Goal: Task Accomplishment & Management: Manage account settings

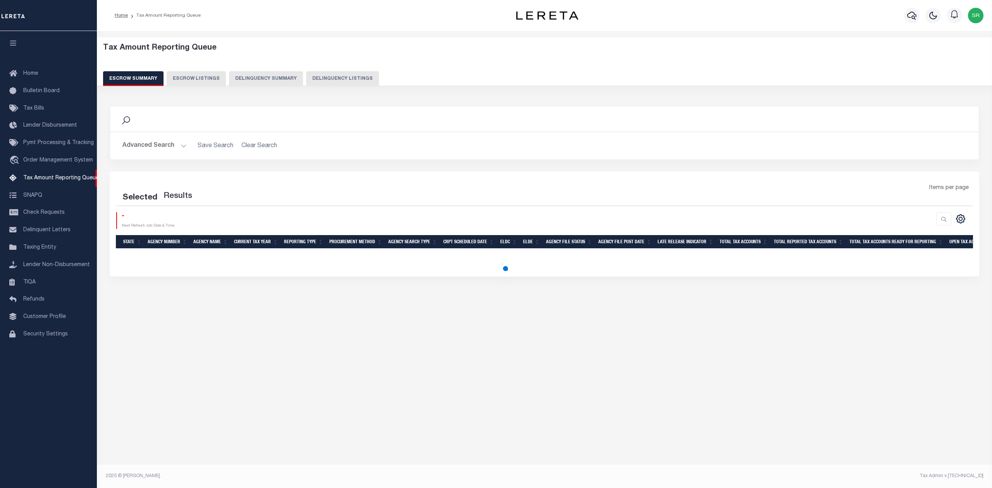
select select "100"
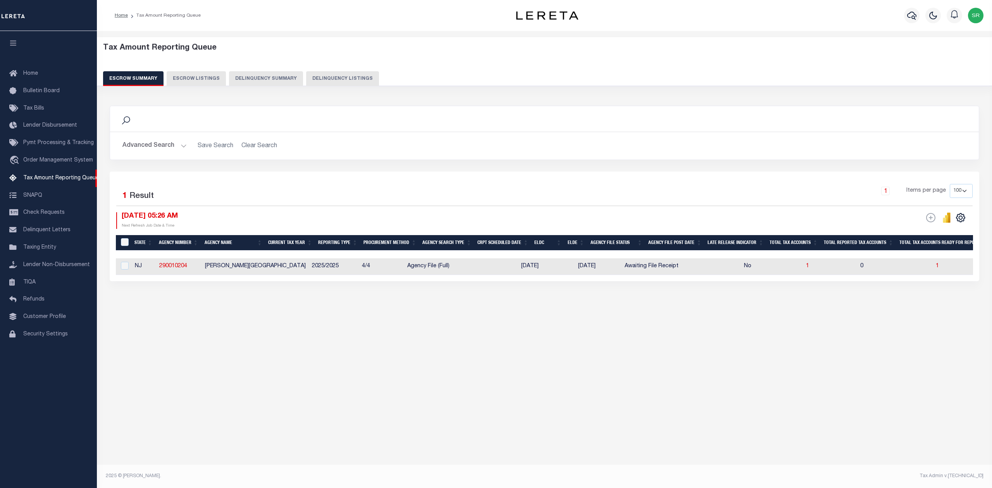
click at [182, 149] on button "Advanced Search" at bounding box center [154, 145] width 64 height 15
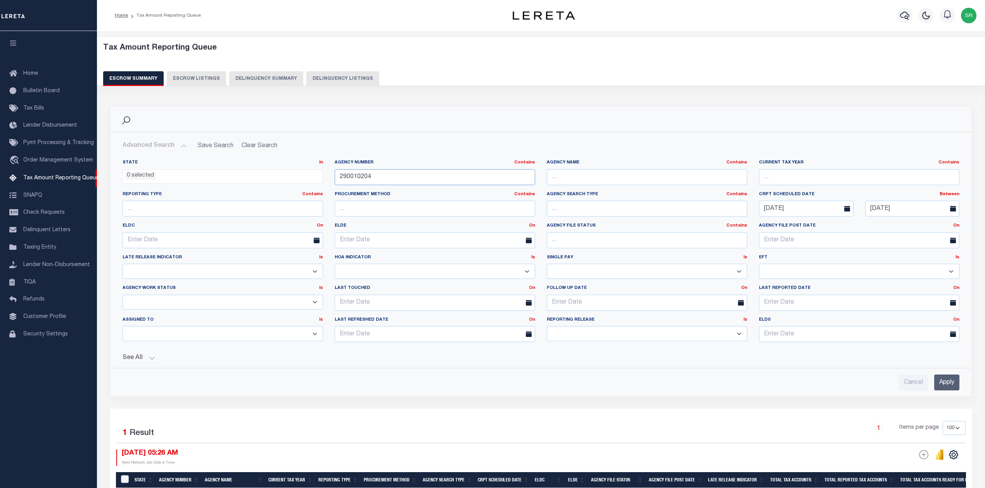
drag, startPoint x: 380, startPoint y: 176, endPoint x: 306, endPoint y: 177, distance: 74.1
click at [306, 177] on div "State In In AK AL AR AZ CA CO CT DC DE FL GA GU HI IA ID IL IN KS KY LA MA MD M…" at bounding box center [541, 254] width 848 height 189
paste input "81705"
type input "290081705"
click at [945, 390] on input "Apply" at bounding box center [946, 383] width 25 height 16
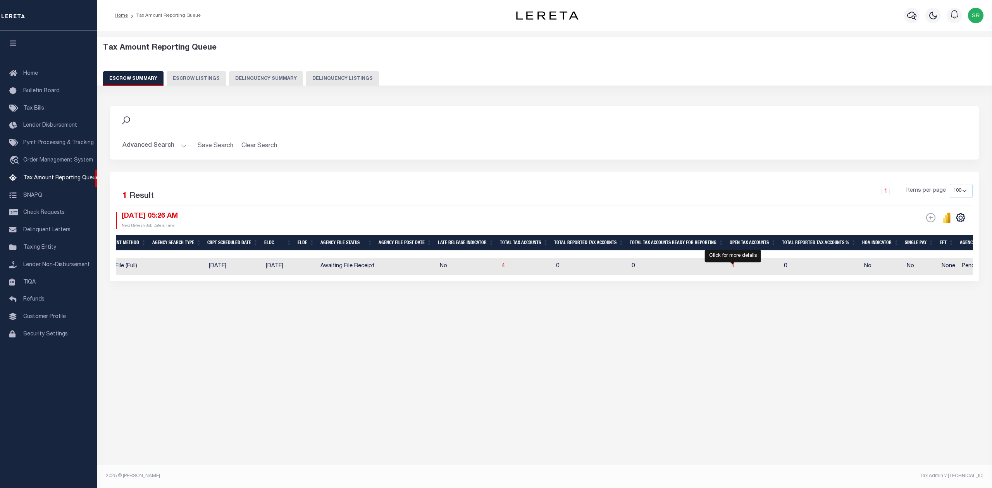
click at [733, 268] on span "4" at bounding box center [733, 266] width 3 height 5
select select "100"
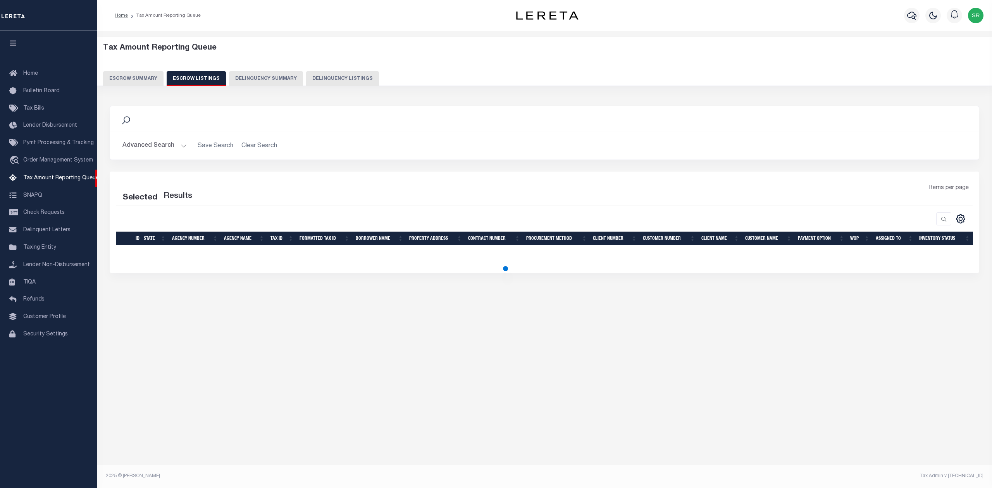
select select "100"
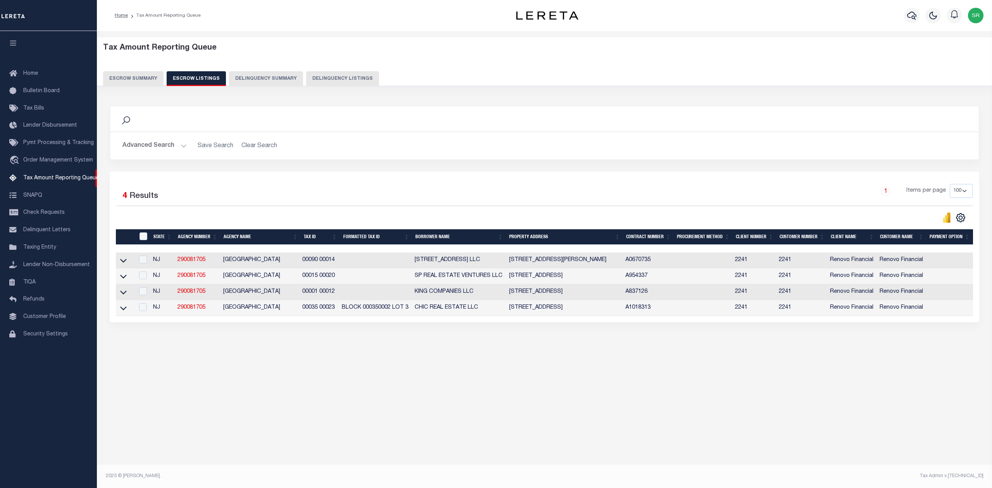
click at [119, 263] on link at bounding box center [123, 259] width 9 height 5
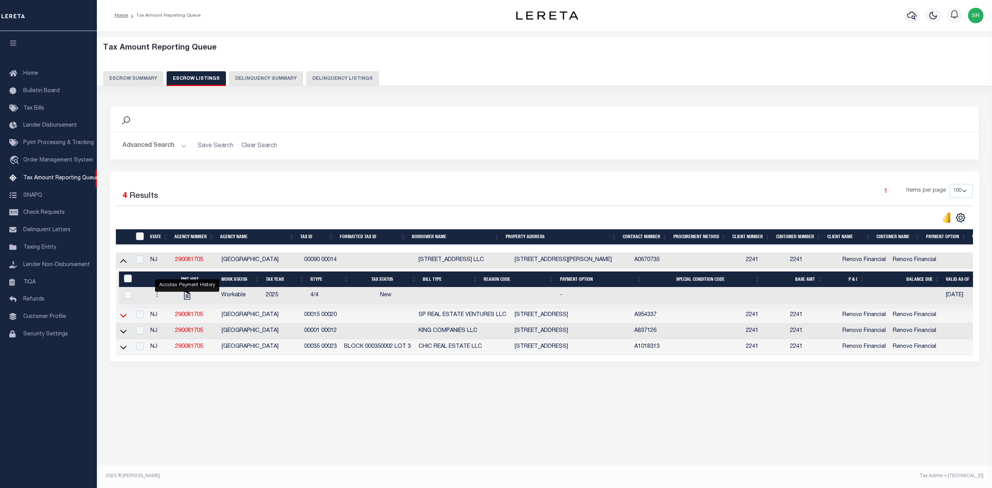
click at [124, 317] on icon at bounding box center [123, 316] width 7 height 8
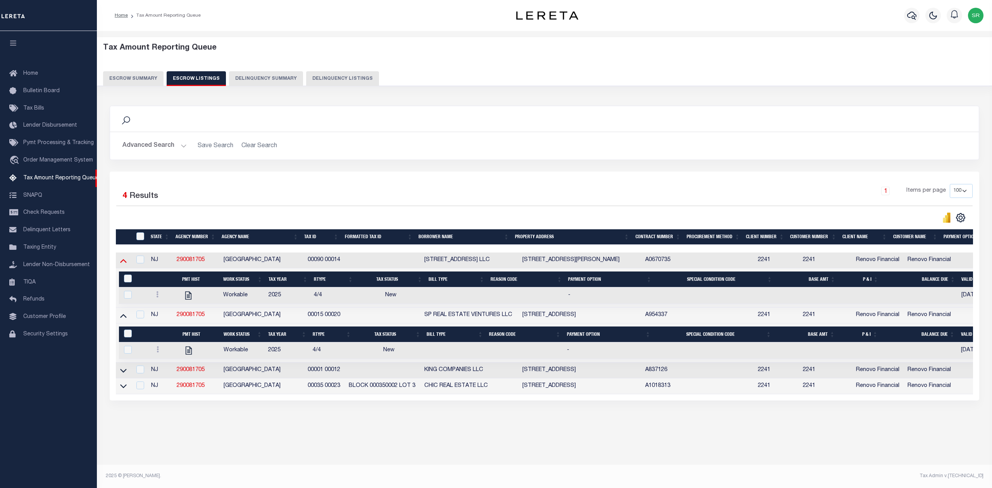
click at [121, 262] on icon at bounding box center [123, 261] width 7 height 8
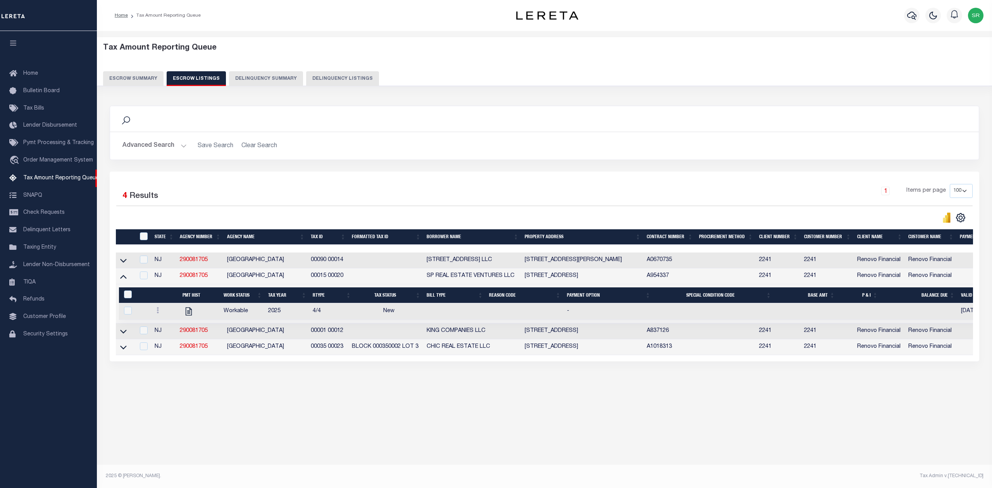
click at [121, 262] on icon at bounding box center [123, 261] width 7 height 8
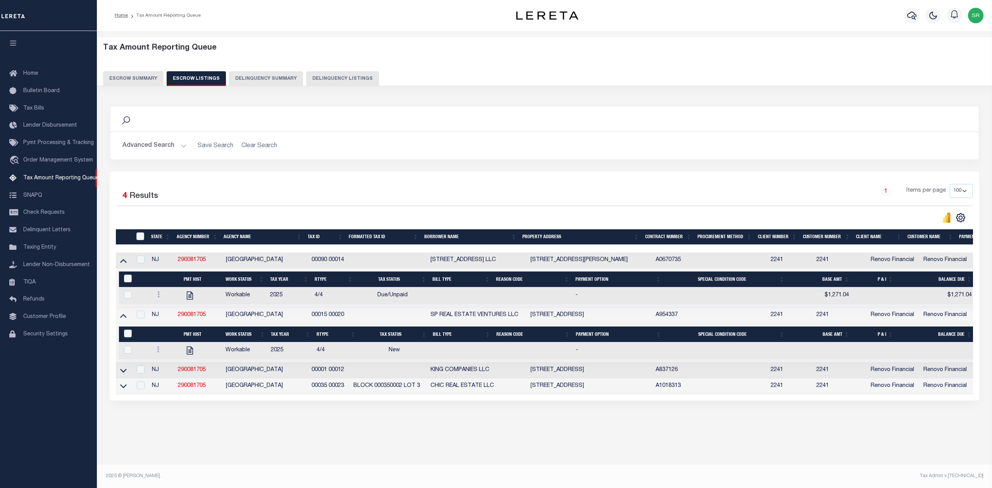
click at [121, 262] on icon at bounding box center [123, 261] width 7 height 8
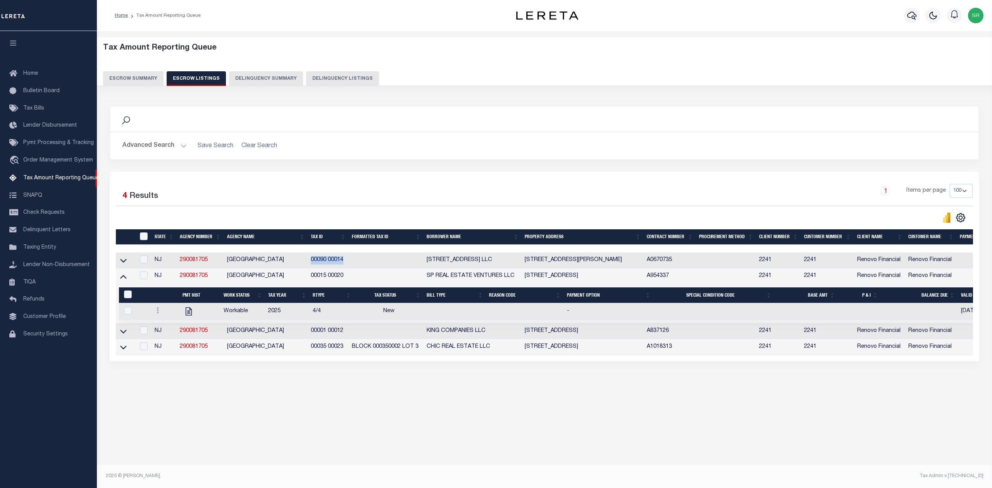
drag, startPoint x: 309, startPoint y: 262, endPoint x: 343, endPoint y: 262, distance: 33.7
click at [343, 262] on td "00090 00014" at bounding box center [328, 261] width 41 height 16
checkbox input "true"
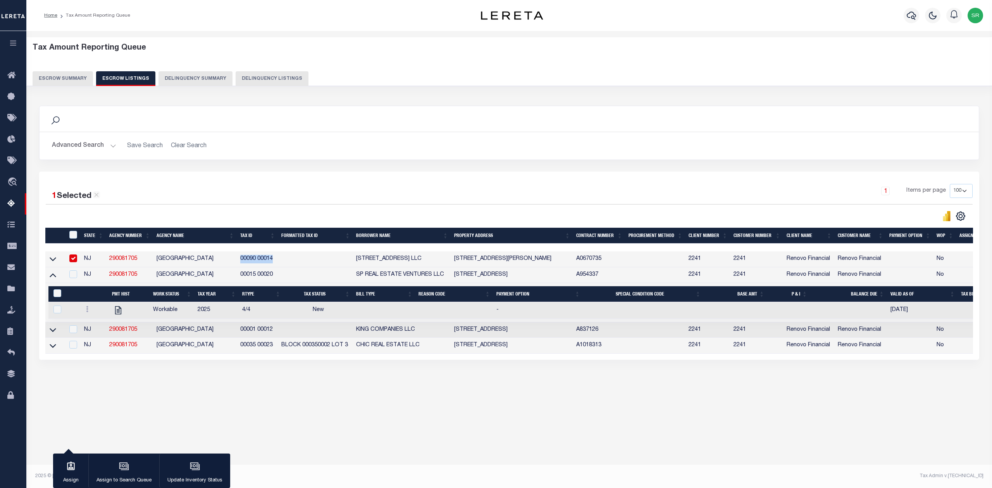
copy td "00090 00014"
drag, startPoint x: 240, startPoint y: 277, endPoint x: 274, endPoint y: 280, distance: 34.3
click at [274, 280] on td "00015 00020" at bounding box center [257, 275] width 41 height 16
checkbox input "true"
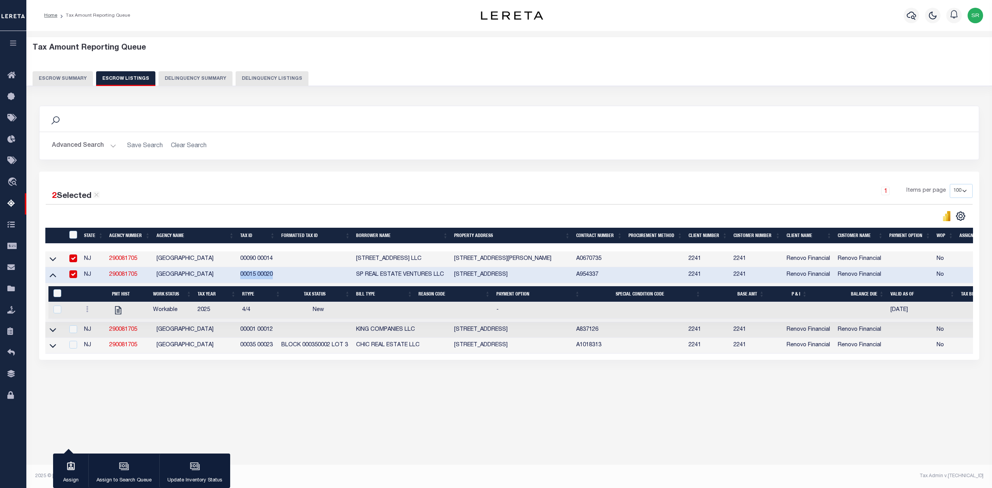
copy td "00015 00020"
click at [248, 407] on div "Tax Amount Reporting Queue Escrow Summary Escrow Listings In" at bounding box center [509, 223] width 961 height 368
drag, startPoint x: 239, startPoint y: 334, endPoint x: 273, endPoint y: 334, distance: 33.7
click at [273, 334] on td "00001 00012" at bounding box center [257, 331] width 41 height 16
checkbox input "true"
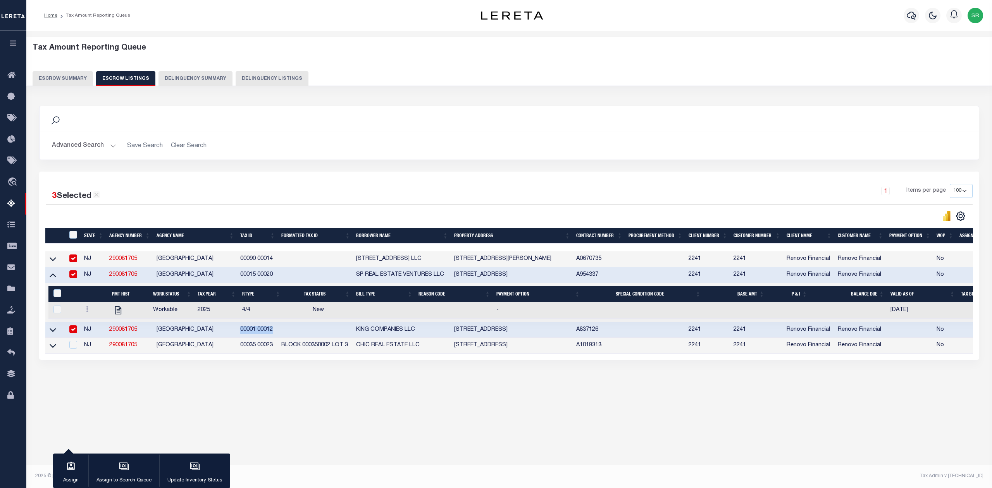
copy td "00001 00012"
click at [307, 380] on div "Search Advanced Search Save Search Clear Search In In AK AL AR AZ CA CO CT" at bounding box center [509, 240] width 951 height 285
drag, startPoint x: 238, startPoint y: 349, endPoint x: 273, endPoint y: 352, distance: 35.4
click at [273, 352] on td "00035 00023" at bounding box center [257, 346] width 41 height 16
checkbox input "true"
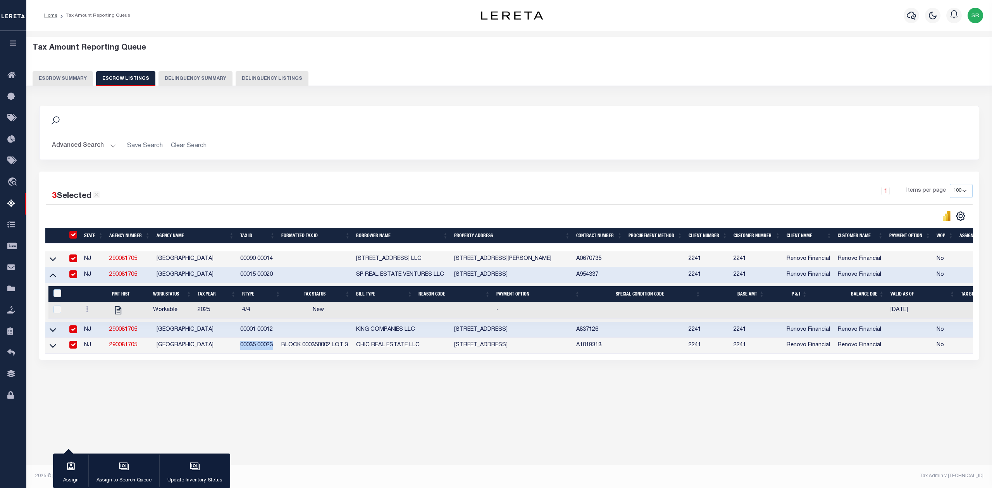
checkbox input "true"
copy td "00035 00023"
click at [74, 259] on input "checkbox" at bounding box center [73, 259] width 8 height 8
checkbox input "false"
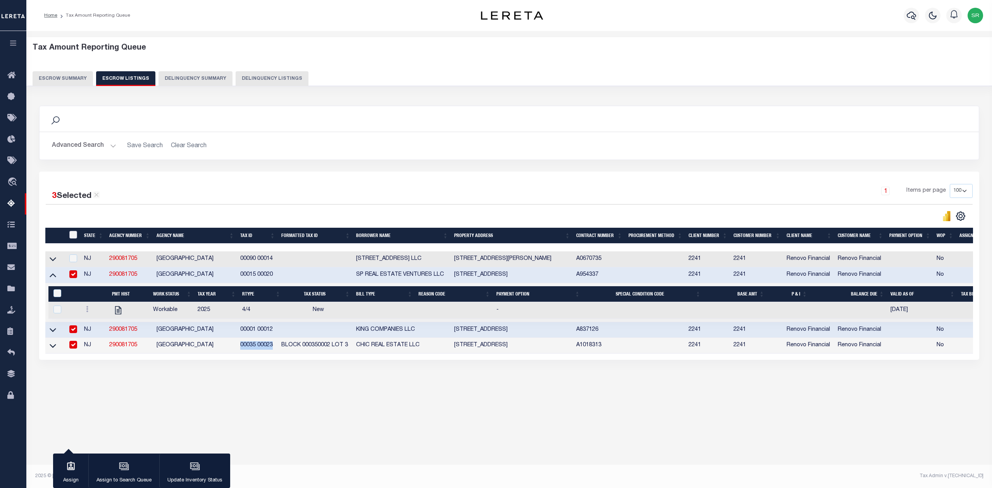
click at [73, 235] on input "ID" at bounding box center [73, 235] width 8 height 8
checkbox input "true"
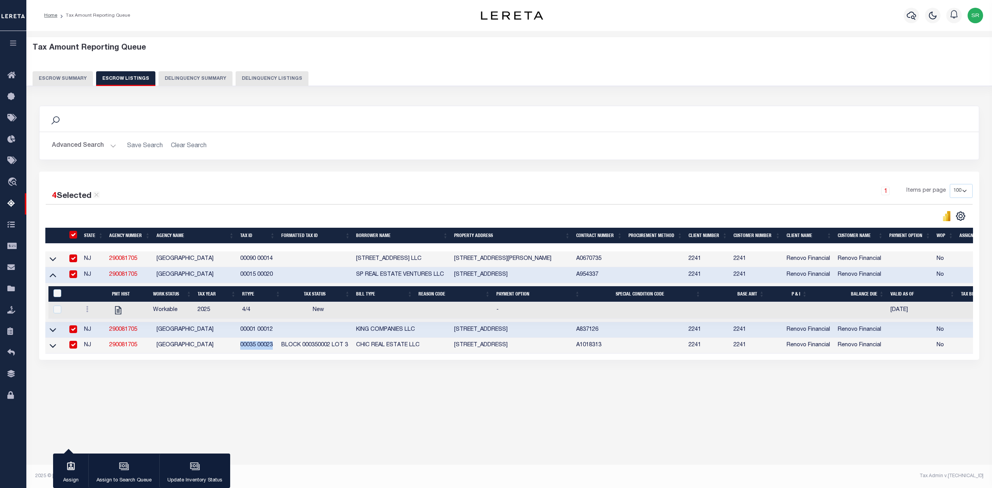
click at [73, 235] on input "ID" at bounding box center [73, 235] width 8 height 8
checkbox input "false"
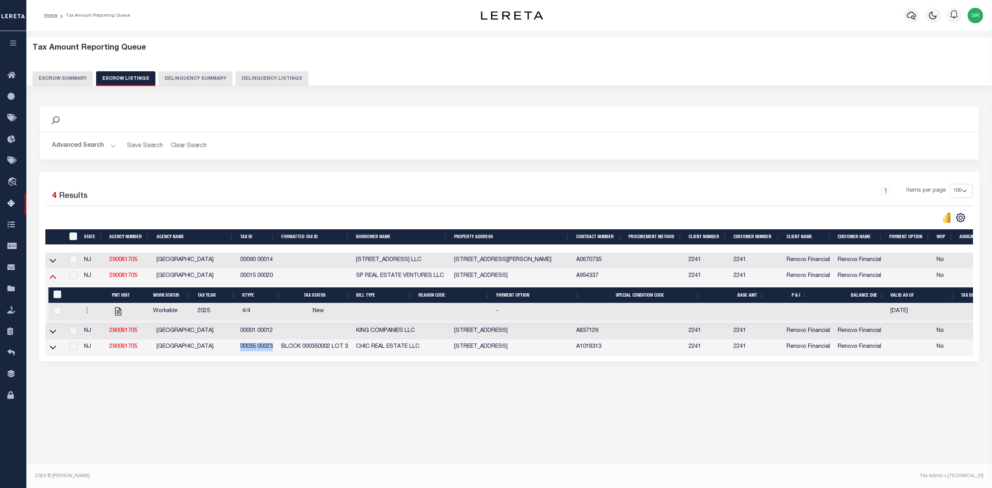
click at [53, 281] on icon at bounding box center [53, 277] width 7 height 8
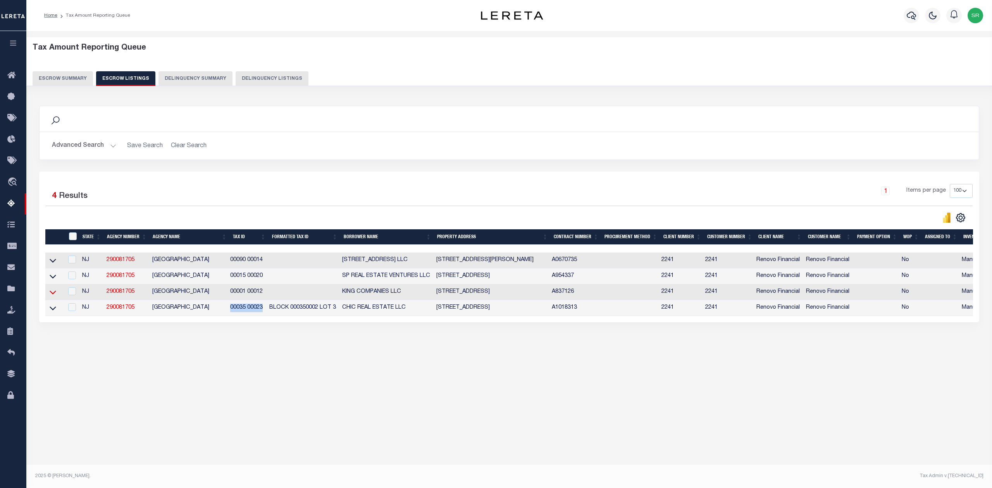
click at [53, 295] on icon at bounding box center [53, 292] width 7 height 8
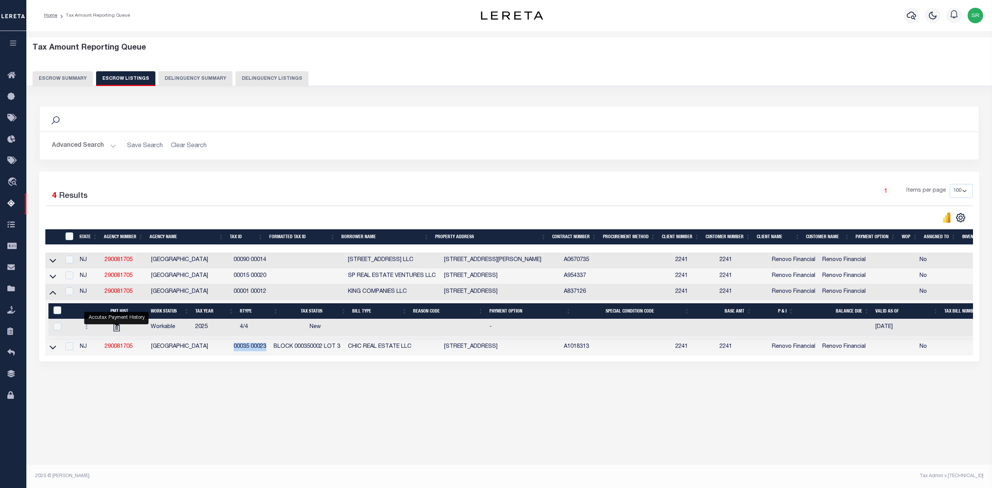
click at [53, 351] on icon at bounding box center [53, 347] width 7 height 8
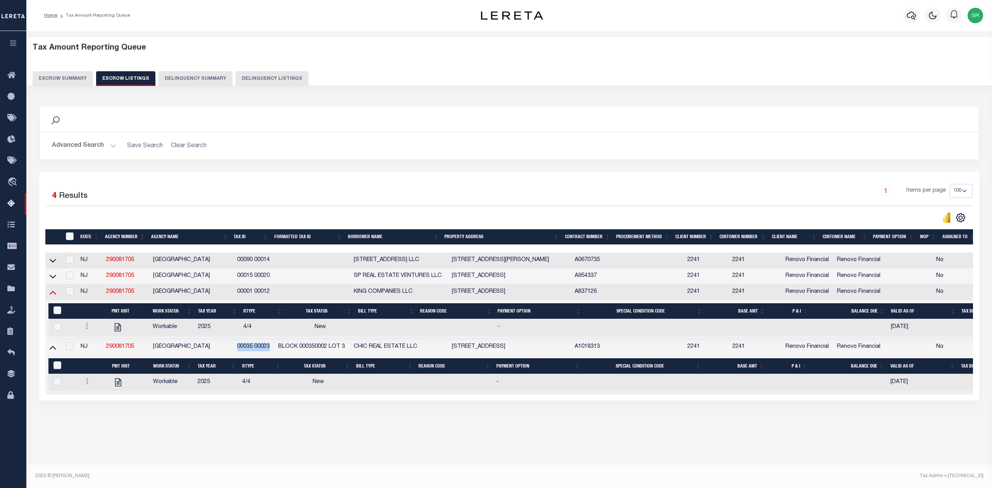
click at [52, 292] on icon at bounding box center [53, 292] width 7 height 8
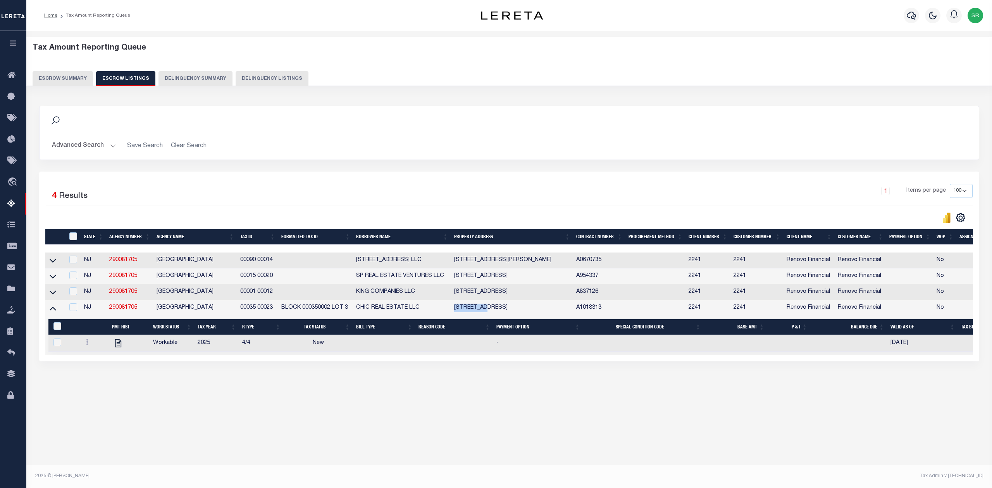
drag, startPoint x: 454, startPoint y: 311, endPoint x: 482, endPoint y: 312, distance: 28.7
click at [482, 312] on td "5 S 5TH ST NATIONAL PARK, NJ 08063" at bounding box center [512, 308] width 122 height 16
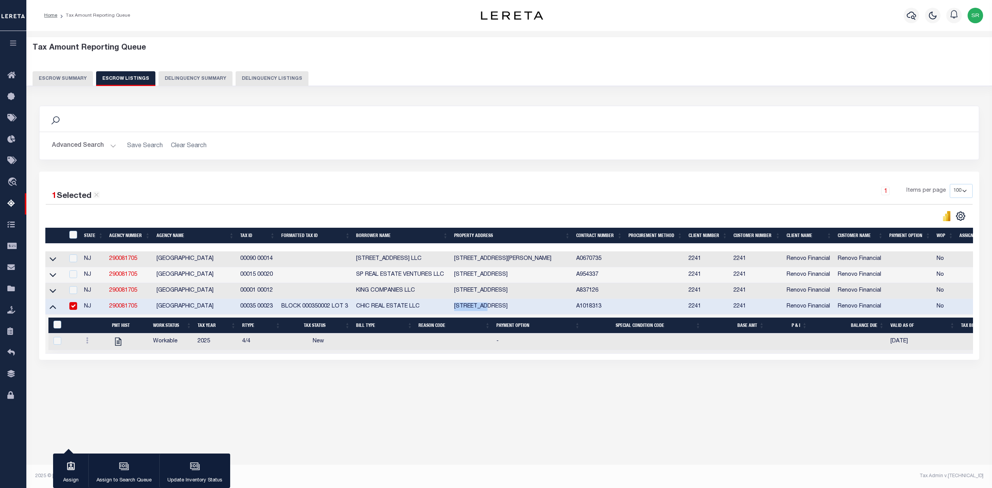
copy td "5 S 5TH ST"
click at [209, 430] on div "Tax Amount Reporting Queue Escrow Summary Escrow Listings" at bounding box center [509, 230] width 966 height 399
copy td "NATIONAL PARK BOROUGH"
drag, startPoint x: 156, startPoint y: 310, endPoint x: 232, endPoint y: 309, distance: 76.0
click at [232, 309] on td "NATIONAL PARK BOROUGH" at bounding box center [196, 307] width 84 height 16
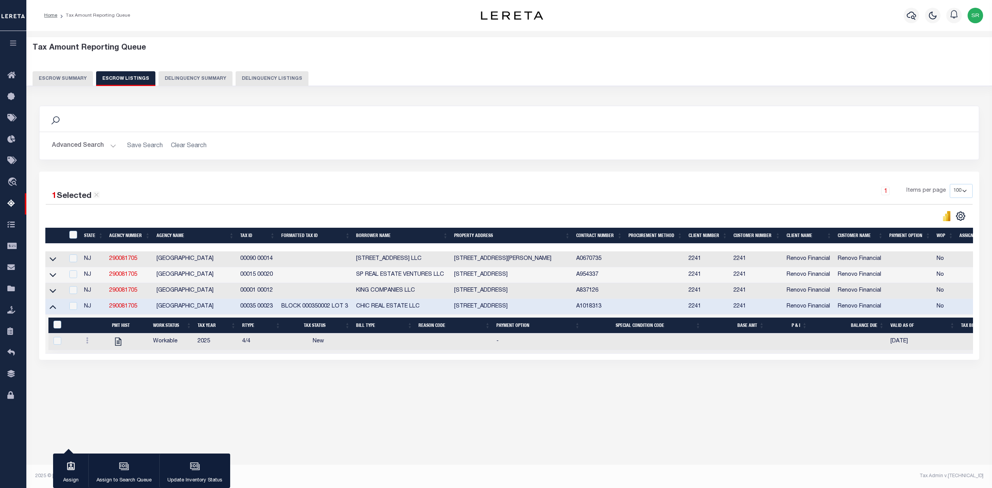
checkbox input "false"
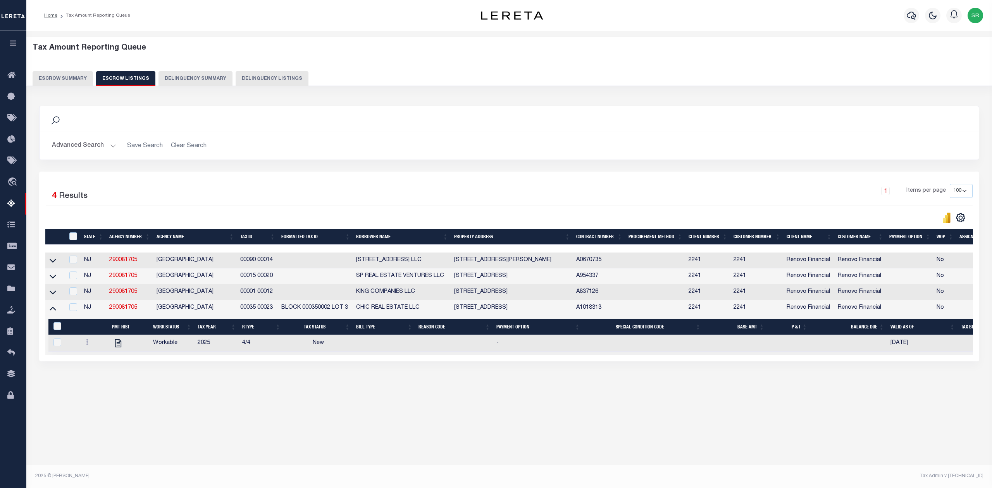
click at [360, 447] on div "Tax Amount Reporting Queue Escrow Summary Escrow Listings In" at bounding box center [509, 251] width 966 height 440
click at [52, 311] on icon at bounding box center [53, 309] width 7 height 4
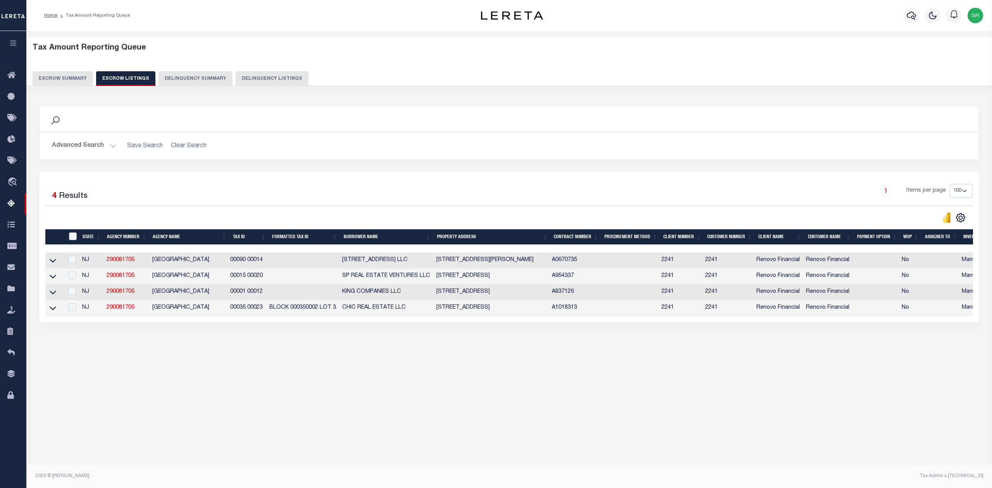
click at [73, 235] on input "ID" at bounding box center [73, 237] width 8 height 8
checkbox input "true"
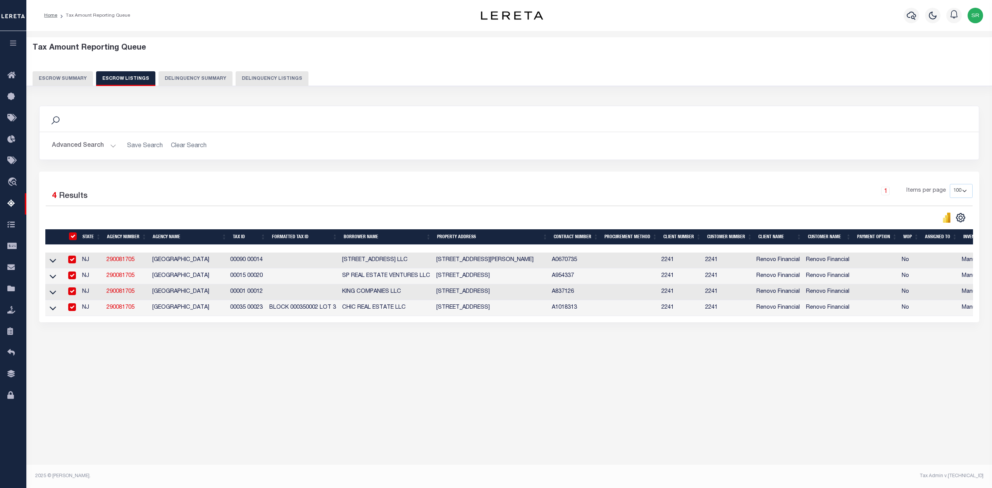
checkbox input "true"
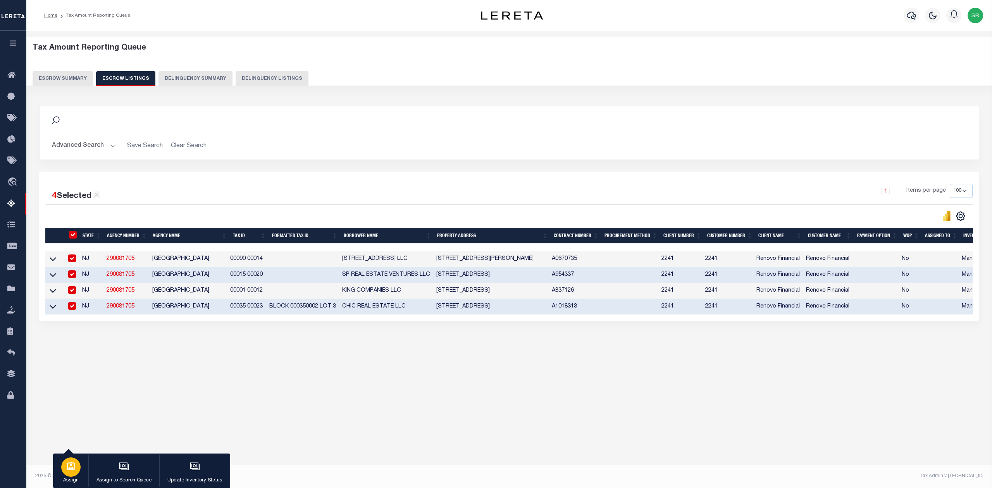
click at [66, 470] on icon "button" at bounding box center [71, 467] width 10 height 10
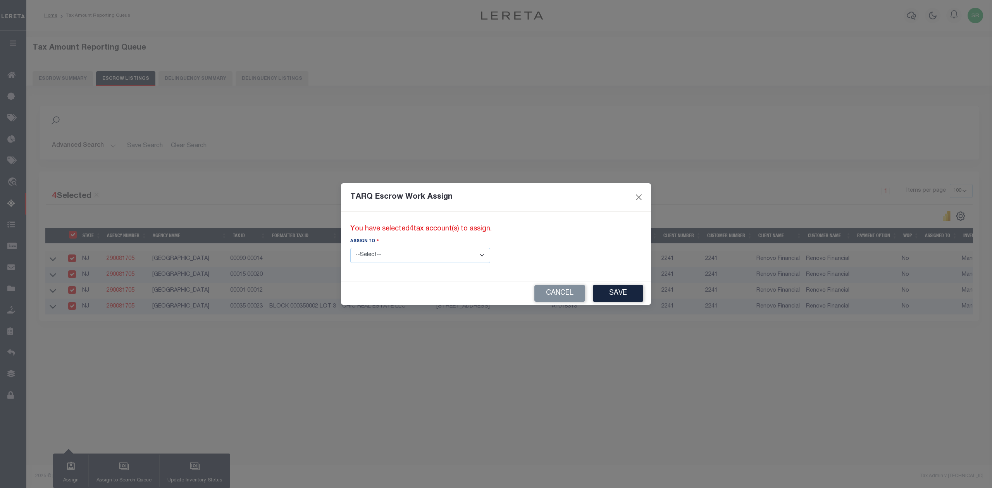
click at [369, 256] on select "--Select-- --Unassigned-- --Unassigned-- Abdul Muzain Adhikary Rinki Agustin Fe…" at bounding box center [420, 255] width 140 height 15
select select "SreeVenkat Chandrashekar"
click at [350, 248] on select "--Select-- --Unassigned-- --Unassigned-- Abdul Muzain Adhikary Rinki Agustin Fe…" at bounding box center [420, 255] width 140 height 15
click at [593, 293] on button "Save" at bounding box center [618, 293] width 50 height 17
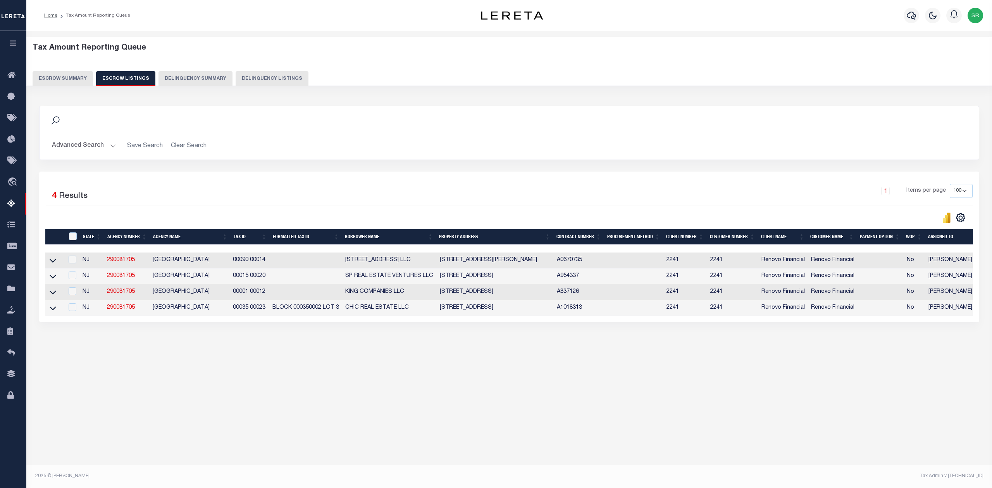
click at [309, 346] on div "Search Advanced Search Save Search Clear Search In In AK AL AR AZ CA CO CT" at bounding box center [509, 222] width 951 height 248
click at [69, 82] on button "Escrow Summary" at bounding box center [63, 78] width 60 height 15
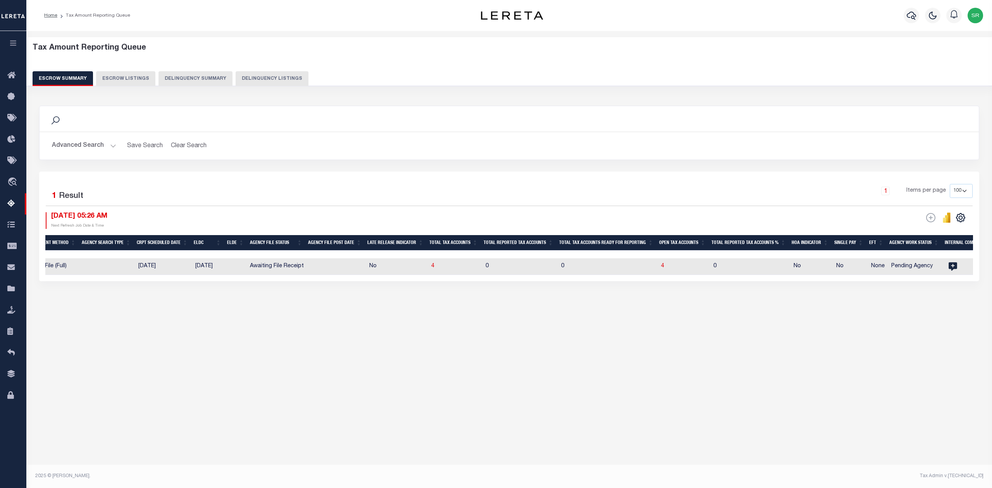
click at [69, 82] on button "Escrow Summary" at bounding box center [63, 78] width 60 height 15
click at [661, 267] on span "4" at bounding box center [662, 266] width 3 height 5
select select "100"
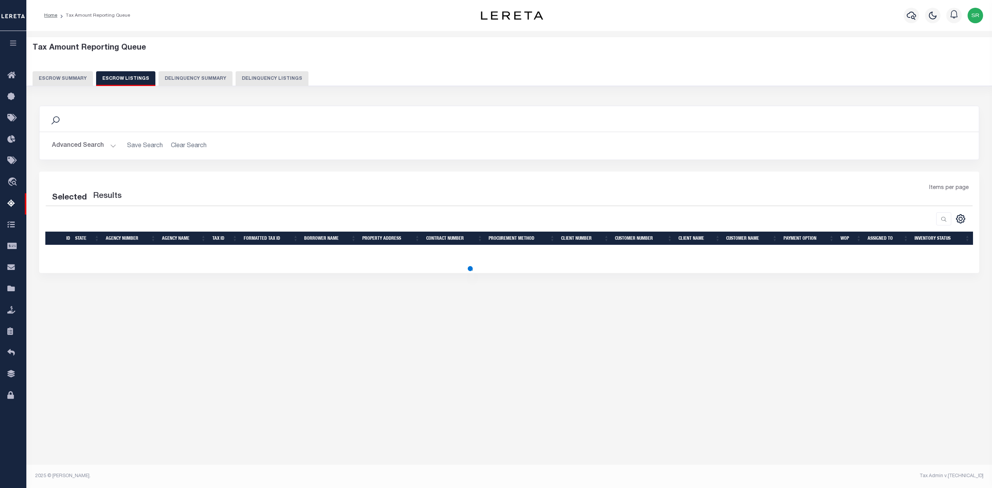
select select "100"
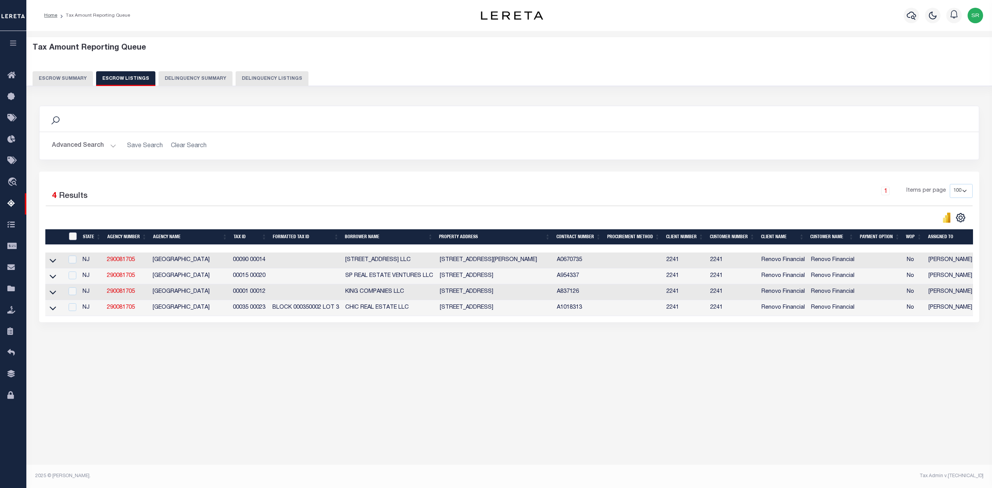
click at [72, 236] on input "ID" at bounding box center [73, 237] width 8 height 8
checkbox input "true"
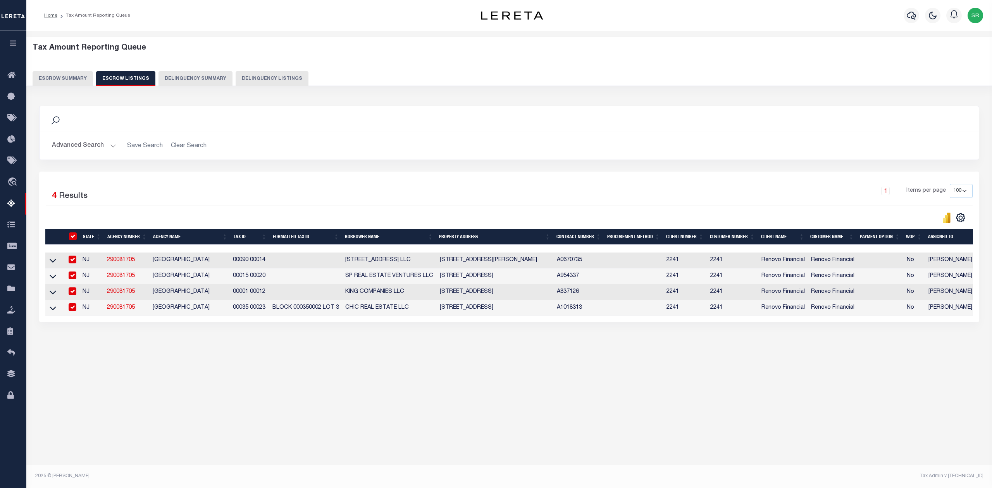
checkbox input "true"
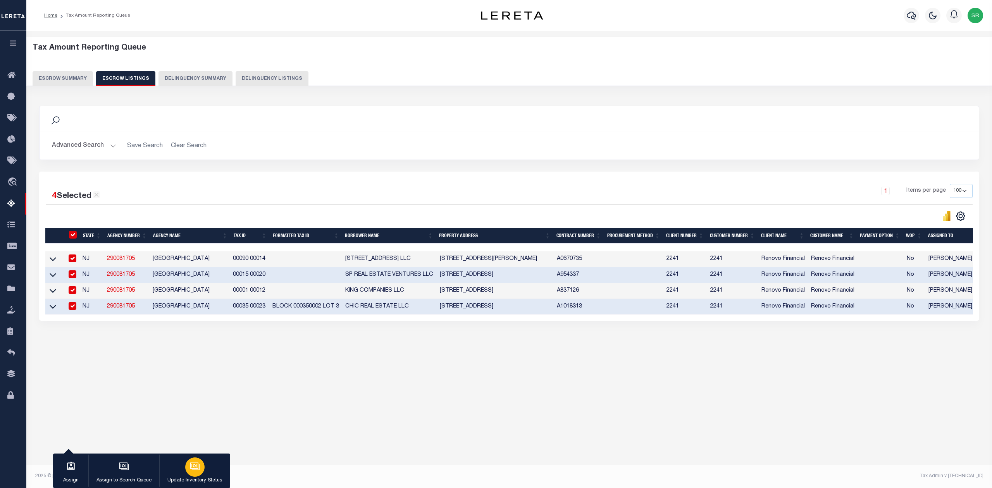
click at [196, 466] on icon "button" at bounding box center [195, 467] width 10 height 10
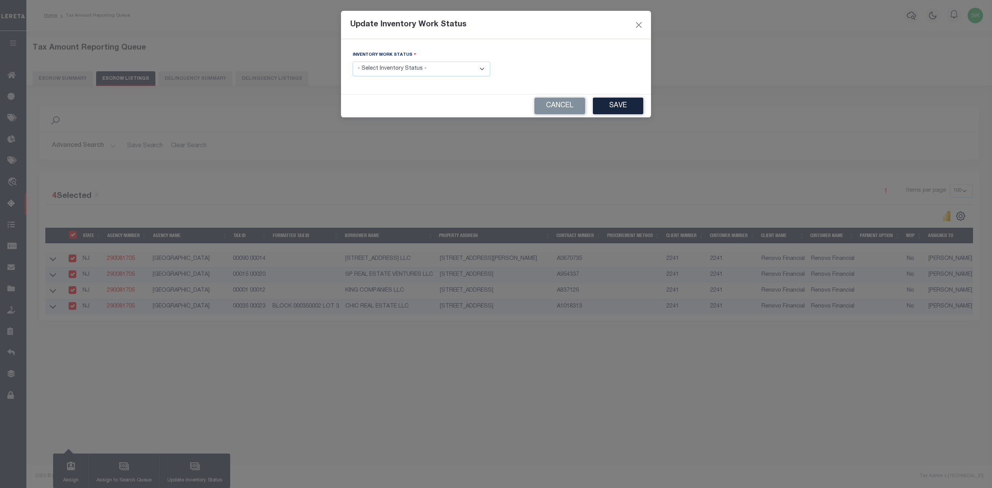
click at [407, 64] on select "- Select Inventory Status - Manual - Exception Pended - Awaiting Search Late Ad…" at bounding box center [422, 69] width 138 height 15
select select "4"
click at [353, 62] on select "- Select Inventory Status - Manual - Exception Pended - Awaiting Search Late Ad…" at bounding box center [422, 69] width 138 height 15
click at [610, 104] on button "Save" at bounding box center [618, 106] width 50 height 17
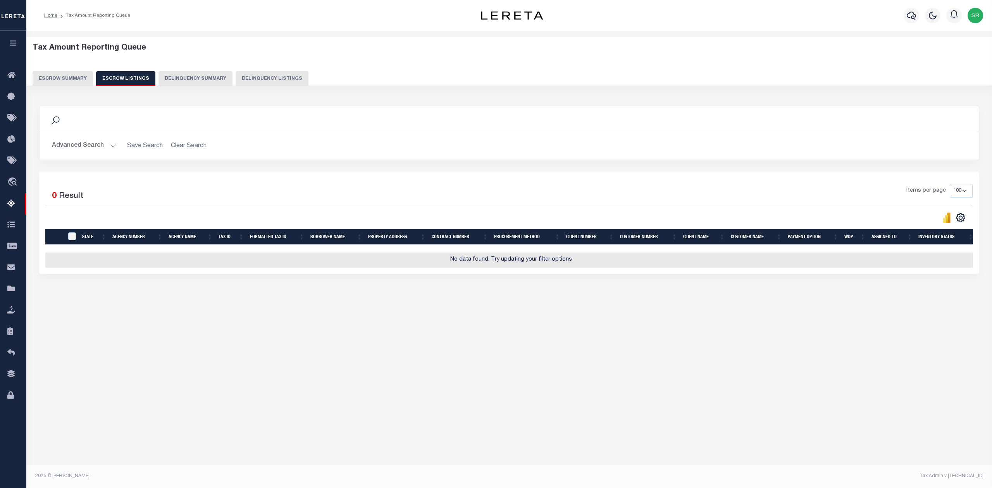
click at [76, 79] on button "Escrow Summary" at bounding box center [63, 78] width 60 height 15
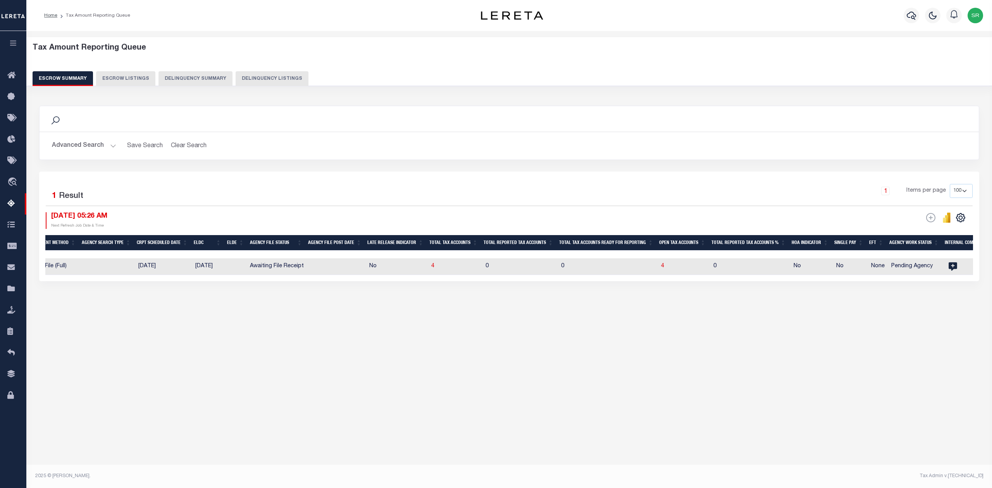
click at [76, 79] on button "Escrow Summary" at bounding box center [63, 78] width 60 height 15
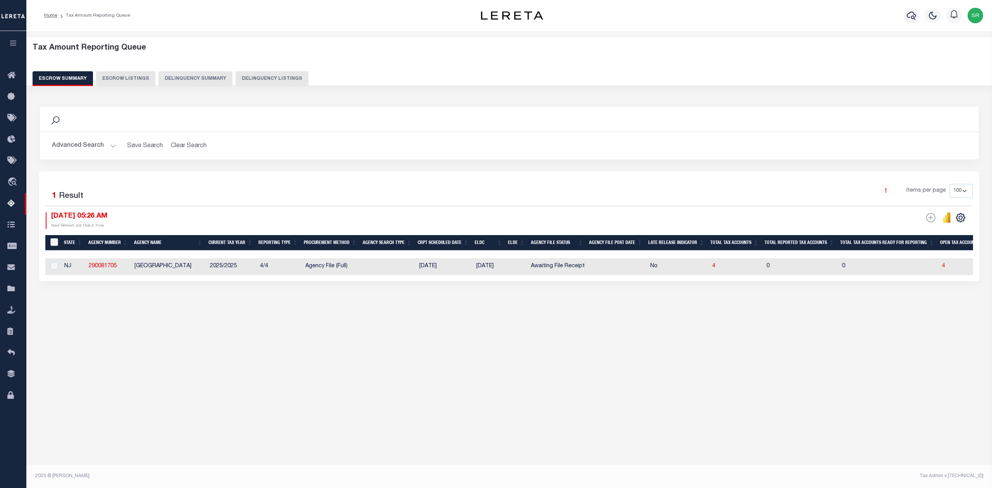
click at [53, 243] on input "&nbsp;" at bounding box center [54, 242] width 8 height 8
checkbox input "true"
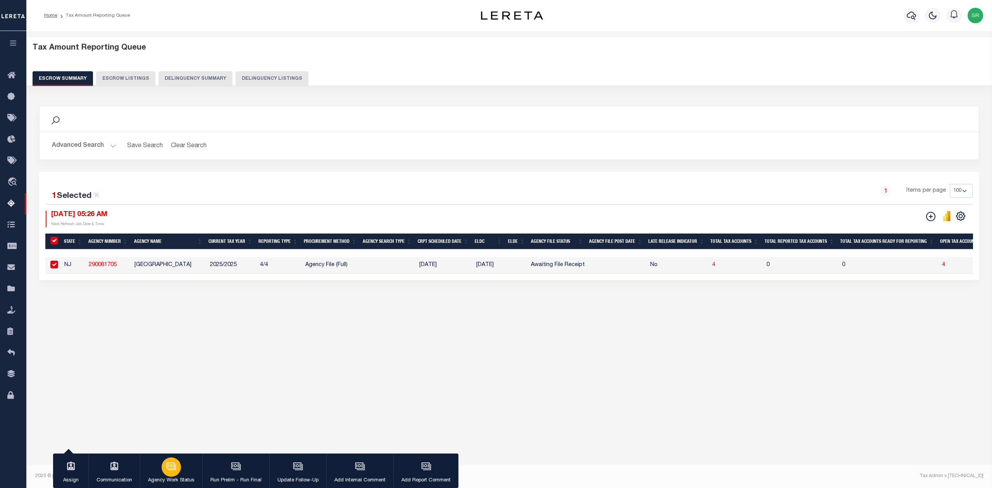
click at [165, 473] on div "button" at bounding box center [171, 467] width 19 height 19
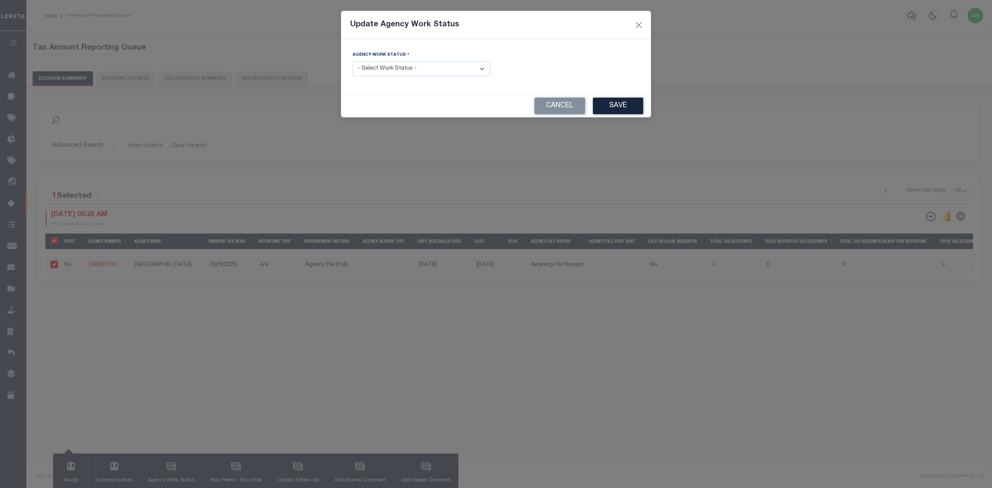
click at [409, 71] on select "- Select Work Status - New In Progress Pending Agency Follow-up Pending QC Read…" at bounding box center [422, 69] width 138 height 15
select select "7"
click at [353, 62] on select "- Select Work Status - New In Progress Pending Agency Follow-up Pending QC Read…" at bounding box center [422, 69] width 138 height 15
click at [607, 105] on button "Save" at bounding box center [618, 106] width 50 height 17
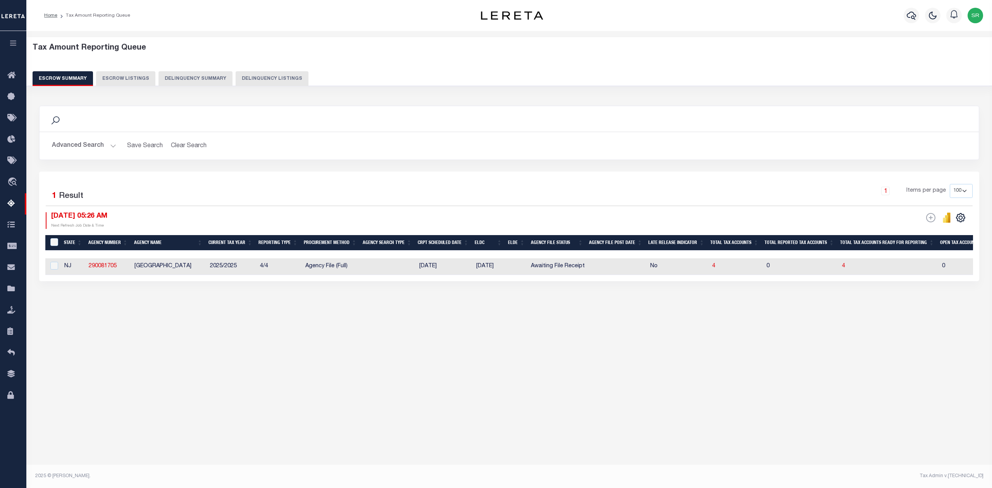
click at [112, 145] on button "Advanced Search" at bounding box center [84, 145] width 64 height 15
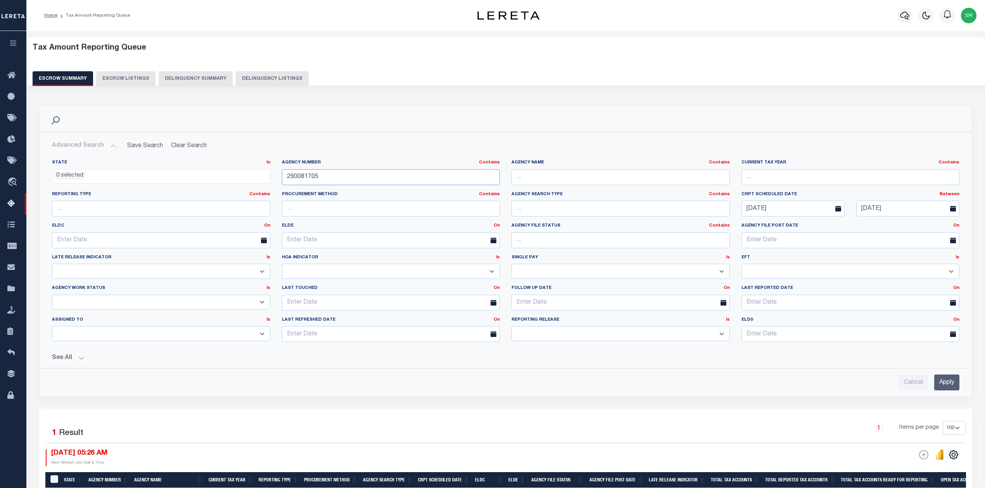
drag, startPoint x: 337, startPoint y: 180, endPoint x: 253, endPoint y: 173, distance: 84.1
click at [253, 173] on div "State In In AK AL AR AZ CA CO CT DC DE FL GA GU HI IA ID IL IN KS KY LA MA MD M…" at bounding box center [505, 254] width 919 height 189
paste input "120208"
type input "290120208"
click at [947, 385] on input "Apply" at bounding box center [946, 383] width 25 height 16
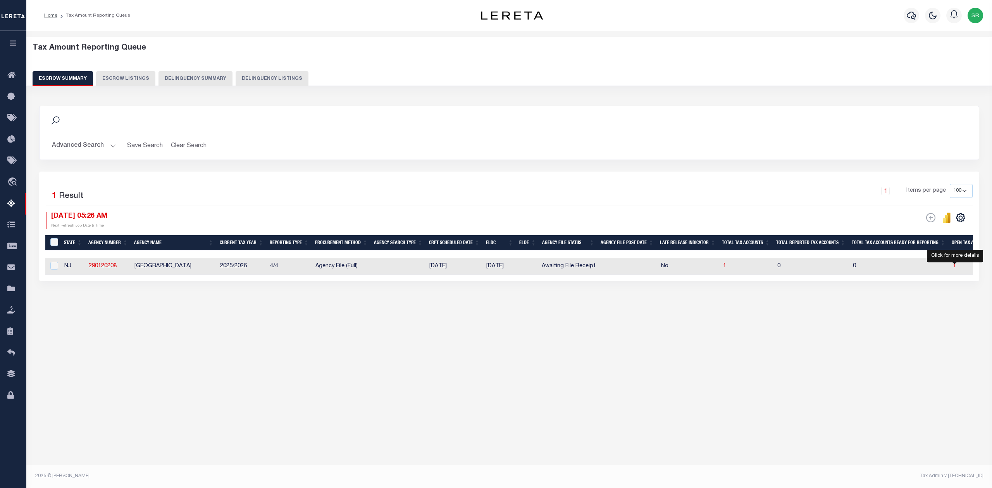
click at [954, 267] on span "1" at bounding box center [954, 266] width 3 height 5
select select "100"
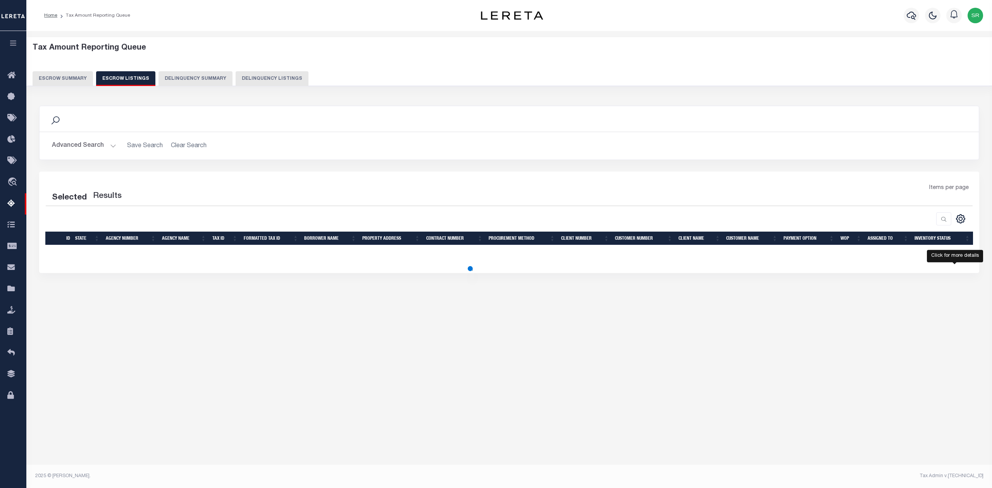
select select "100"
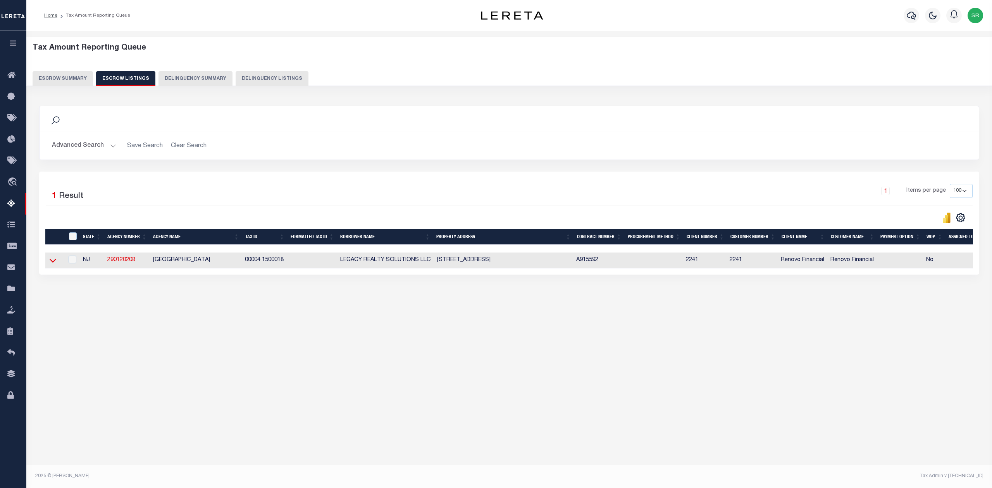
click at [52, 263] on icon at bounding box center [53, 261] width 7 height 8
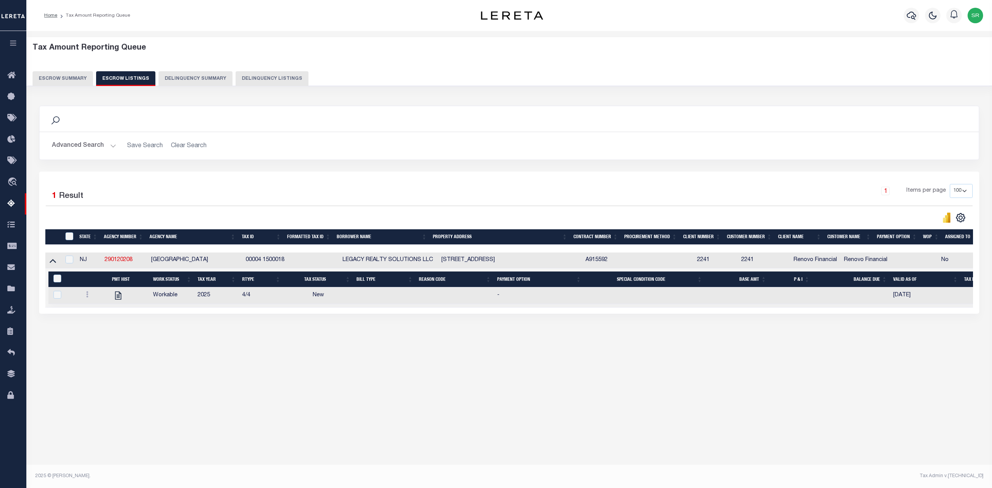
click at [610, 446] on div "Tax Amount Reporting Queue Escrow Summary Escrow Listings In" at bounding box center [509, 251] width 966 height 440
click at [604, 404] on div "Tax Amount Reporting Queue Escrow Summary Escrow Listings In" at bounding box center [509, 251] width 966 height 440
drag, startPoint x: 587, startPoint y: 387, endPoint x: 429, endPoint y: 382, distance: 157.8
click at [581, 384] on div "Tax Amount Reporting Queue Escrow Summary Escrow Listings" at bounding box center [509, 207] width 966 height 353
click at [428, 382] on div "Tax Amount Reporting Queue Escrow Summary Escrow Listings" at bounding box center [509, 207] width 966 height 353
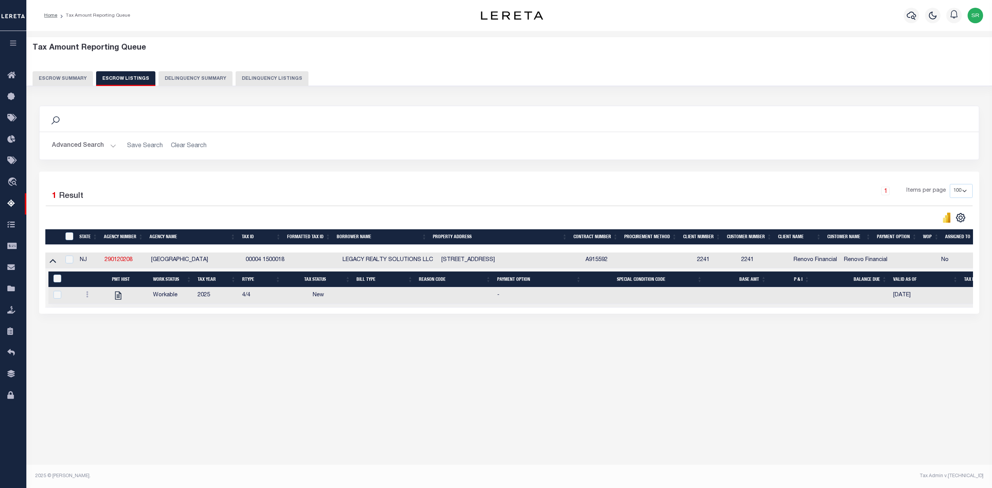
click at [408, 379] on div "Tax Amount Reporting Queue Escrow Summary Escrow Listings" at bounding box center [509, 207] width 966 height 353
drag, startPoint x: 151, startPoint y: 262, endPoint x: 237, endPoint y: 261, distance: 86.5
click at [237, 261] on td "NORTH BRUNSWICK TOWNSHIP" at bounding box center [195, 261] width 95 height 16
checkbox input "true"
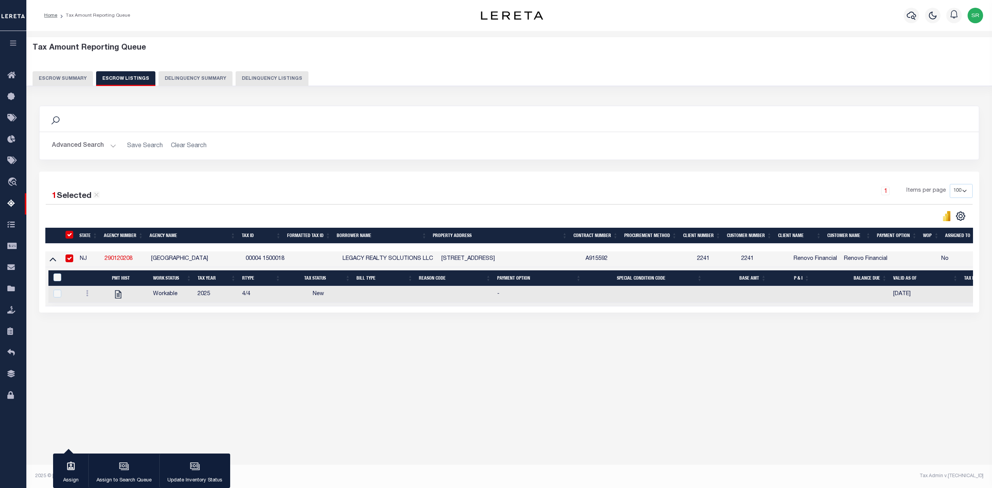
copy td "NORTH BRUNSWICK TOWNSHIP"
click at [54, 262] on icon at bounding box center [53, 259] width 7 height 8
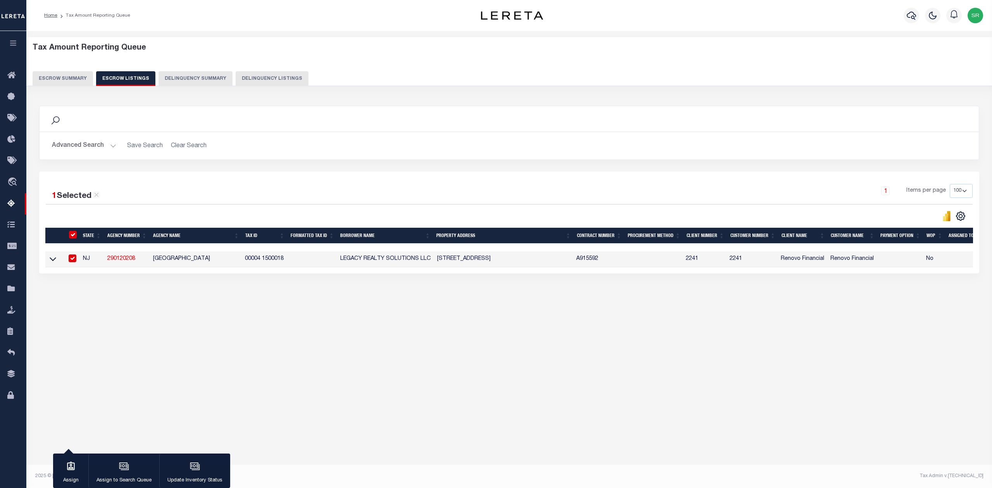
click at [54, 262] on icon at bounding box center [53, 260] width 7 height 4
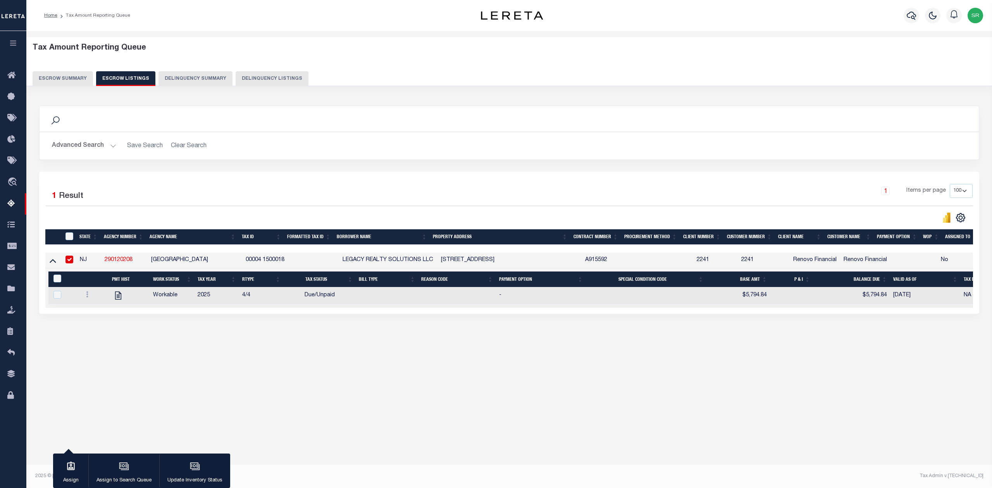
click at [196, 216] on div at bounding box center [278, 217] width 464 height 11
click at [69, 262] on input "checkbox" at bounding box center [70, 260] width 8 height 8
checkbox input "false"
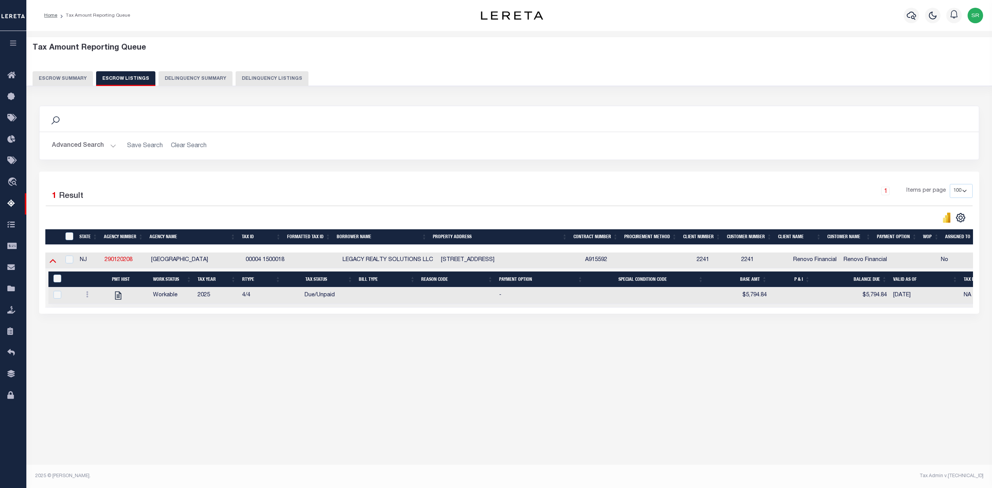
click at [53, 261] on icon at bounding box center [53, 261] width 7 height 8
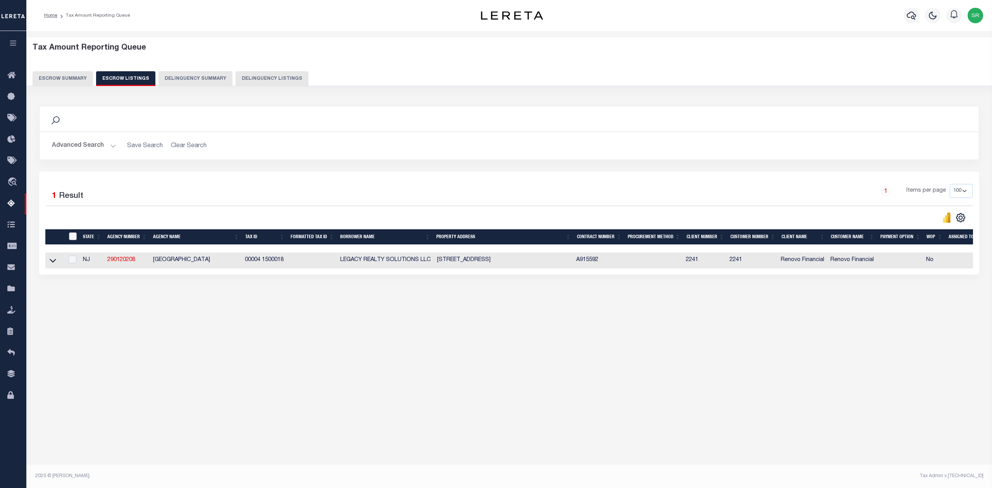
click at [70, 239] on input "ID" at bounding box center [73, 237] width 8 height 8
checkbox input "true"
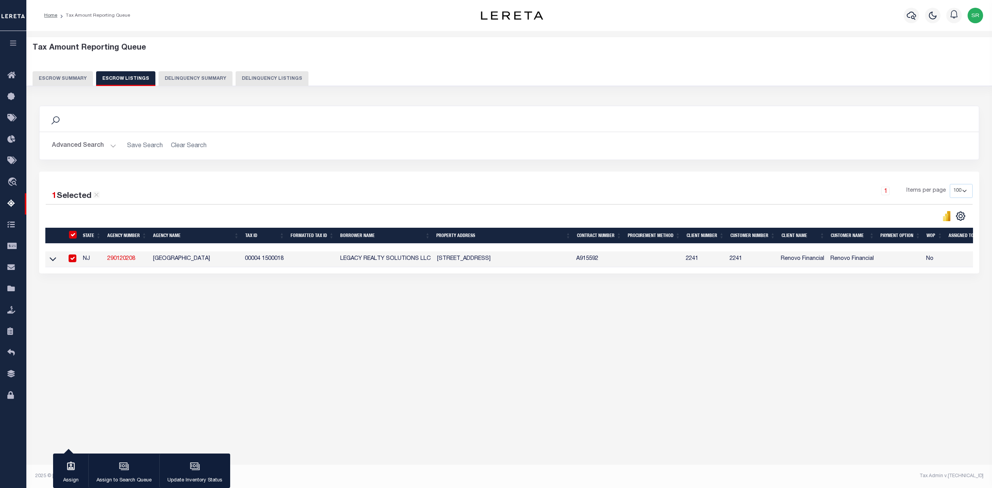
drag, startPoint x: 619, startPoint y: 364, endPoint x: 611, endPoint y: 364, distance: 7.8
click at [619, 364] on div "Tax Amount Reporting Queue Escrow Summary Escrow Listings In" at bounding box center [509, 251] width 966 height 440
click at [73, 464] on icon "button" at bounding box center [71, 466] width 8 height 9
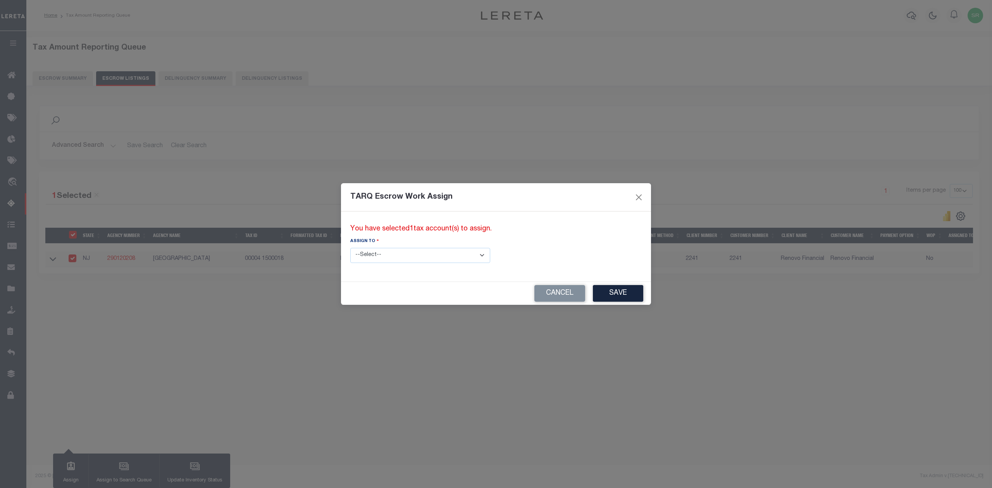
click at [365, 251] on select "--Select-- --Unassigned-- --Unassigned-- Abdul Muzain Adhikary Rinki Agustin Fe…" at bounding box center [420, 255] width 140 height 15
select select "SreeVenkat Chandrashekar"
click at [350, 248] on select "--Select-- --Unassigned-- --Unassigned-- Abdul Muzain Adhikary Rinki Agustin Fe…" at bounding box center [420, 255] width 140 height 15
click at [593, 291] on button "Save" at bounding box center [618, 293] width 50 height 17
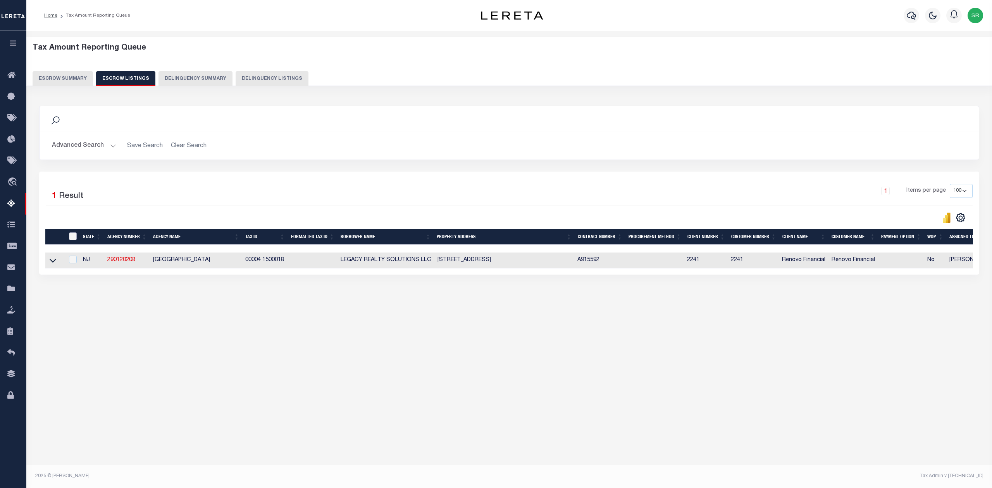
click at [75, 238] on input "ID" at bounding box center [73, 237] width 8 height 8
checkbox input "true"
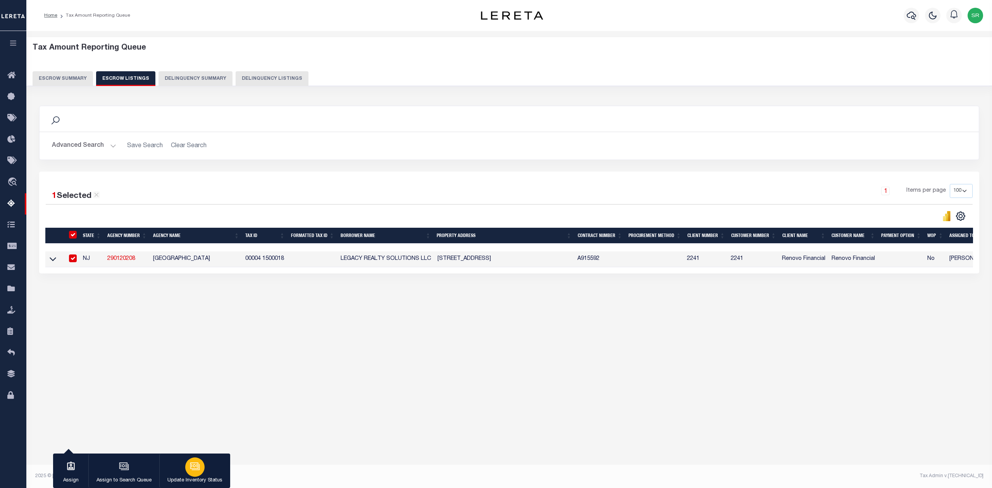
click at [192, 462] on icon "button" at bounding box center [195, 467] width 10 height 10
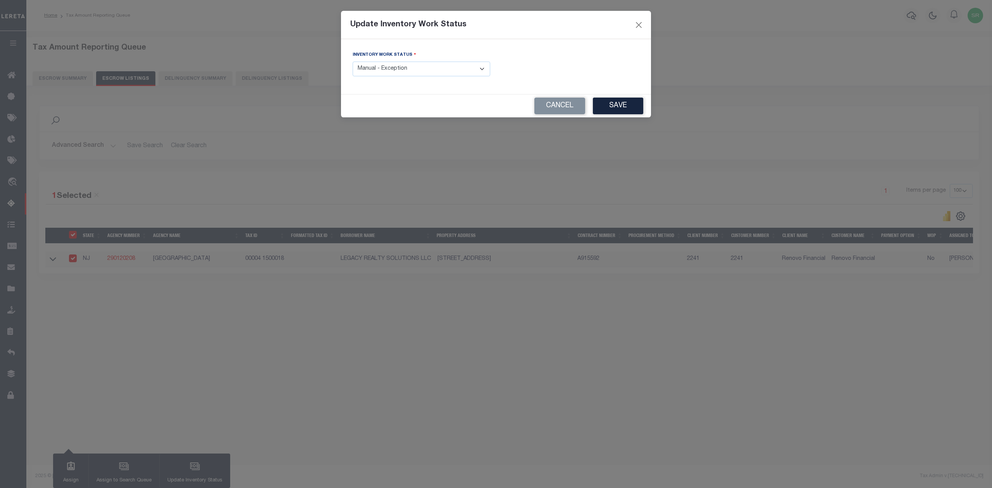
click at [396, 76] on select "- Select Inventory Status - Manual - Exception Pended - Awaiting Search Late Ad…" at bounding box center [422, 69] width 138 height 15
select select "4"
click at [353, 62] on select "- Select Inventory Status - Manual - Exception Pended - Awaiting Search Late Ad…" at bounding box center [422, 69] width 138 height 15
click at [602, 101] on button "Save" at bounding box center [618, 106] width 50 height 17
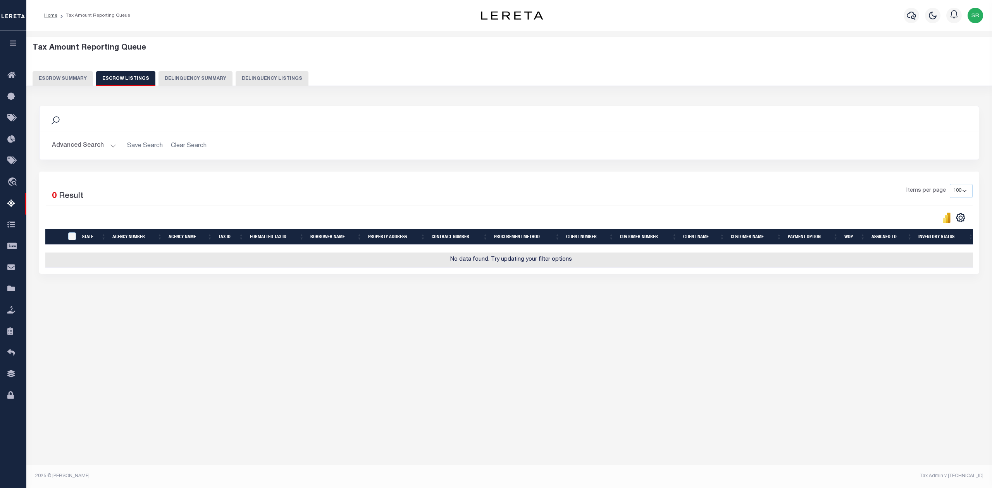
click at [65, 75] on button "Escrow Summary" at bounding box center [63, 78] width 60 height 15
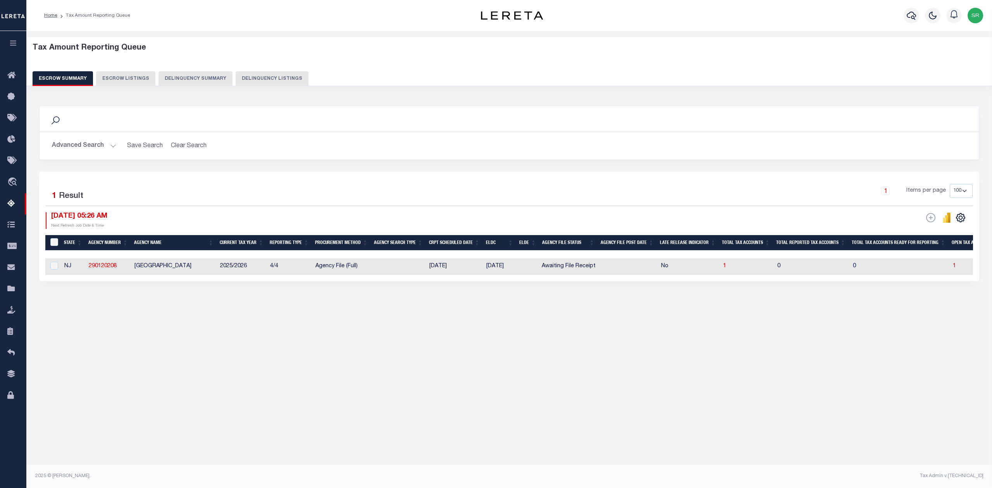
click at [65, 75] on button "Escrow Summary" at bounding box center [63, 78] width 60 height 15
drag, startPoint x: 556, startPoint y: 281, endPoint x: 722, endPoint y: 281, distance: 166.3
click at [722, 281] on div "1 Selected 1 Result 1 Items per page 10 25 50 100 500 09/30/2025 05:26 AM ESCRO…" at bounding box center [509, 227] width 940 height 110
click at [56, 242] on input "&nbsp;" at bounding box center [54, 242] width 8 height 8
checkbox input "true"
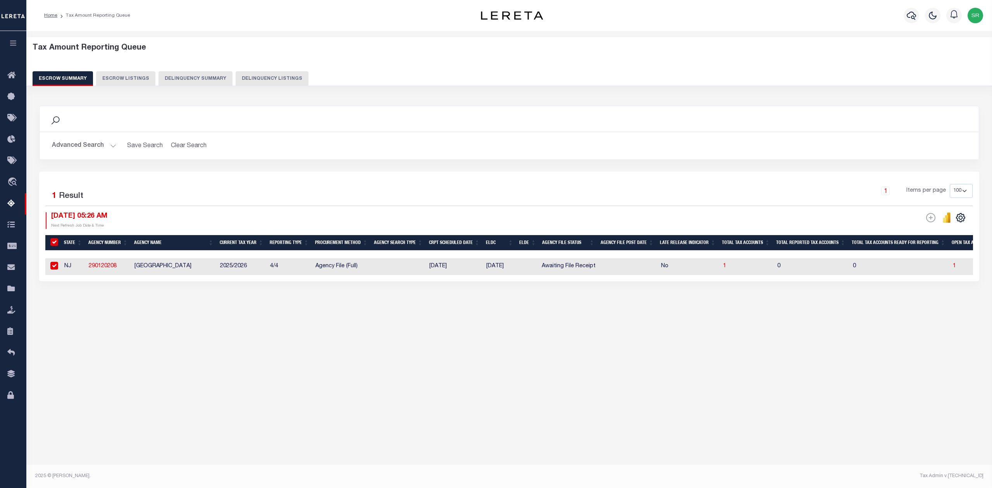
checkbox input "true"
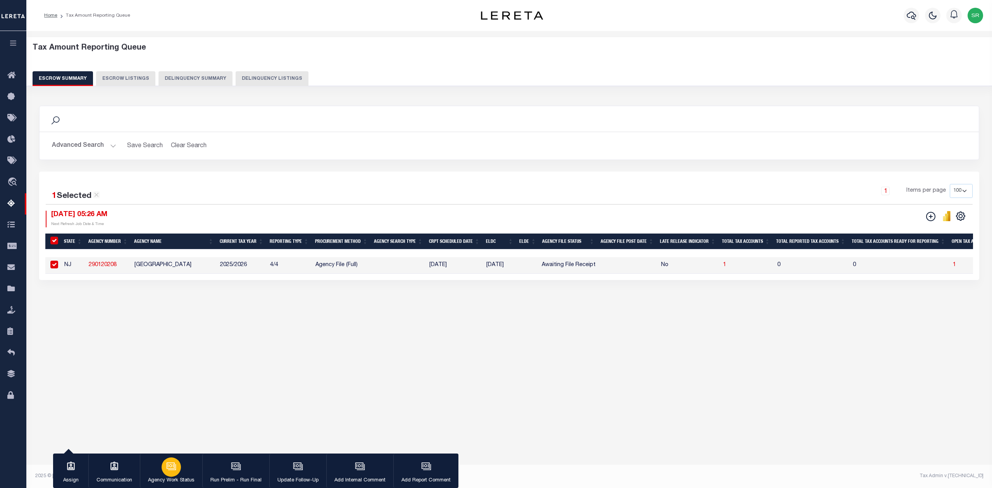
click at [176, 461] on div "button" at bounding box center [171, 467] width 19 height 19
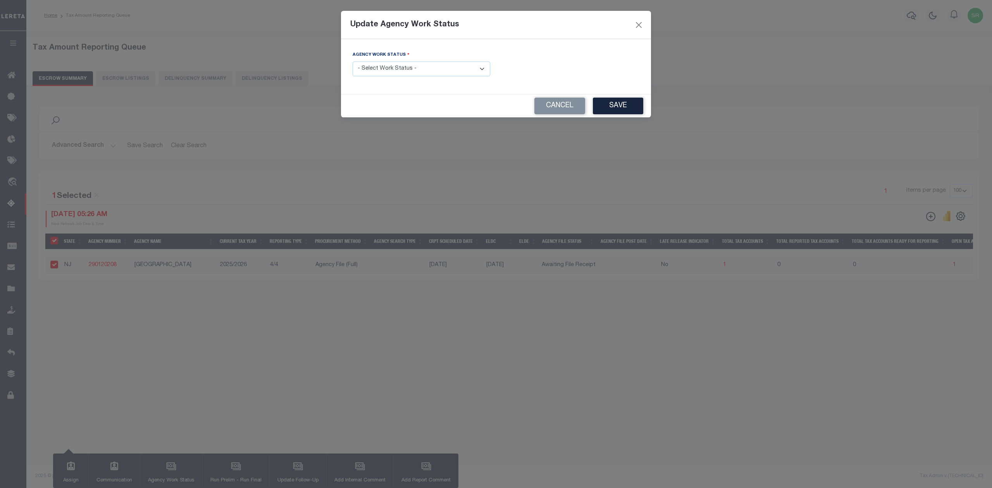
click at [403, 69] on select "- Select Work Status - New In Progress Pending Agency Follow-up Pending QC Read…" at bounding box center [422, 69] width 138 height 15
select select "7"
click at [353, 62] on select "- Select Work Status - New In Progress Pending Agency Follow-up Pending QC Read…" at bounding box center [422, 69] width 138 height 15
click at [632, 109] on button "Save" at bounding box center [618, 106] width 50 height 17
click at [314, 158] on div "Update Agency Work Status Agency Work Status - Select Work Status - New In Prog…" at bounding box center [496, 244] width 992 height 488
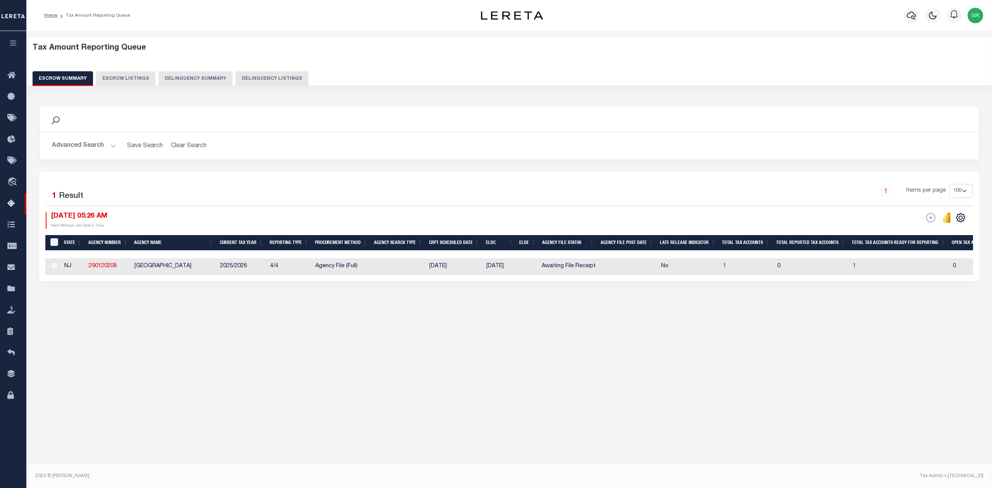
click at [258, 143] on h2 "Advanced Search Save Search Clear Search EscrowSummaryGridWrapper_dynamictable_…" at bounding box center [509, 145] width 927 height 15
click at [110, 145] on button "Advanced Search" at bounding box center [84, 145] width 64 height 15
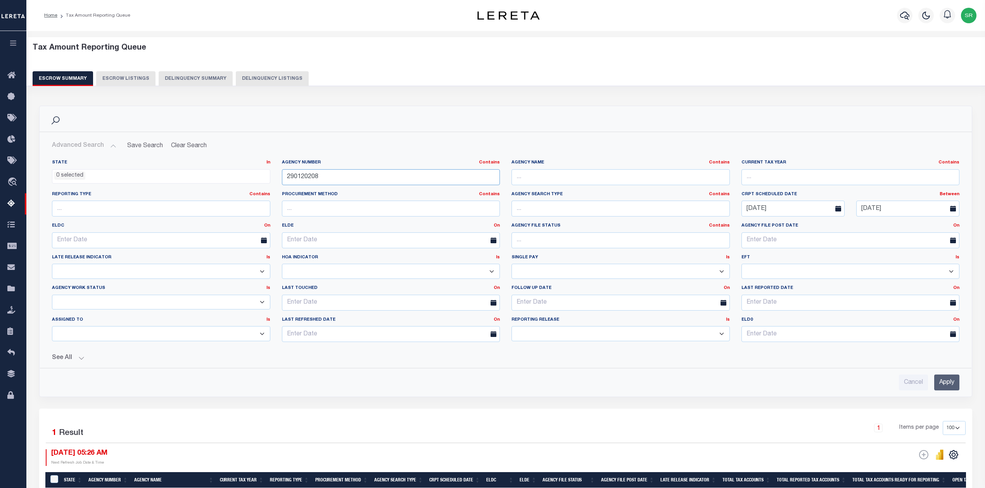
drag, startPoint x: 333, startPoint y: 177, endPoint x: 264, endPoint y: 173, distance: 69.9
click at [264, 173] on div "State In In AK AL AR AZ CA CO CT DC DE FL GA GU HI IA ID IL IN KS KY LA MA MD M…" at bounding box center [505, 254] width 919 height 189
paste input "320730000"
click at [940, 390] on input "Apply" at bounding box center [946, 383] width 25 height 16
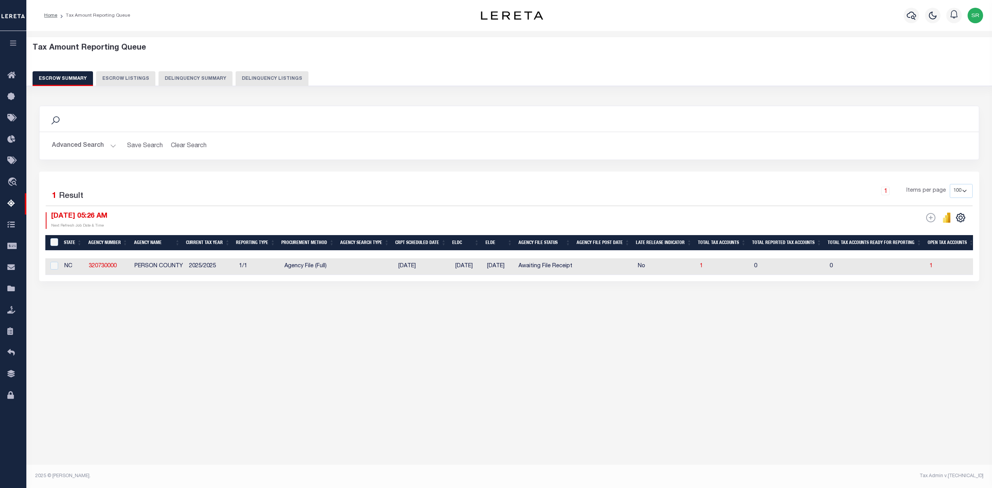
drag, startPoint x: 506, startPoint y: 340, endPoint x: 529, endPoint y: 323, distance: 29.2
click at [509, 337] on div "Tax Amount Reporting Queue Escrow Summary Escrow Listings" at bounding box center [509, 191] width 966 height 320
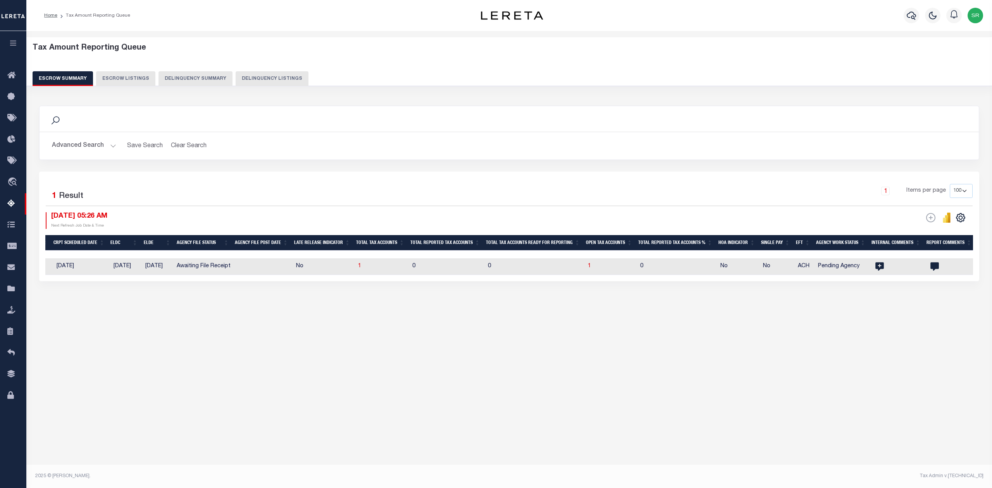
scroll to position [0, 464]
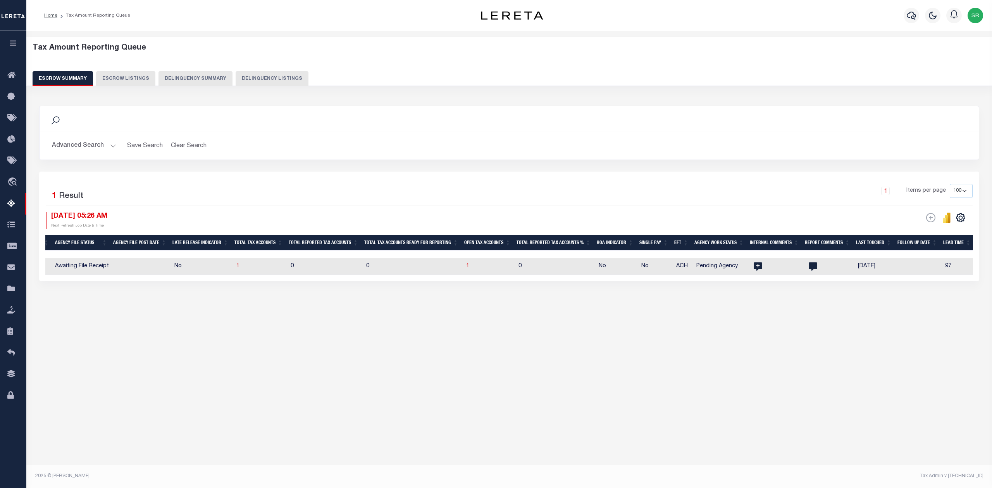
click at [749, 326] on div "Tax Amount Reporting Queue Escrow Summary Escrow Listings In" at bounding box center [509, 183] width 961 height 289
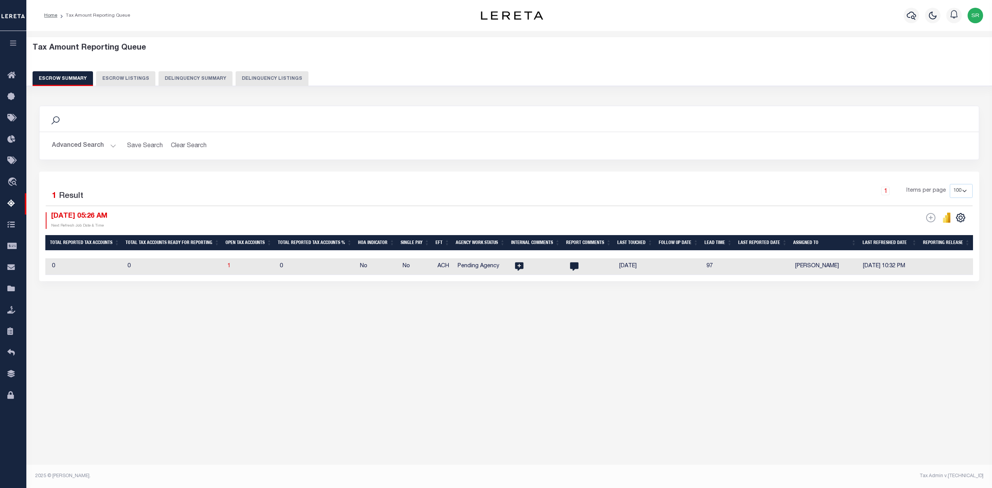
scroll to position [0, 0]
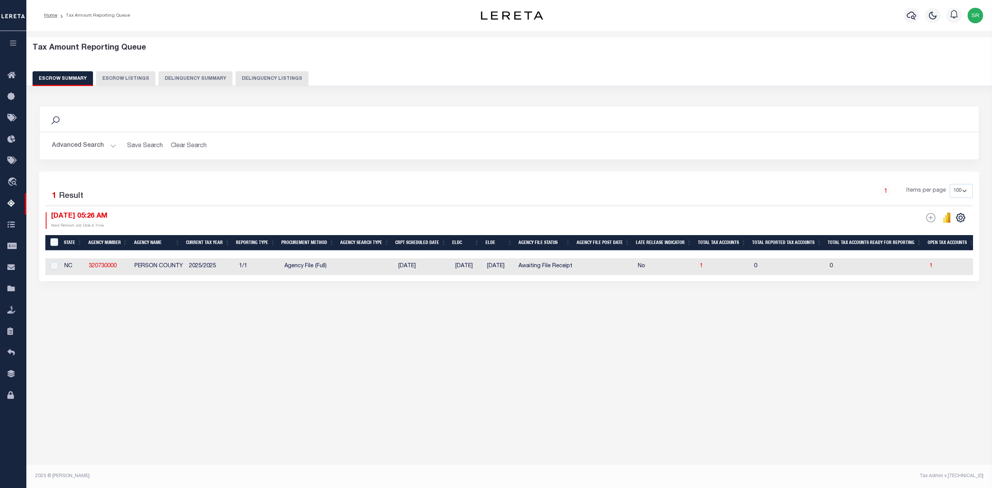
click at [114, 146] on button "Advanced Search" at bounding box center [84, 145] width 64 height 15
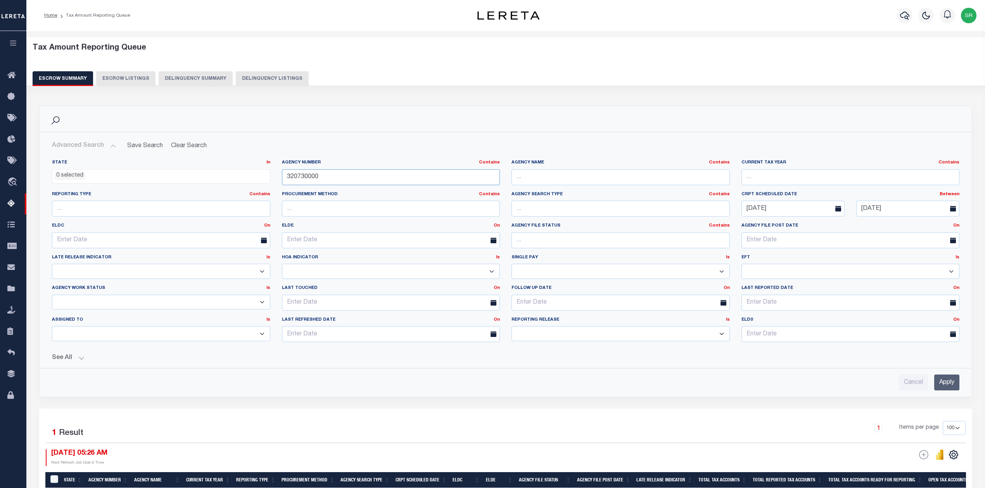
drag, startPoint x: 334, startPoint y: 180, endPoint x: 253, endPoint y: 167, distance: 82.0
click at [253, 167] on div "State In In AK AL AR AZ CA CO CT DC DE FL GA GU HI IA ID IL IN KS KY LA MA MD M…" at bounding box center [505, 254] width 919 height 189
paste input "290020206"
type input "290020206"
click at [939, 386] on input "Apply" at bounding box center [946, 383] width 25 height 16
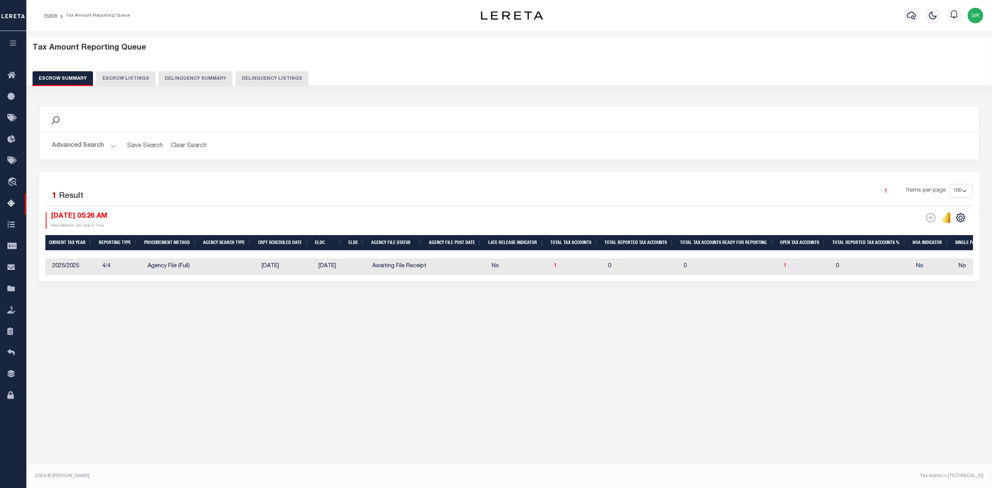
click at [592, 315] on div "Tax Amount Reporting Queue Escrow Summary Escrow Listings In" at bounding box center [509, 183] width 961 height 289
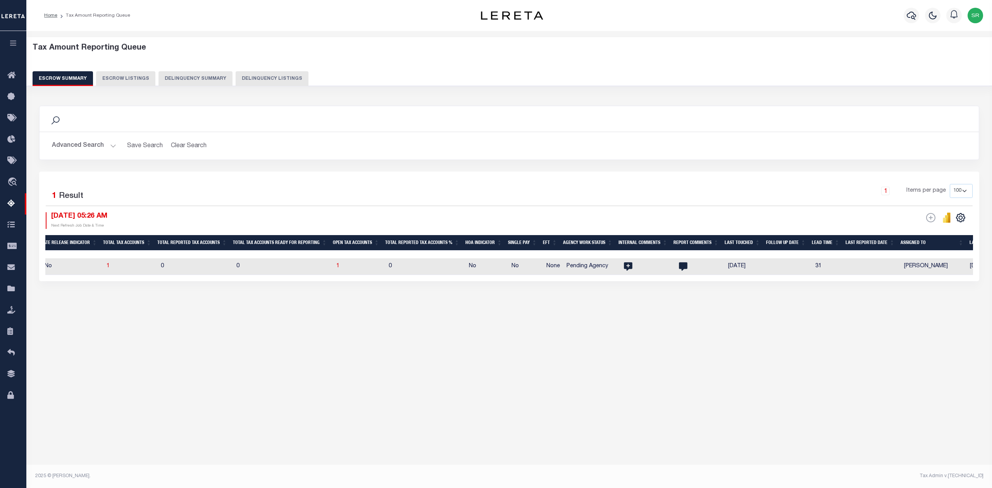
scroll to position [0, 675]
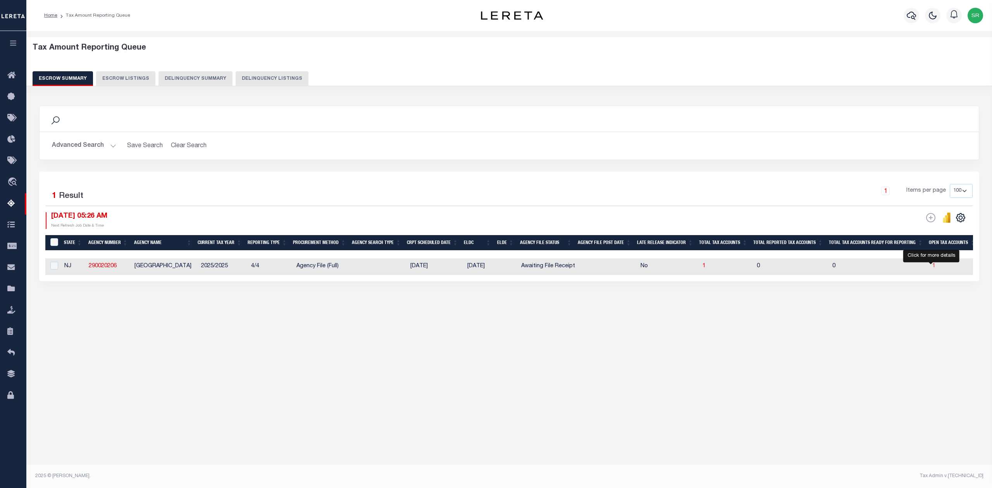
click at [933, 267] on span "1" at bounding box center [934, 266] width 3 height 5
select select "100"
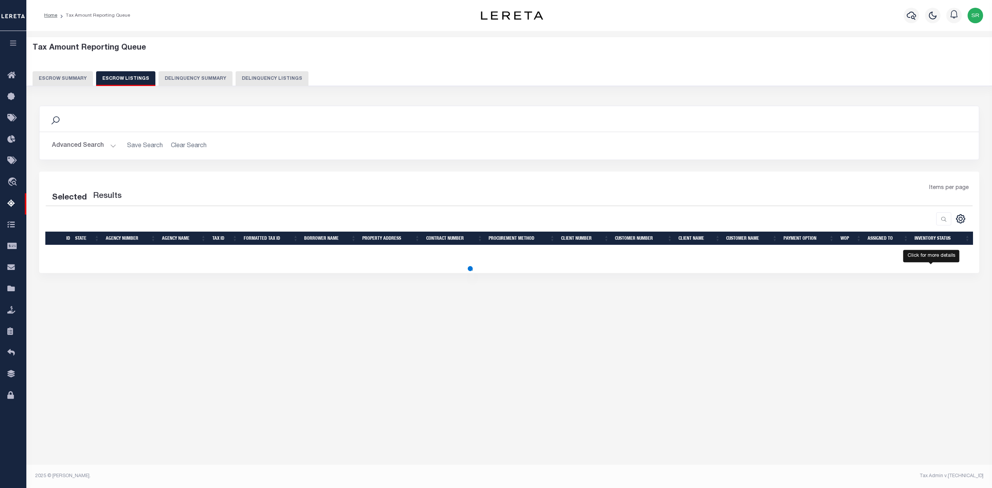
select select "100"
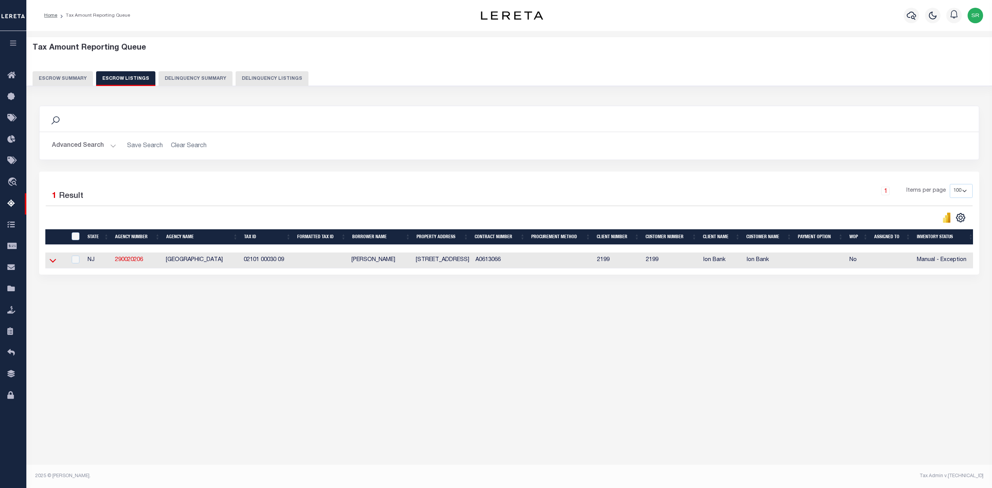
click at [54, 263] on icon at bounding box center [53, 261] width 7 height 4
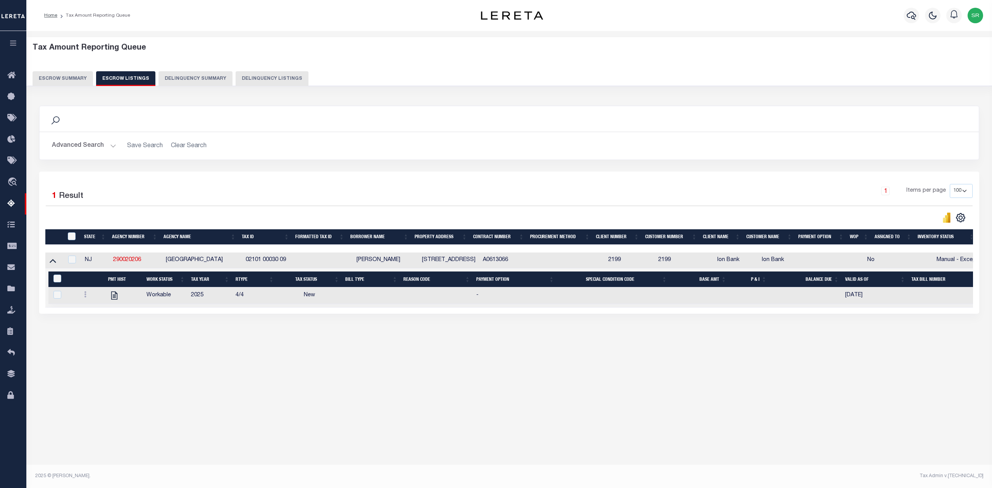
click at [181, 384] on div "Tax Amount Reporting Queue Escrow Summary Escrow Listings" at bounding box center [509, 207] width 966 height 353
drag, startPoint x: 141, startPoint y: 264, endPoint x: 109, endPoint y: 263, distance: 32.2
click at [109, 263] on tr "NJ 290020206 RIVER VALE TOWNSHIP 02101 00030 09 SHANNON G. TATE 629 ALACCI WAY …" at bounding box center [521, 261] width 952 height 16
copy tr "290020206"
drag, startPoint x: 165, startPoint y: 259, endPoint x: 228, endPoint y: 261, distance: 62.8
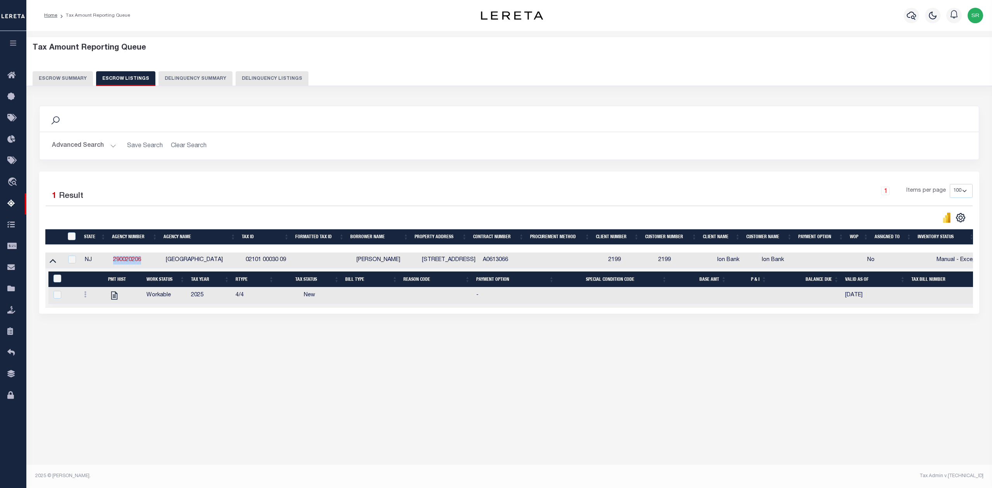
click at [228, 261] on td "[GEOGRAPHIC_DATA]" at bounding box center [203, 261] width 80 height 16
checkbox input "true"
copy td "[GEOGRAPHIC_DATA]"
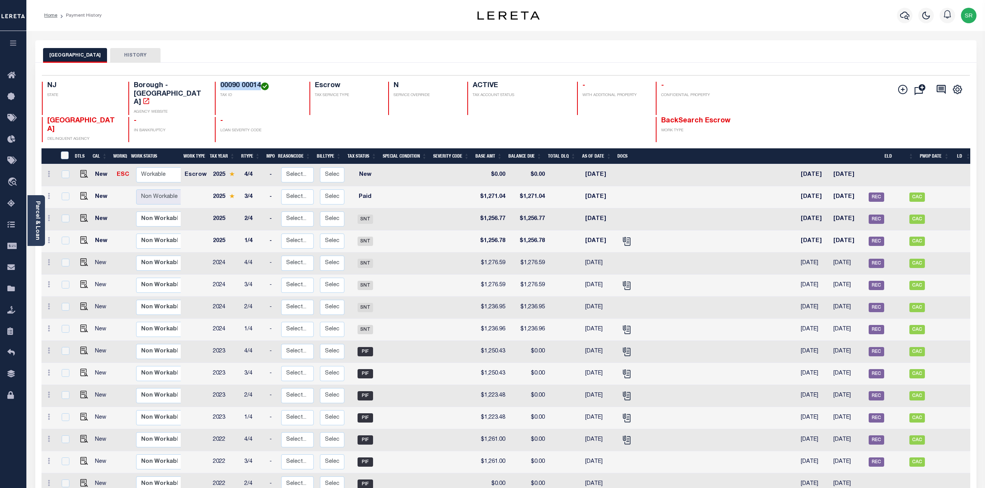
drag, startPoint x: 219, startPoint y: 86, endPoint x: 259, endPoint y: 86, distance: 40.3
click at [259, 86] on h4 "00090 00014" at bounding box center [259, 86] width 79 height 9
click at [81, 155] on body "Home Payment History Profile Sign out" at bounding box center [492, 369] width 985 height 739
click at [81, 170] on img "" at bounding box center [84, 174] width 8 height 8
checkbox input "true"
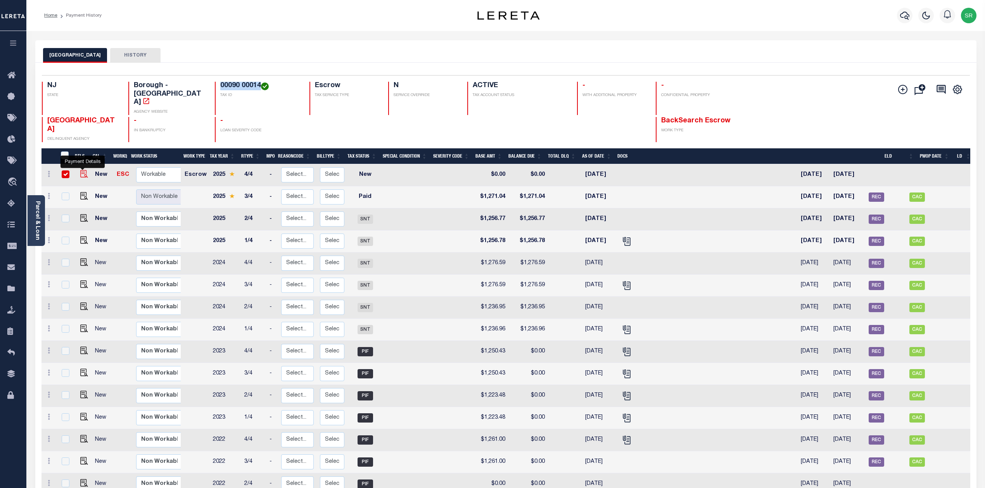
checkbox input "true"
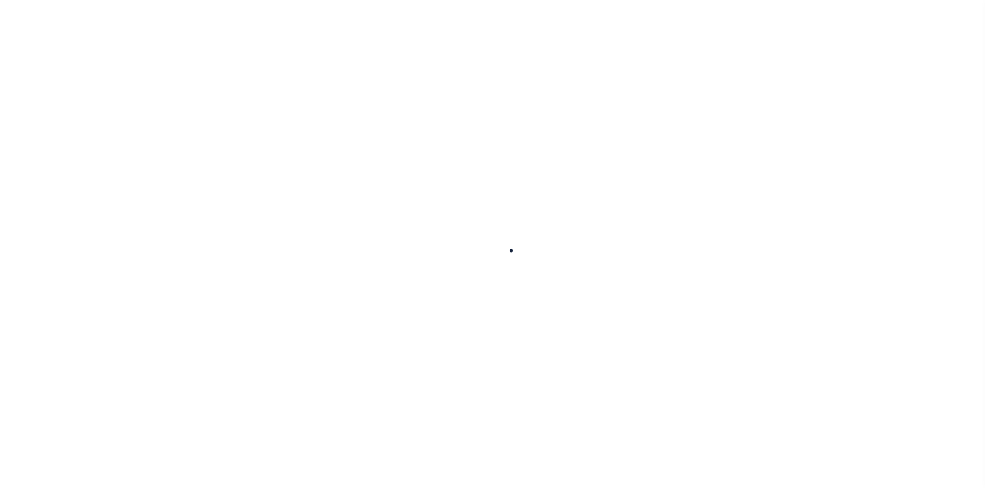
checkbox input "false"
type input "[DATE]"
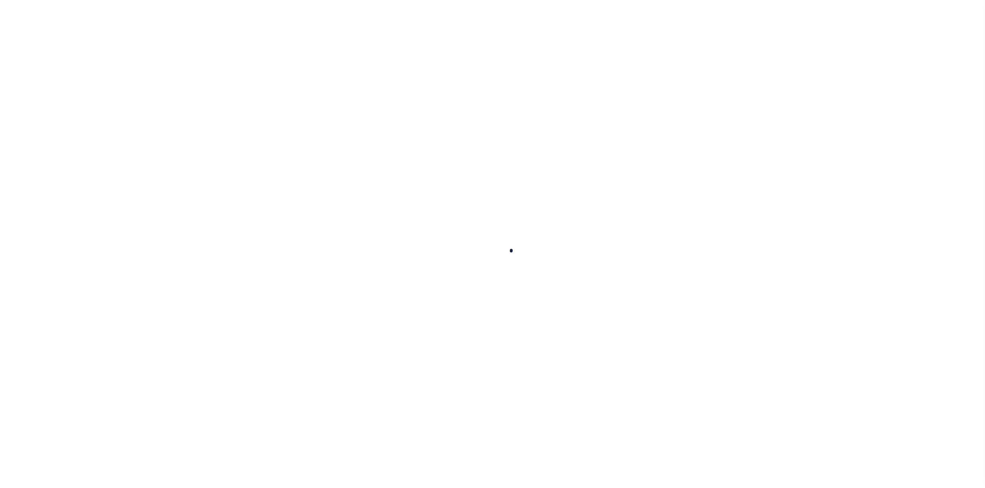
select select "NW2"
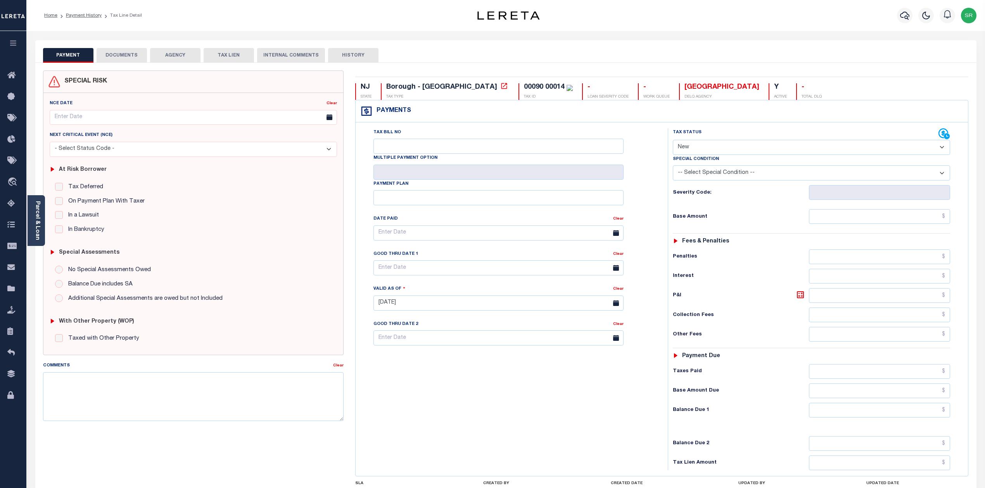
click at [126, 50] on button "DOCUMENTS" at bounding box center [122, 55] width 50 height 15
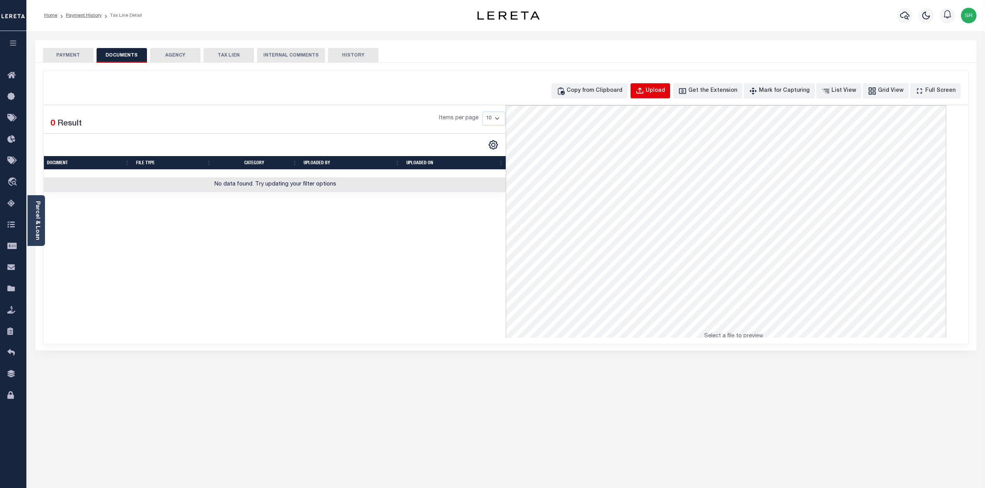
click at [665, 93] on div "Upload" at bounding box center [654, 91] width 19 height 9
select select "POP"
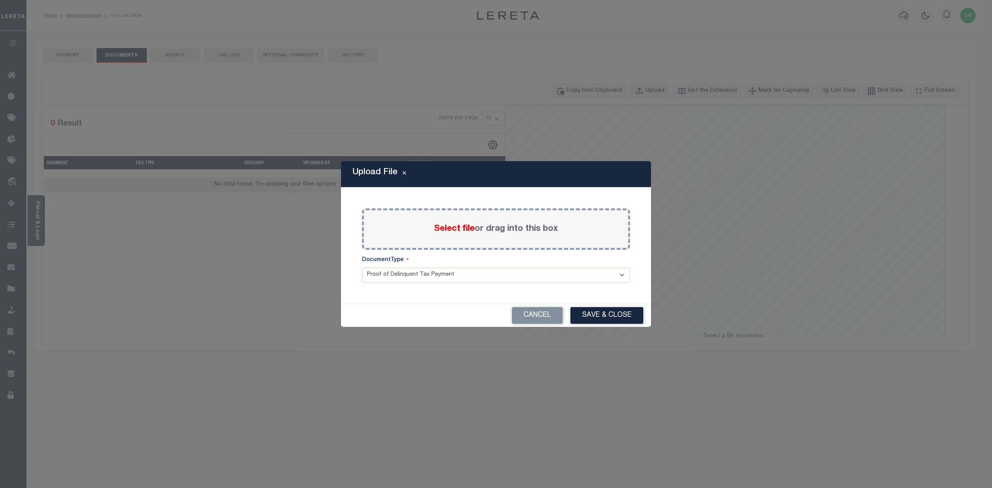
click at [464, 230] on span "Select file" at bounding box center [454, 229] width 41 height 9
click at [0, 0] on input "Select file or drag into this box" at bounding box center [0, 0] width 0 height 0
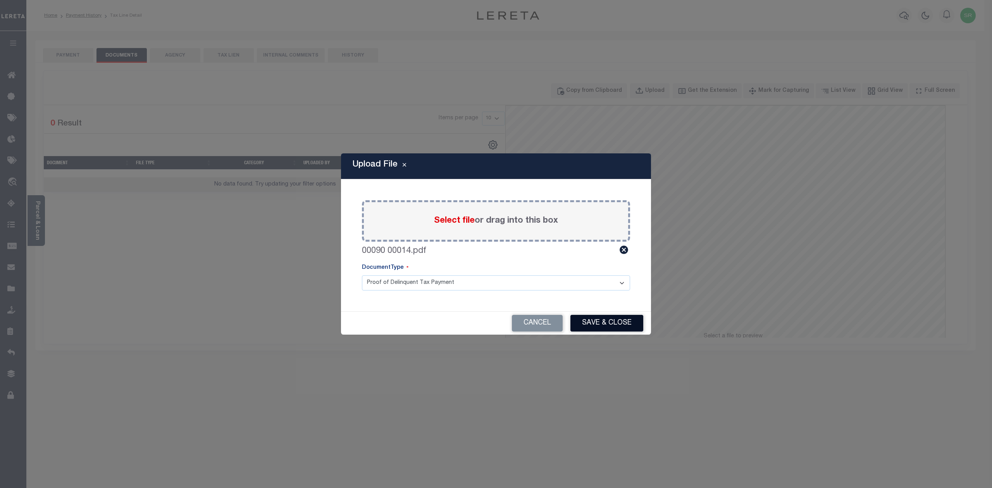
click at [626, 324] on button "Save & Close" at bounding box center [607, 323] width 73 height 17
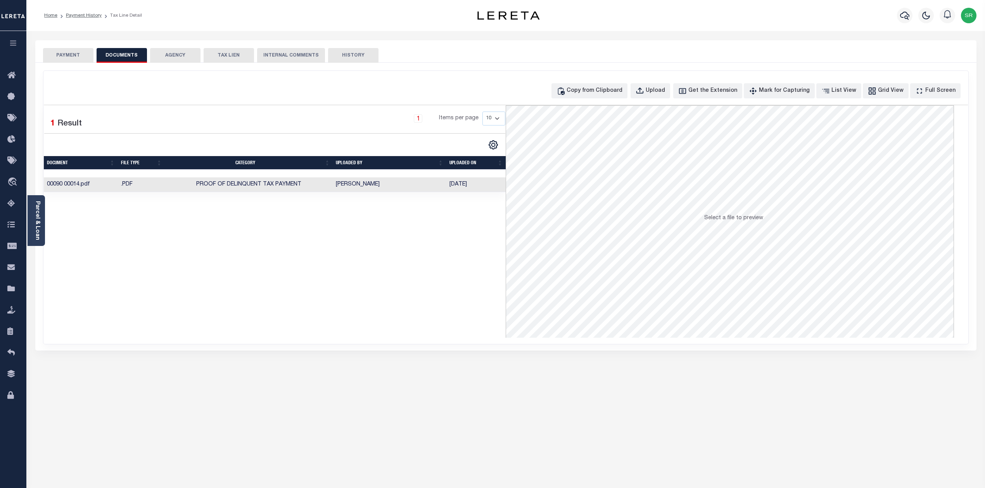
click at [55, 51] on button "PAYMENT" at bounding box center [68, 55] width 50 height 15
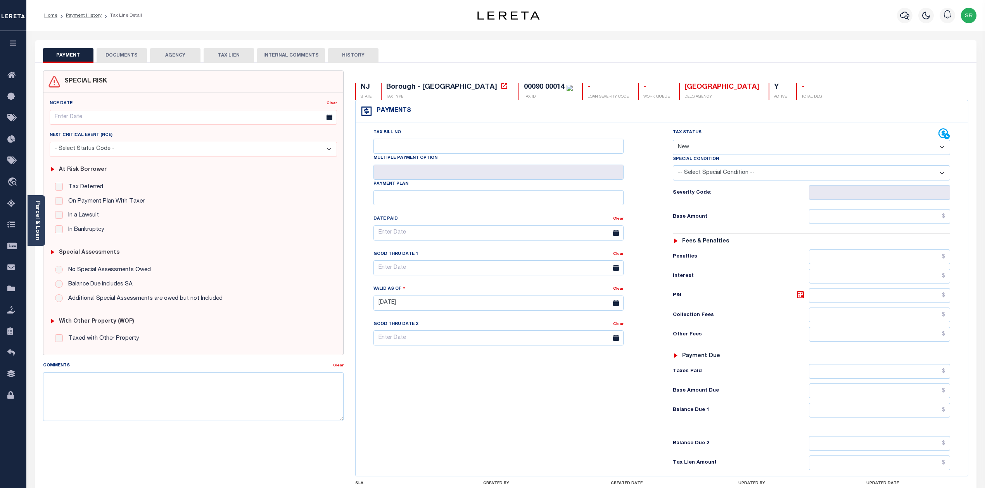
click at [55, 51] on button "PAYMENT" at bounding box center [68, 55] width 50 height 15
click at [703, 141] on select "- Select Status Code - Open Due/Unpaid Paid Incomplete No Tax Due Internal Refu…" at bounding box center [812, 147] width 278 height 15
select select "DUE"
click at [673, 141] on select "- Select Status Code - Open Due/Unpaid Paid Incomplete No Tax Due Internal Refu…" at bounding box center [812, 147] width 278 height 15
type input "[DATE]"
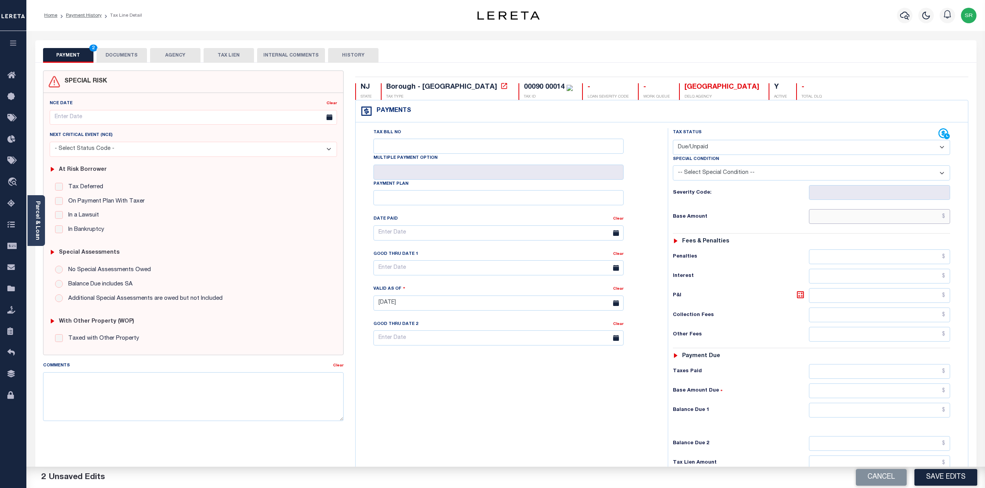
click at [843, 221] on input "text" at bounding box center [879, 216] width 141 height 15
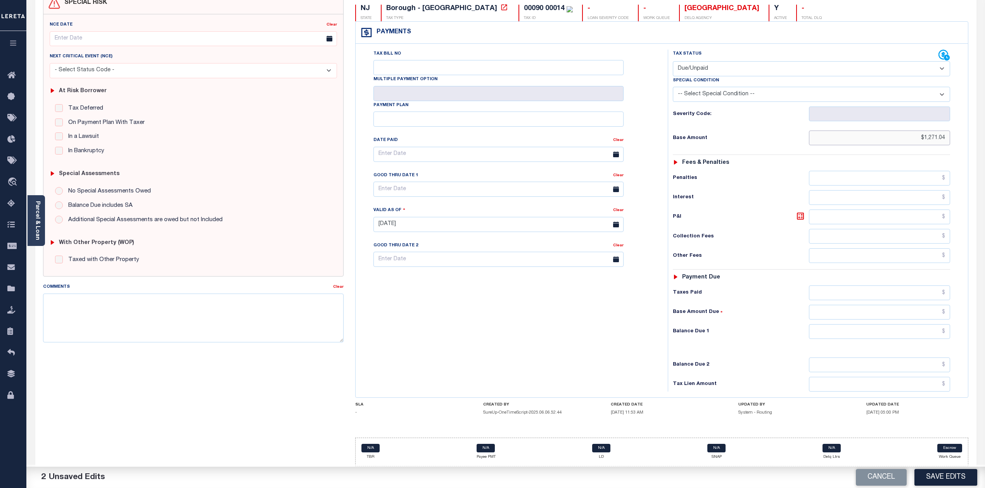
type input "$1,271.04"
drag, startPoint x: 915, startPoint y: 334, endPoint x: 911, endPoint y: 332, distance: 5.0
click at [915, 334] on input "text" at bounding box center [879, 331] width 141 height 15
type input "$1,271.04"
click at [934, 472] on button "Save Edits" at bounding box center [945, 477] width 63 height 17
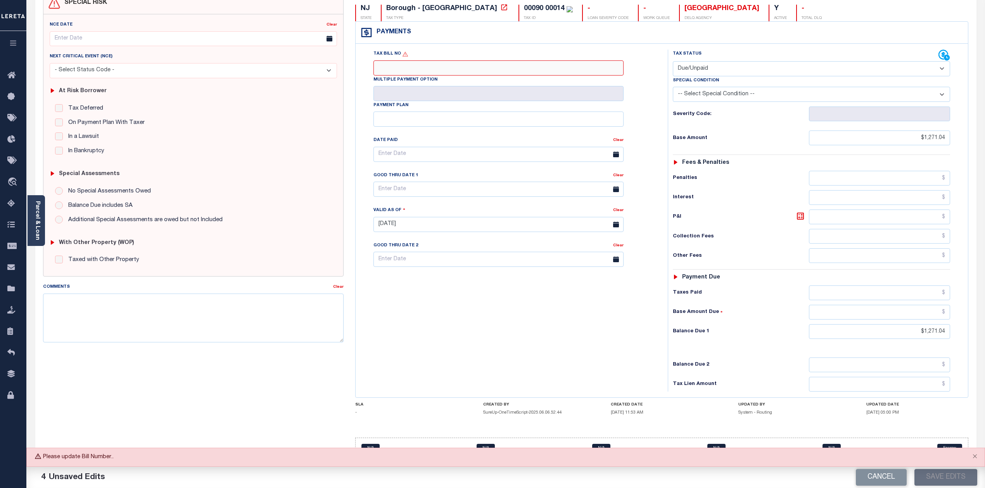
click at [414, 67] on input "Tax Bill No" at bounding box center [498, 67] width 250 height 15
type input "NA"
click at [947, 473] on button "Save Edits" at bounding box center [945, 477] width 63 height 17
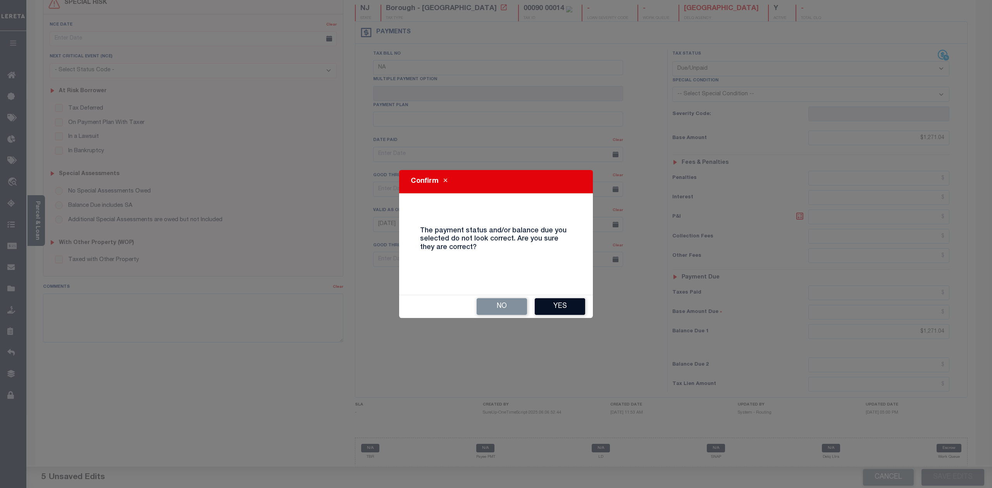
click at [557, 298] on button "Yes" at bounding box center [560, 306] width 50 height 17
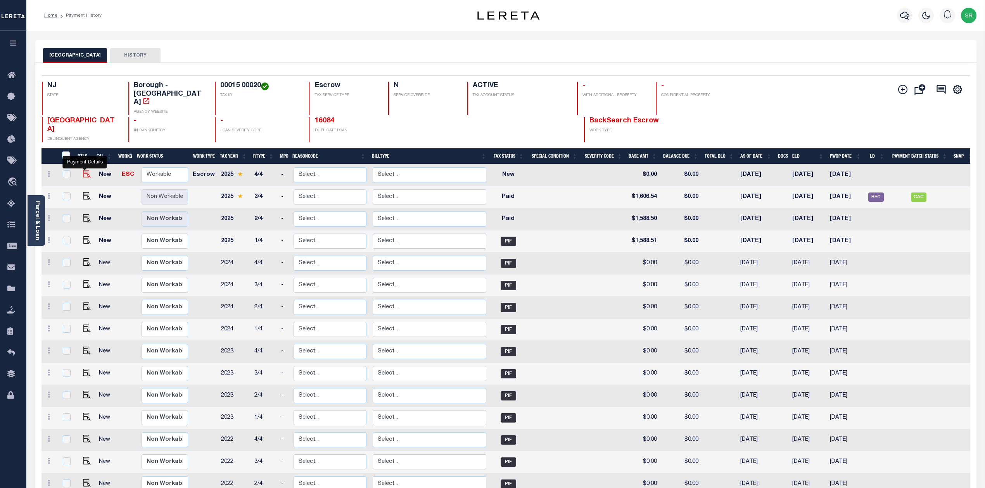
click at [86, 170] on img "" at bounding box center [87, 174] width 8 height 8
checkbox input "true"
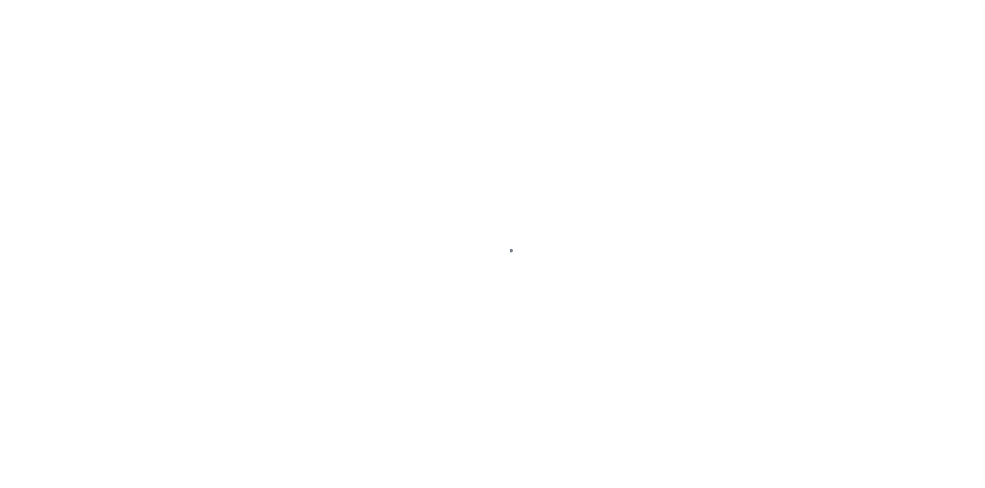
select select "NW2"
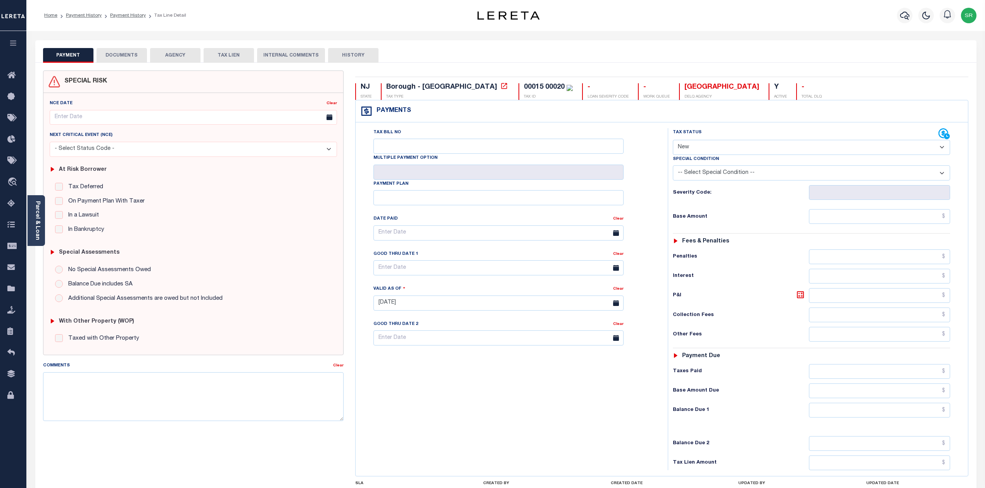
click at [126, 53] on button "DOCUMENTS" at bounding box center [122, 55] width 50 height 15
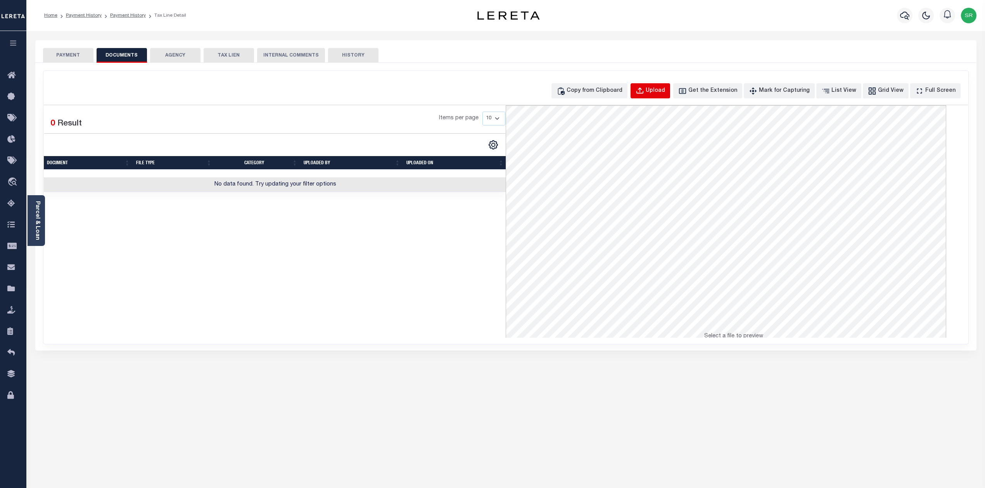
click at [658, 93] on button "Upload" at bounding box center [650, 90] width 40 height 15
select select "POP"
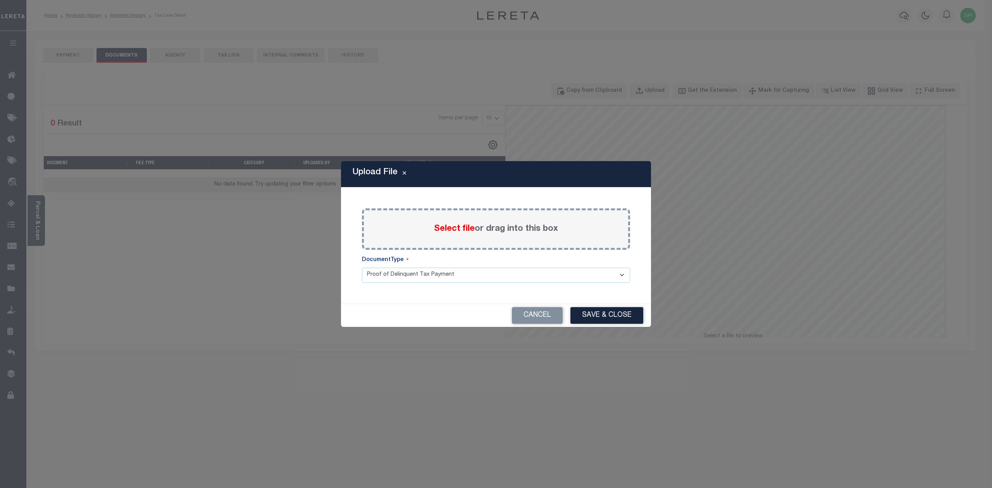
click at [467, 228] on span "Select file" at bounding box center [454, 229] width 41 height 9
click at [0, 0] on input "Select file or drag into this box" at bounding box center [0, 0] width 0 height 0
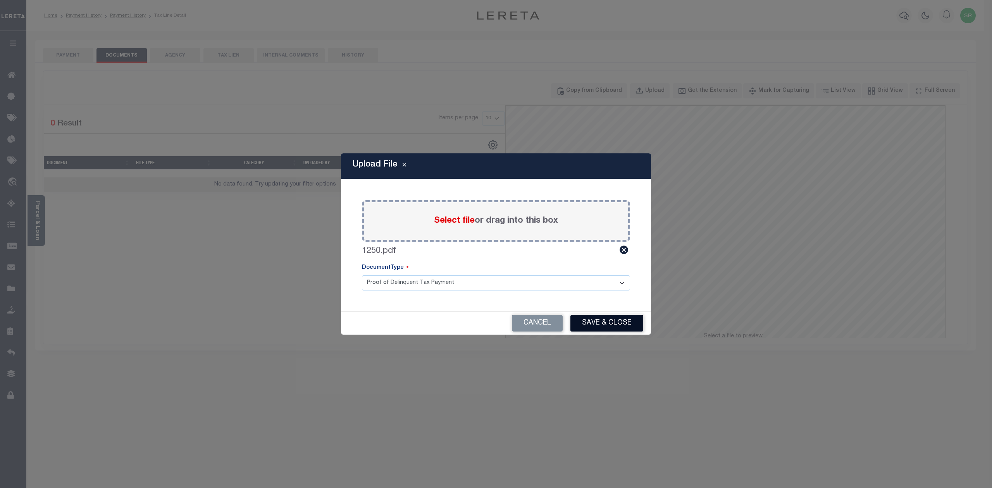
click at [597, 323] on button "Save & Close" at bounding box center [607, 323] width 73 height 17
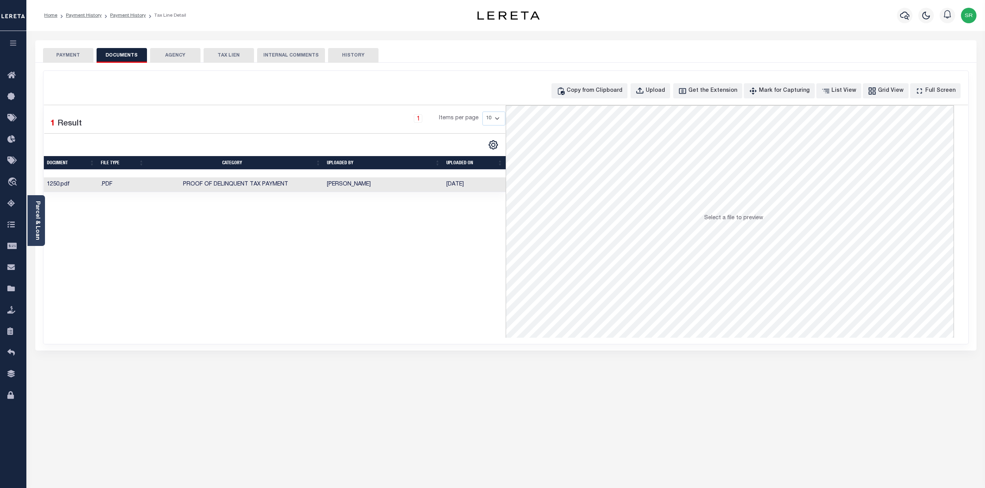
click at [65, 55] on button "PAYMENT" at bounding box center [68, 55] width 50 height 15
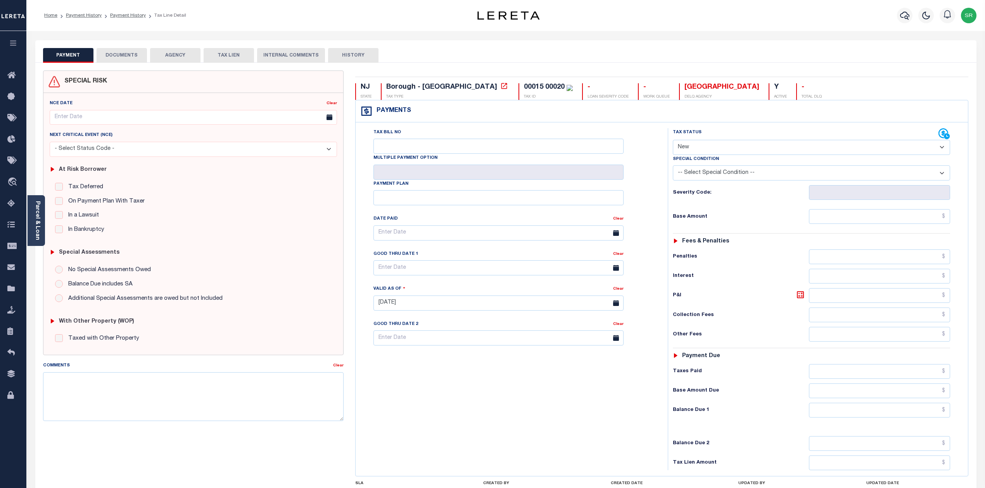
click at [720, 150] on select "- Select Status Code - Open Due/Unpaid Paid Incomplete No Tax Due Internal Refu…" at bounding box center [812, 147] width 278 height 15
select select "DUE"
click at [673, 141] on select "- Select Status Code - Open Due/Unpaid Paid Incomplete No Tax Due Internal Refu…" at bounding box center [812, 147] width 278 height 15
type input "[DATE]"
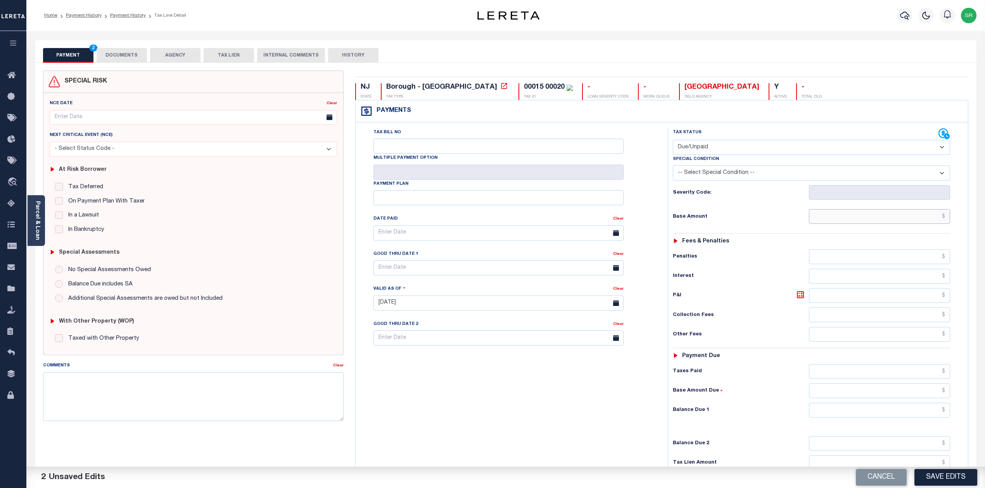
click at [845, 224] on input "text" at bounding box center [879, 216] width 141 height 15
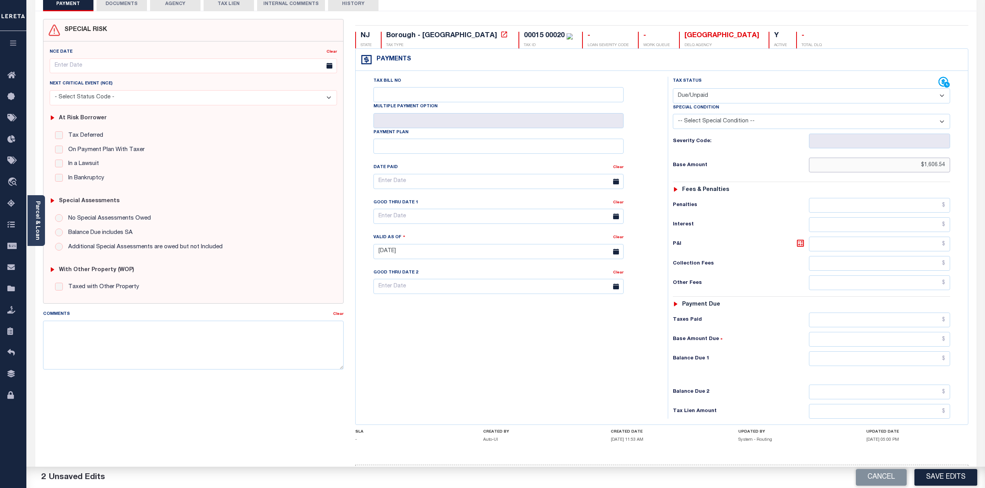
scroll to position [85, 0]
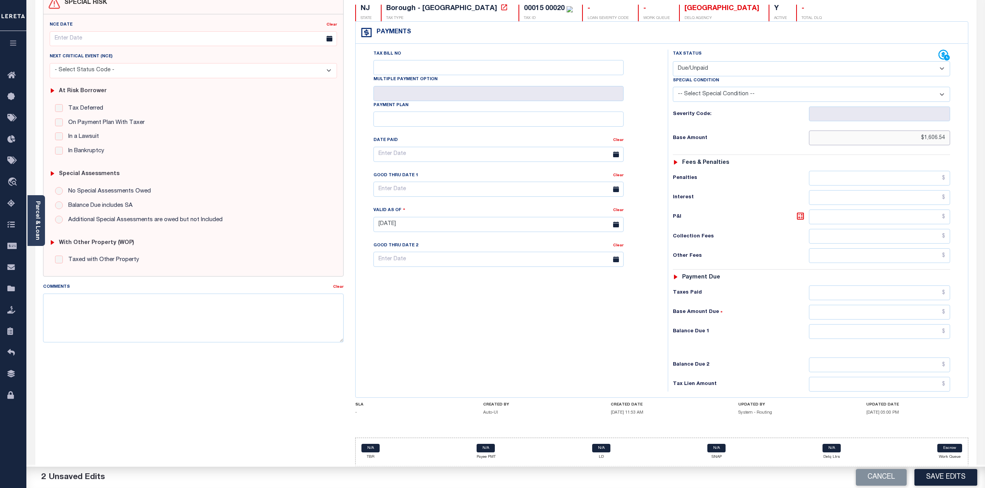
type input "$1,606.54"
click at [916, 330] on input "text" at bounding box center [879, 331] width 141 height 15
type input "$1,606.54"
click at [949, 475] on button "Save Edits" at bounding box center [945, 477] width 63 height 17
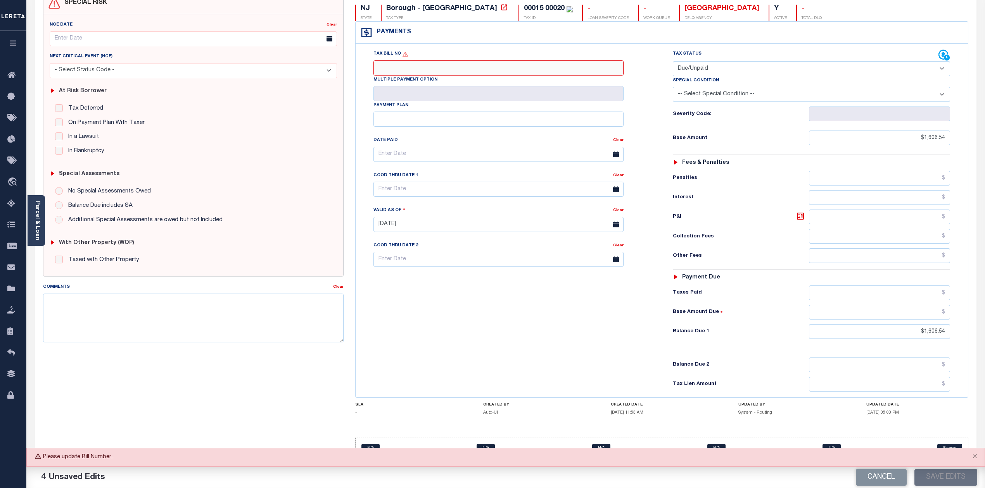
click at [473, 60] on input "Tax Bill No" at bounding box center [498, 67] width 250 height 15
type input "NA"
click at [944, 478] on button "Save Edits" at bounding box center [945, 477] width 63 height 17
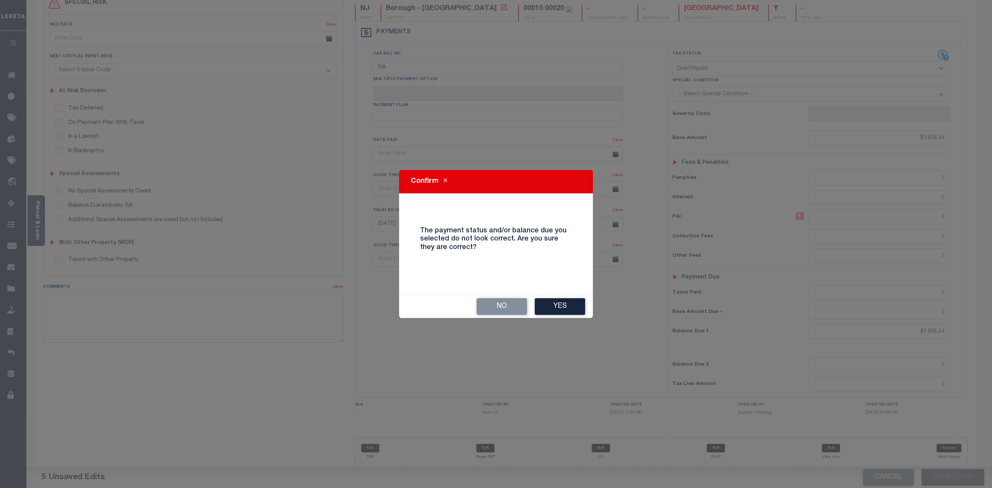
click at [585, 310] on div "No Yes" at bounding box center [496, 306] width 194 height 23
click at [568, 306] on button "Yes" at bounding box center [560, 306] width 50 height 17
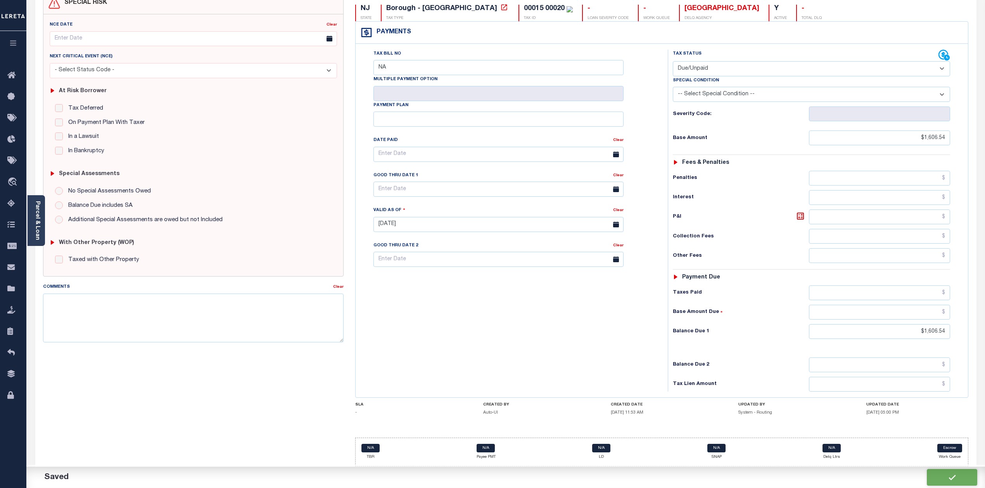
checkbox input "false"
type input "$1,606.54"
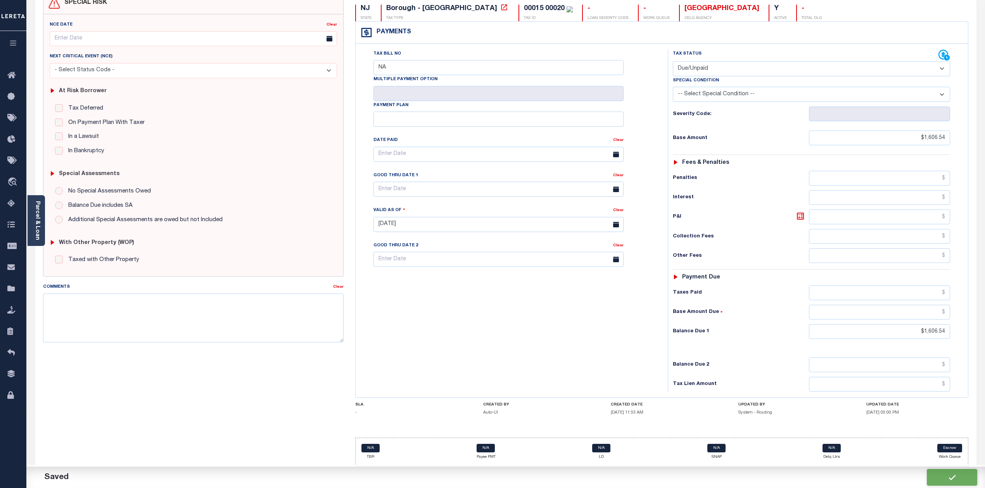
type input "$1,606.54"
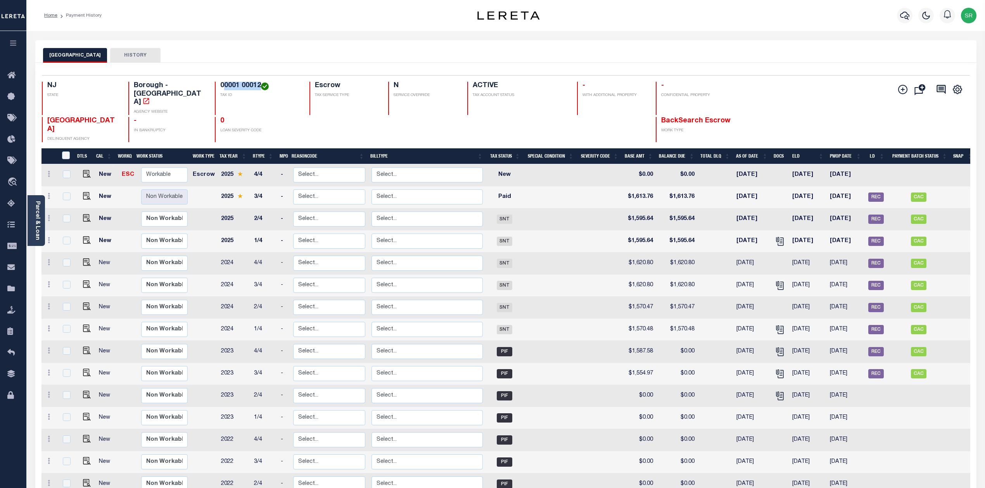
drag, startPoint x: 258, startPoint y: 88, endPoint x: 222, endPoint y: 88, distance: 36.1
click at [222, 88] on h4 "00001 00012" at bounding box center [259, 86] width 79 height 9
copy h4 "0001 00012"
click at [85, 170] on img "" at bounding box center [87, 174] width 8 height 8
checkbox input "true"
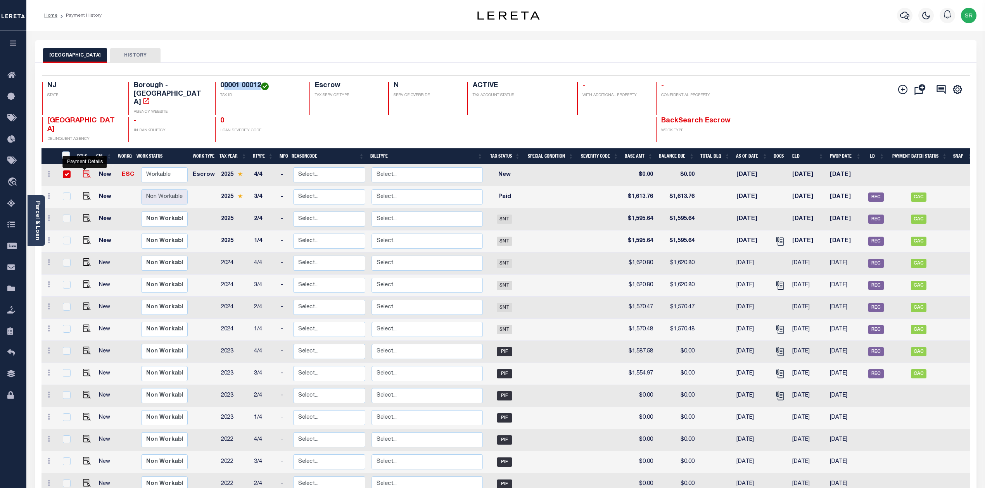
checkbox input "true"
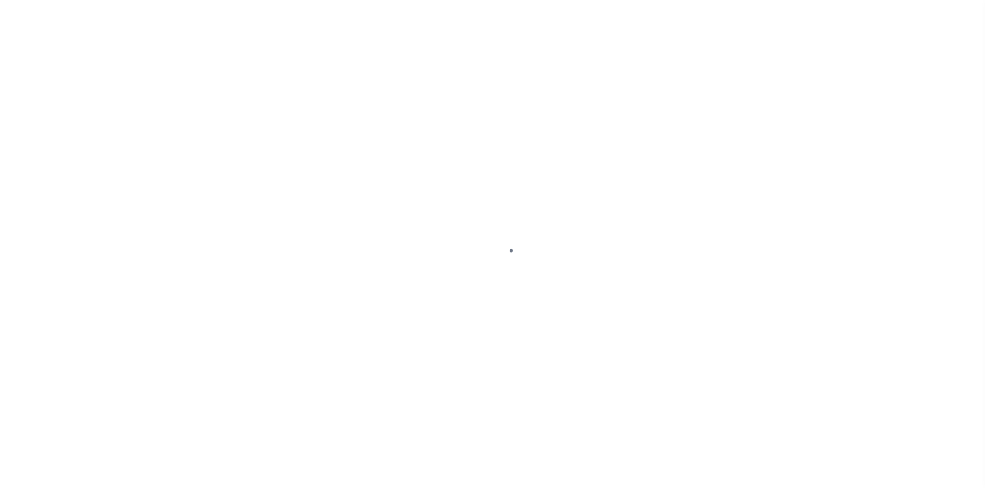
select select "NW2"
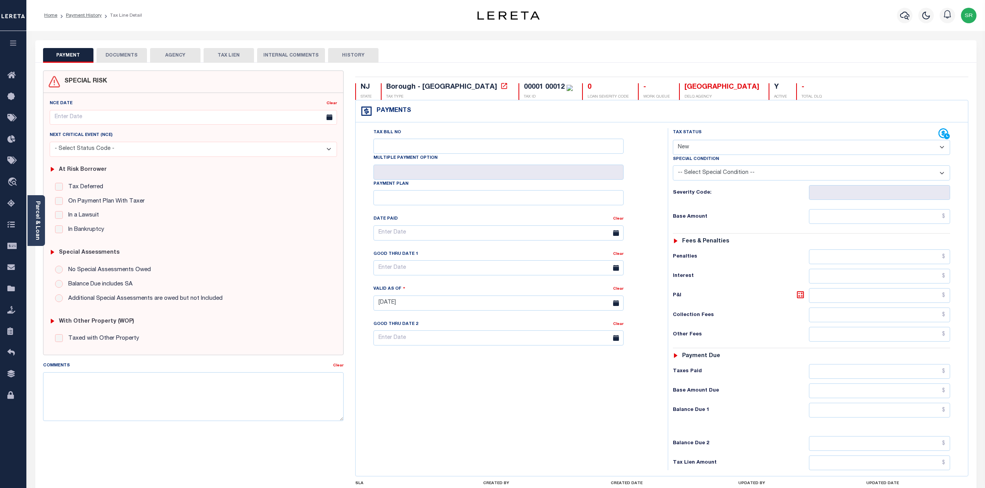
click at [125, 53] on button "DOCUMENTS" at bounding box center [122, 55] width 50 height 15
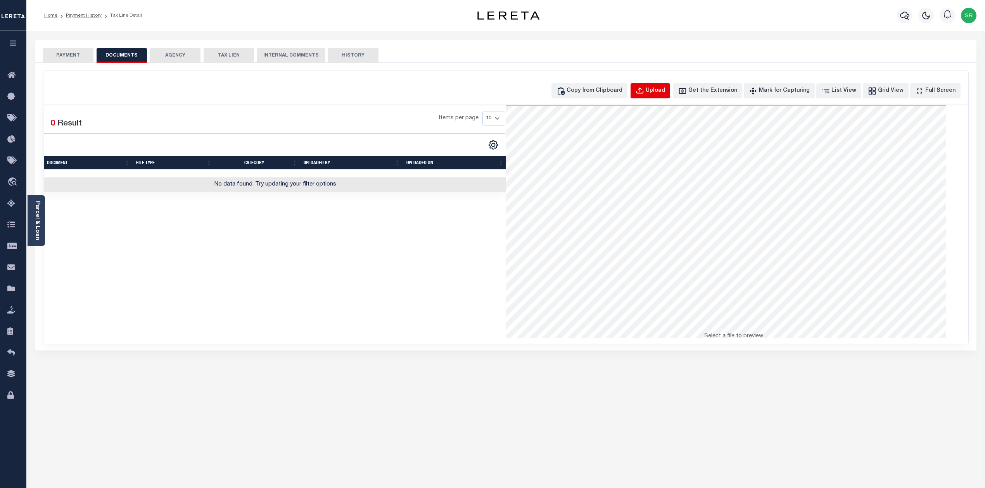
click at [665, 87] on div "Upload" at bounding box center [654, 91] width 19 height 9
select select "POP"
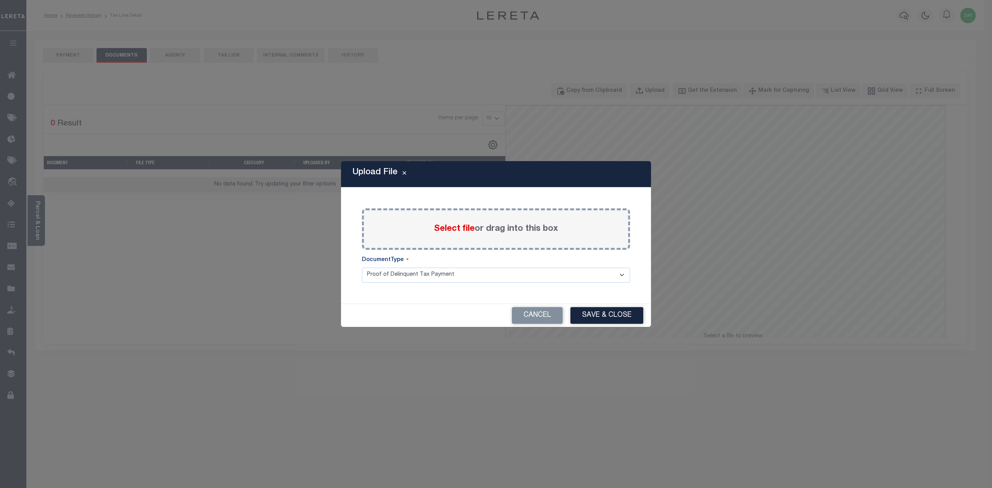
click at [454, 229] on span "Select file" at bounding box center [454, 229] width 41 height 9
click at [0, 0] on input "Select file or drag into this box" at bounding box center [0, 0] width 0 height 0
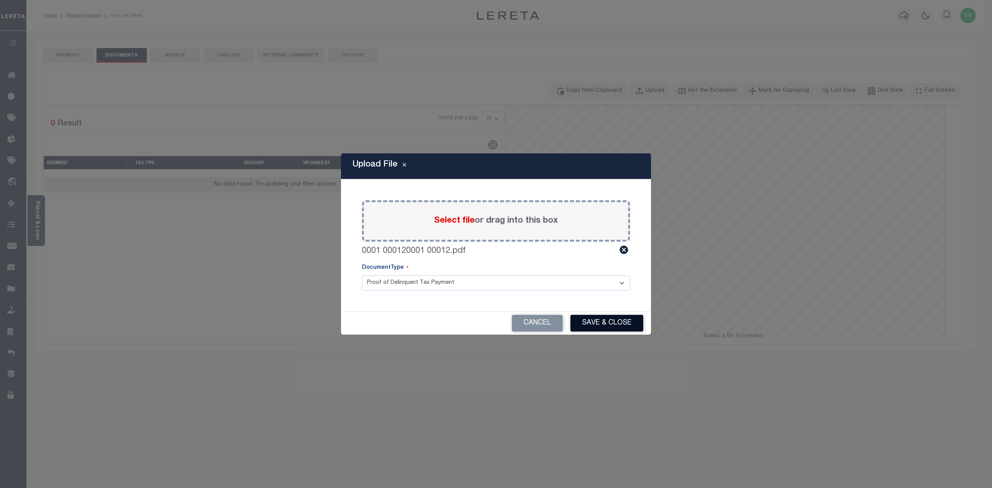
click at [630, 315] on button "Save & Close" at bounding box center [607, 323] width 73 height 17
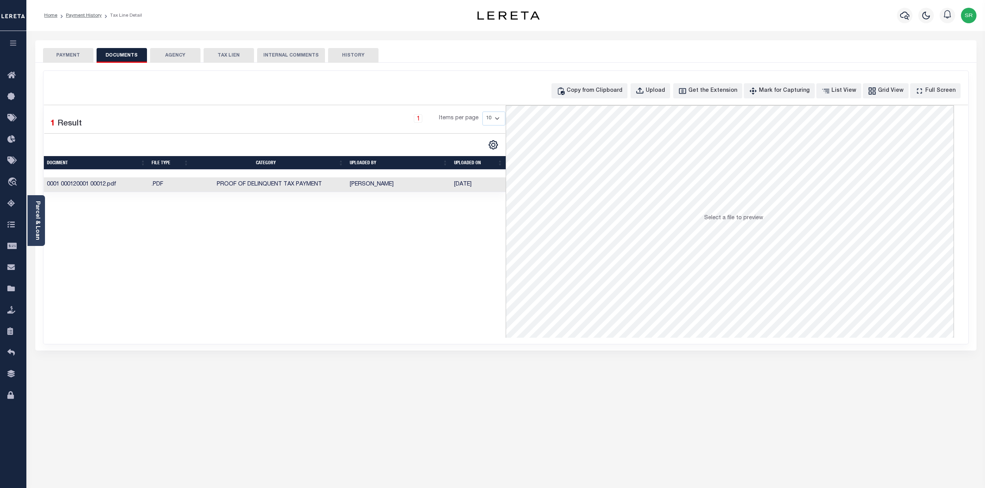
click at [78, 50] on button "PAYMENT" at bounding box center [68, 55] width 50 height 15
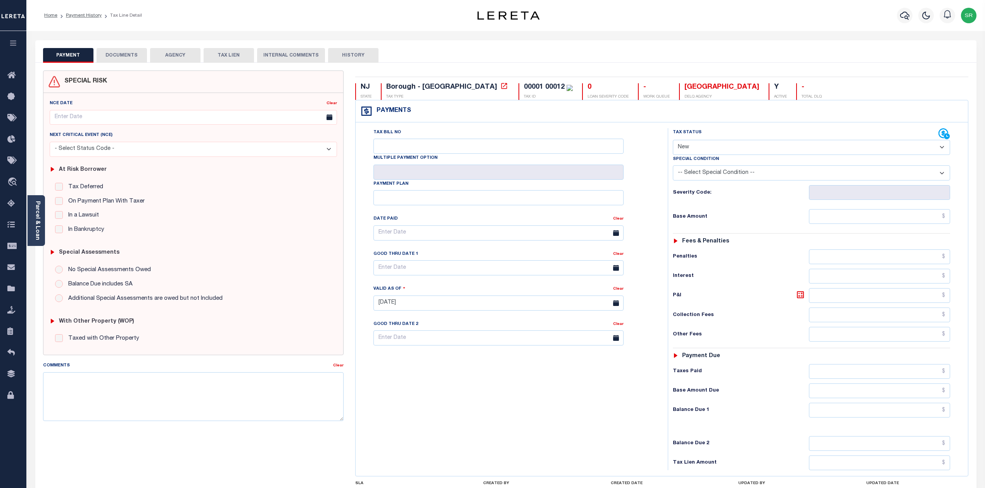
click at [78, 50] on button "PAYMENT" at bounding box center [68, 55] width 50 height 15
click at [707, 154] on select "- Select Status Code - Open Due/Unpaid Paid Incomplete No Tax Due Internal Refu…" at bounding box center [812, 147] width 278 height 15
select select "DUE"
click at [673, 141] on select "- Select Status Code - Open Due/Unpaid Paid Incomplete No Tax Due Internal Refu…" at bounding box center [812, 147] width 278 height 15
type input "[DATE]"
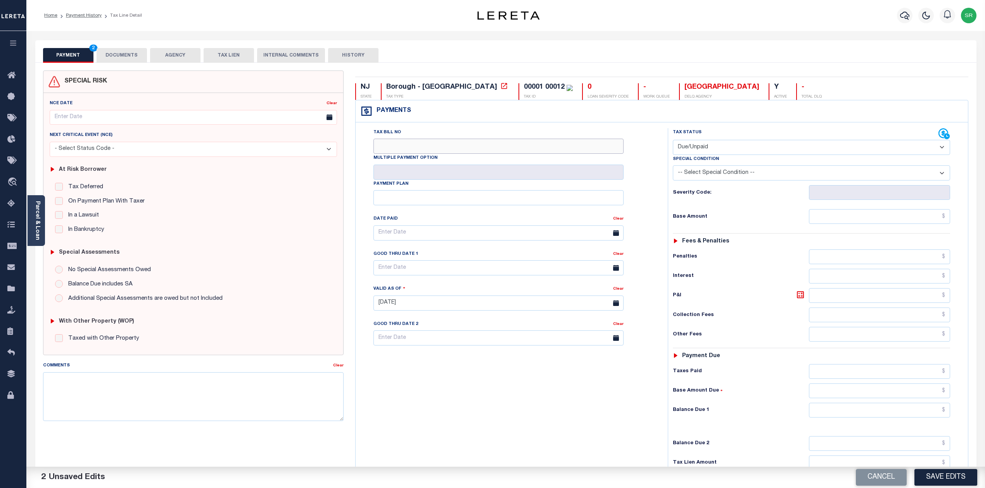
click at [437, 141] on input "Tax Bill No" at bounding box center [498, 146] width 250 height 15
type input "NA"
click at [835, 220] on input "text" at bounding box center [879, 216] width 141 height 15
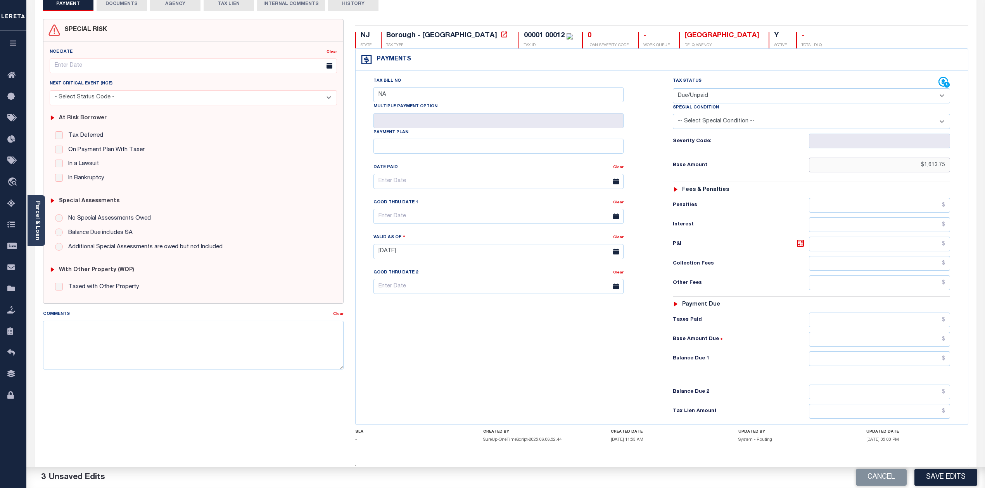
scroll to position [85, 0]
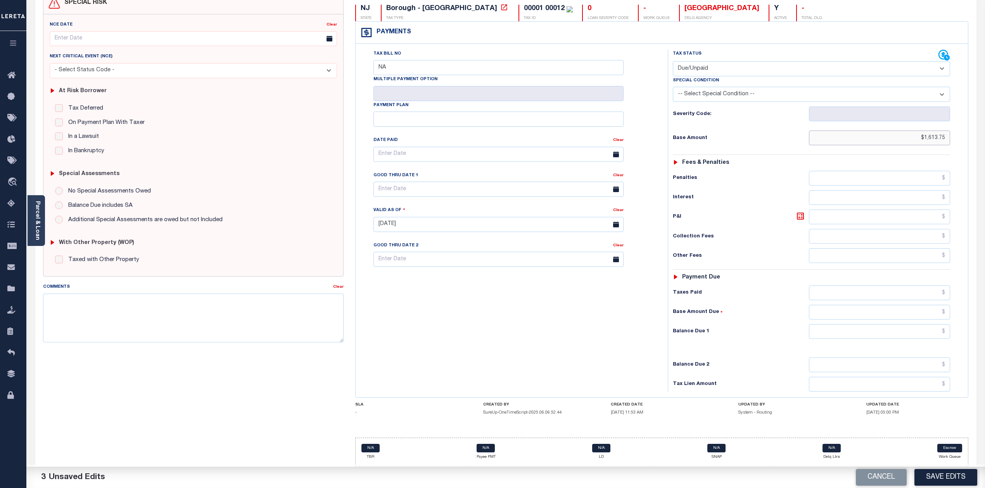
type input "$1,613.75"
click at [900, 333] on input "text" at bounding box center [879, 331] width 141 height 15
type input "$1,613.75"
click at [937, 476] on button "Save Edits" at bounding box center [945, 477] width 63 height 17
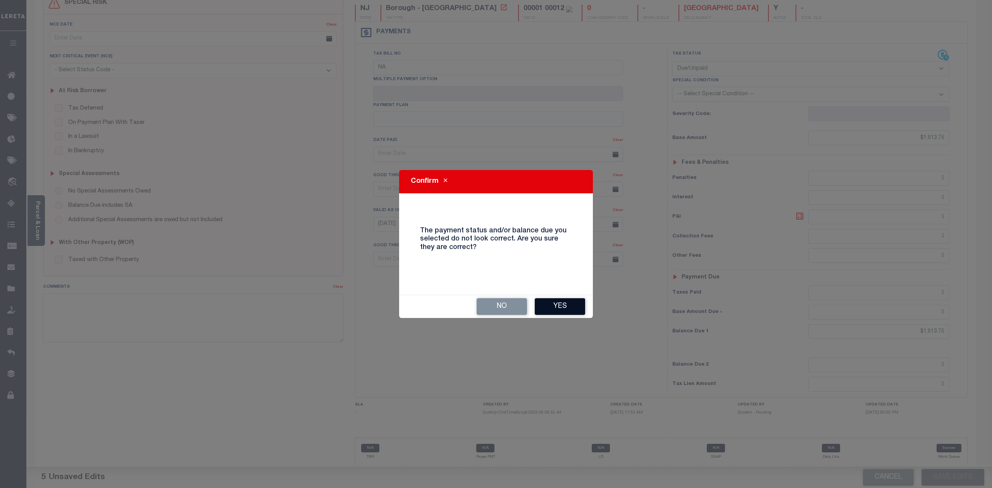
click at [554, 305] on button "Yes" at bounding box center [560, 306] width 50 height 17
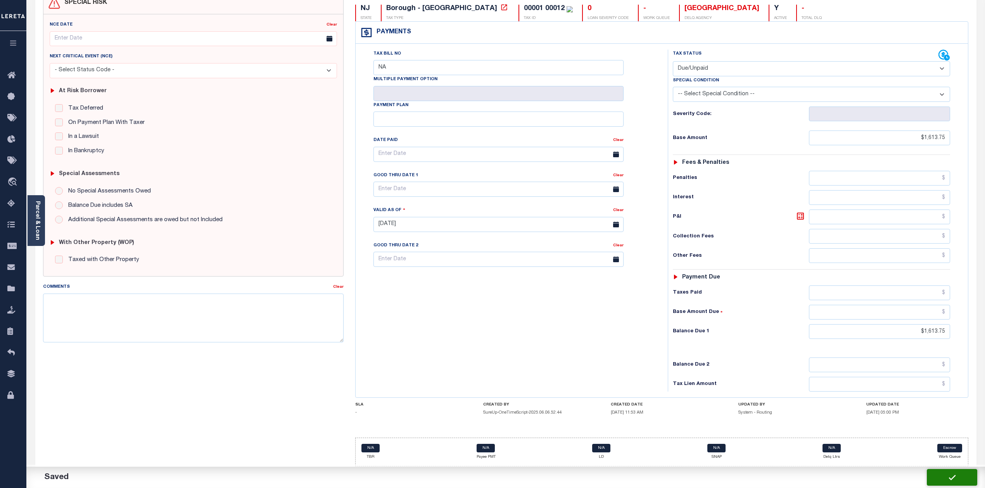
checkbox input "false"
type input "$1,613.75"
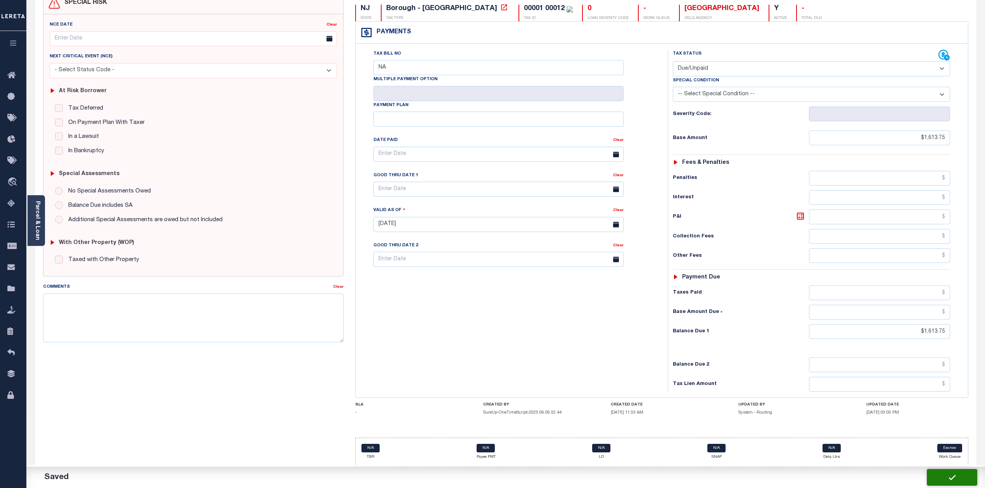
type input "$1,613.75"
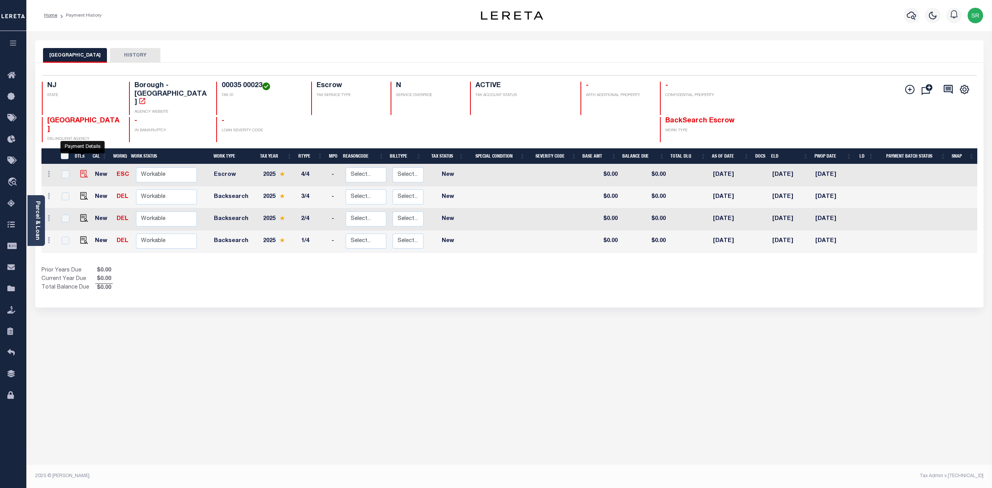
click at [81, 170] on img "" at bounding box center [84, 174] width 8 height 8
checkbox input "true"
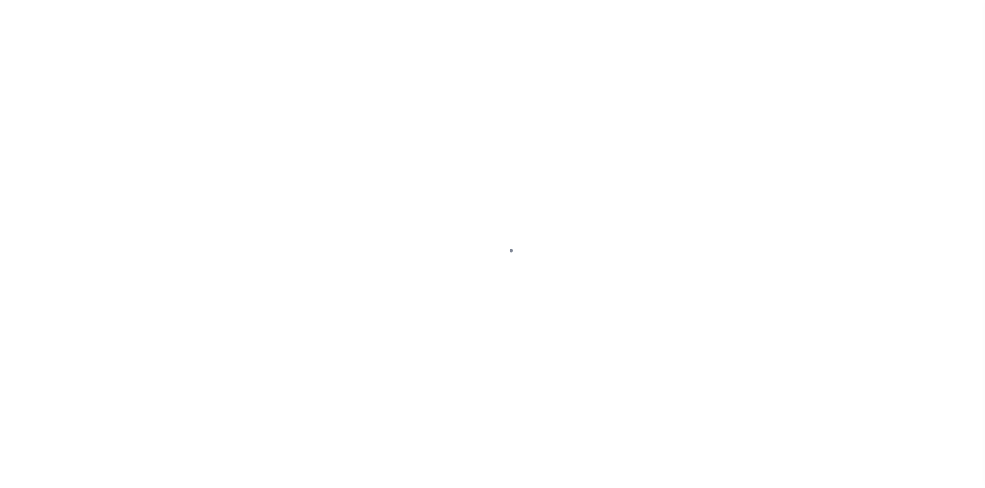
select select "NW2"
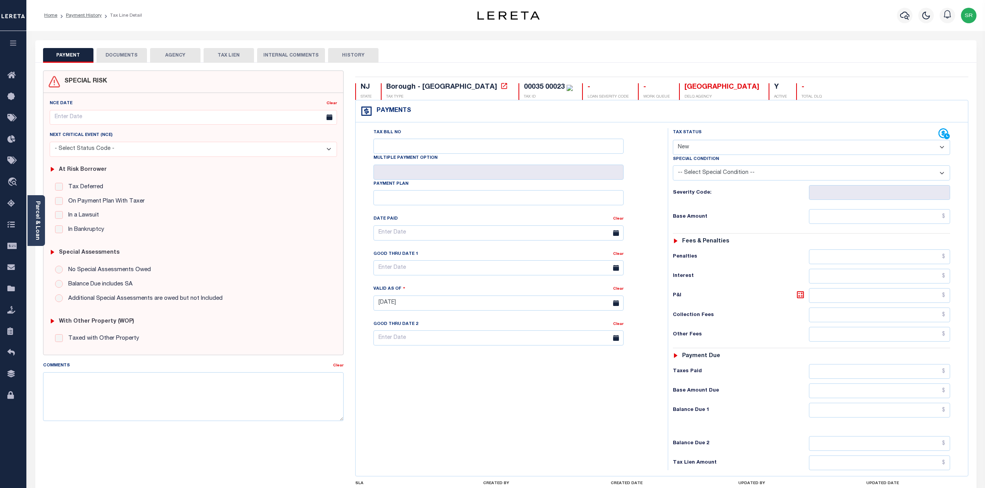
click at [141, 57] on button "DOCUMENTS" at bounding box center [122, 55] width 50 height 15
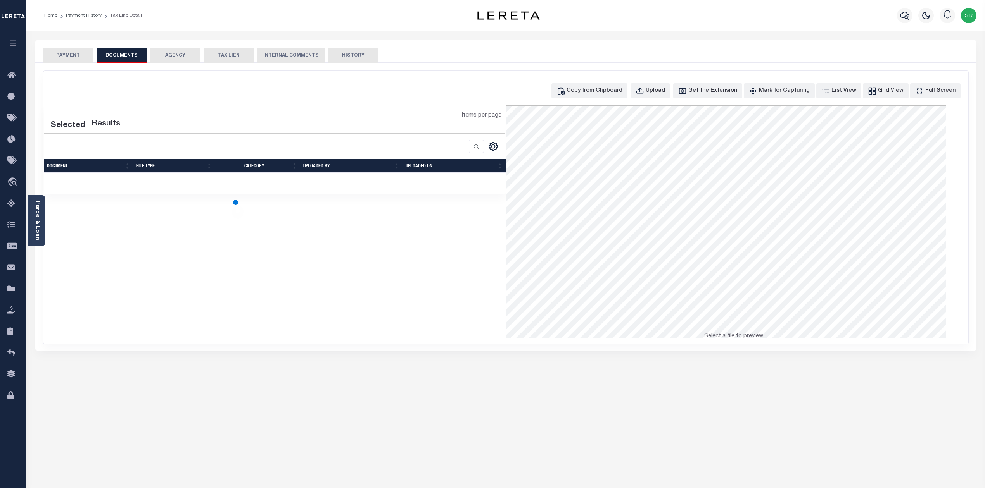
click at [141, 57] on button "DOCUMENTS" at bounding box center [122, 55] width 50 height 15
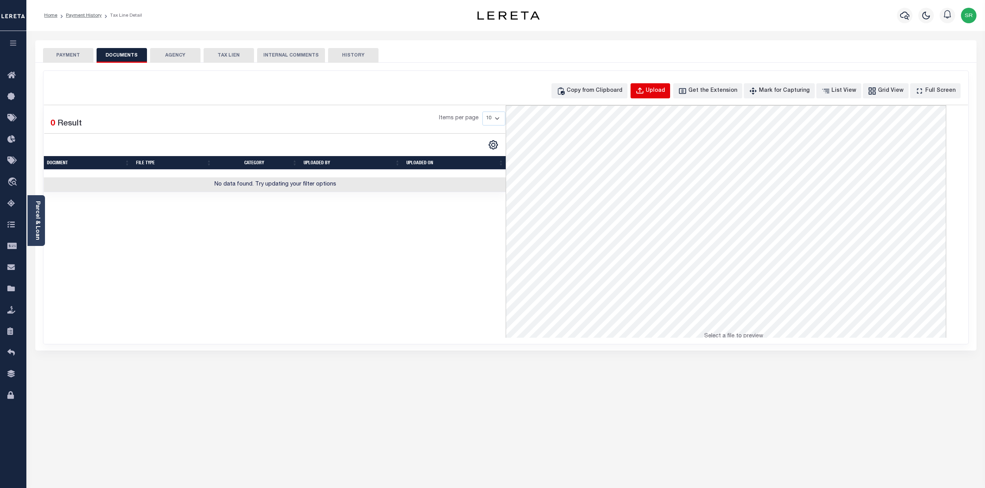
click at [664, 92] on div "Upload" at bounding box center [654, 91] width 19 height 9
select select "POP"
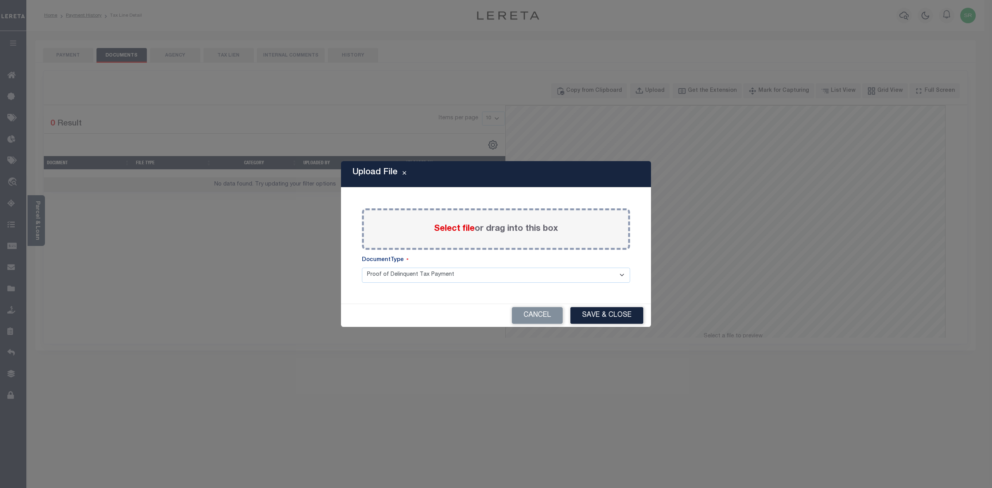
click at [449, 229] on span "Select file" at bounding box center [454, 229] width 41 height 9
click at [0, 0] on input "Select file or drag into this box" at bounding box center [0, 0] width 0 height 0
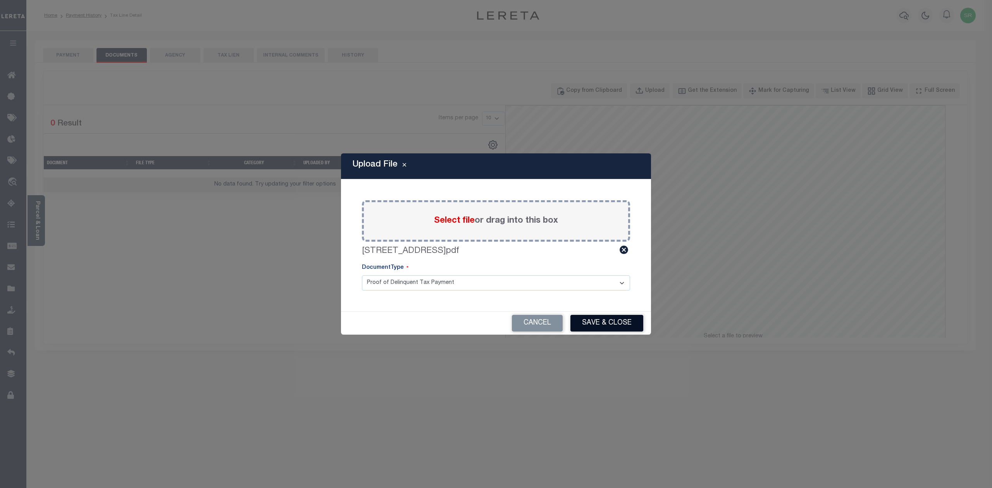
click at [612, 326] on button "Save & Close" at bounding box center [607, 323] width 73 height 17
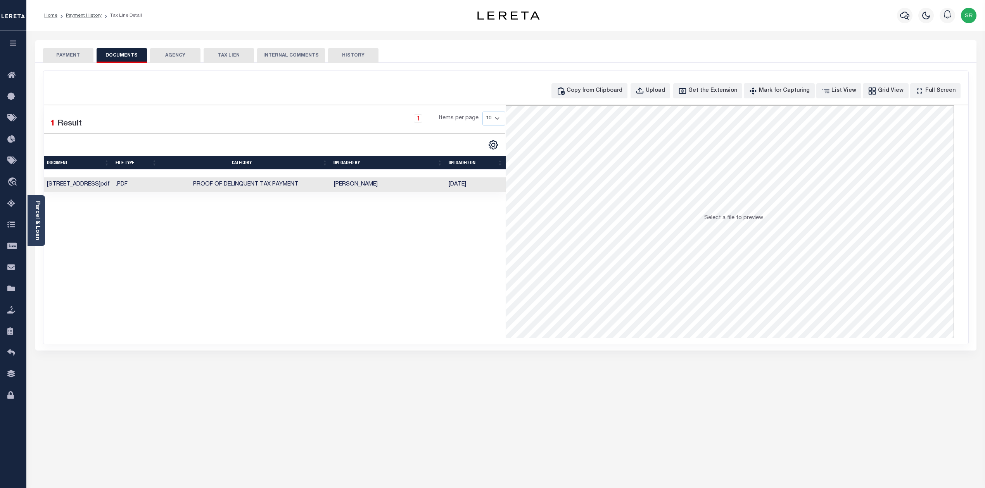
click at [71, 58] on button "PAYMENT" at bounding box center [68, 55] width 50 height 15
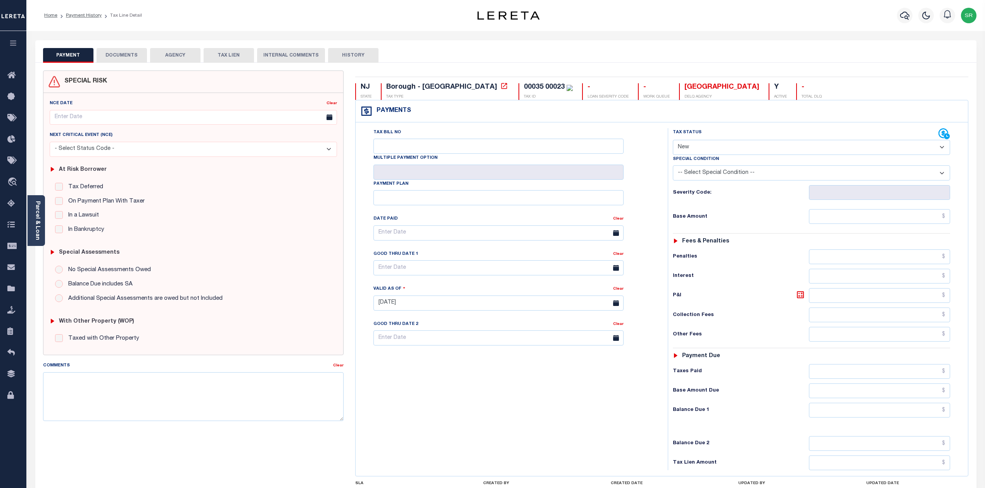
click at [71, 58] on button "PAYMENT" at bounding box center [68, 55] width 50 height 15
click at [711, 150] on select "- Select Status Code - Open Due/Unpaid Paid Incomplete No Tax Due Internal Refu…" at bounding box center [812, 147] width 278 height 15
select select "DUE"
click at [673, 141] on select "- Select Status Code - Open Due/Unpaid Paid Incomplete No Tax Due Internal Refu…" at bounding box center [812, 147] width 278 height 15
type input "09/30/2025"
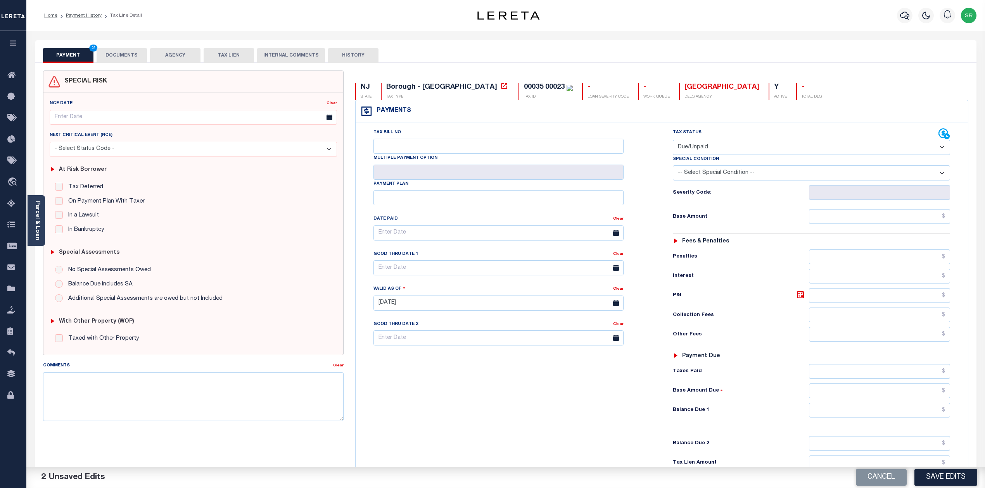
click at [447, 138] on div "Tax Bill No" at bounding box center [498, 141] width 250 height 26
click at [440, 149] on input "Tax Bill No" at bounding box center [498, 146] width 250 height 15
type input "NA"
click at [819, 219] on input "text" at bounding box center [879, 216] width 141 height 15
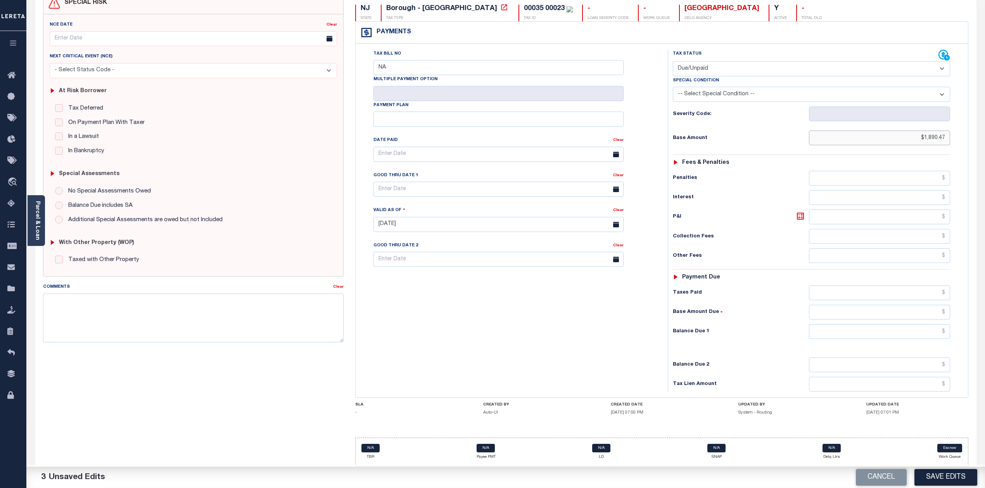
type input "$1,890.47"
click at [892, 330] on input "text" at bounding box center [879, 331] width 141 height 15
type input "$1,890.47"
click at [935, 481] on button "Save Edits" at bounding box center [945, 477] width 63 height 17
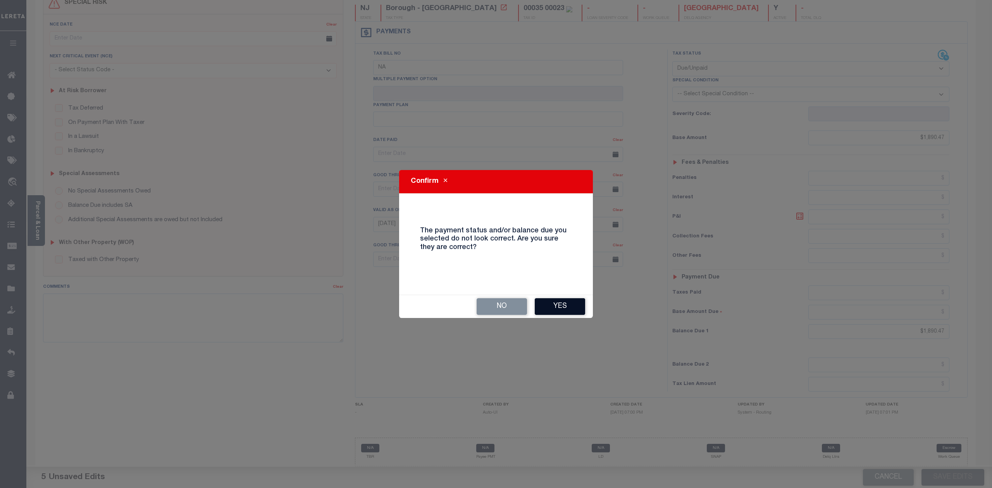
click at [566, 312] on button "Yes" at bounding box center [560, 306] width 50 height 17
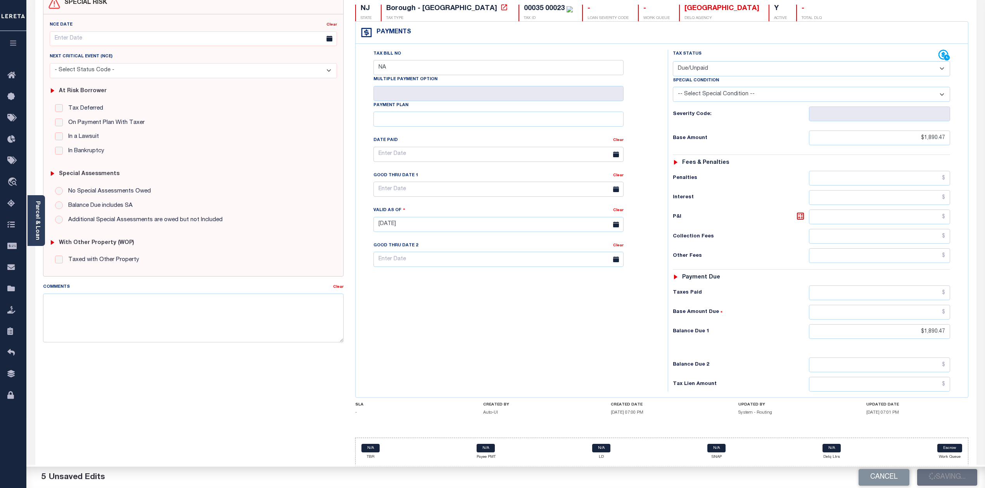
checkbox input "false"
type input "$1,890.47"
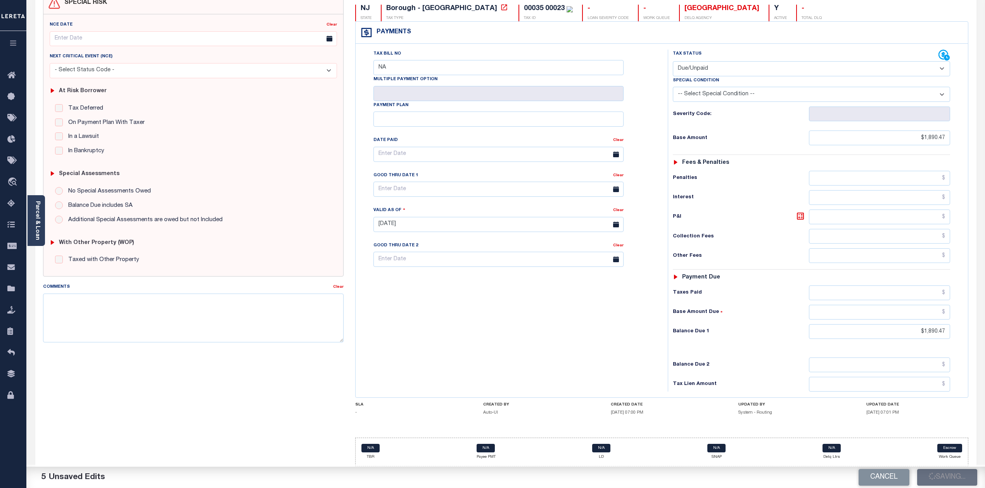
type input "$1,890.47"
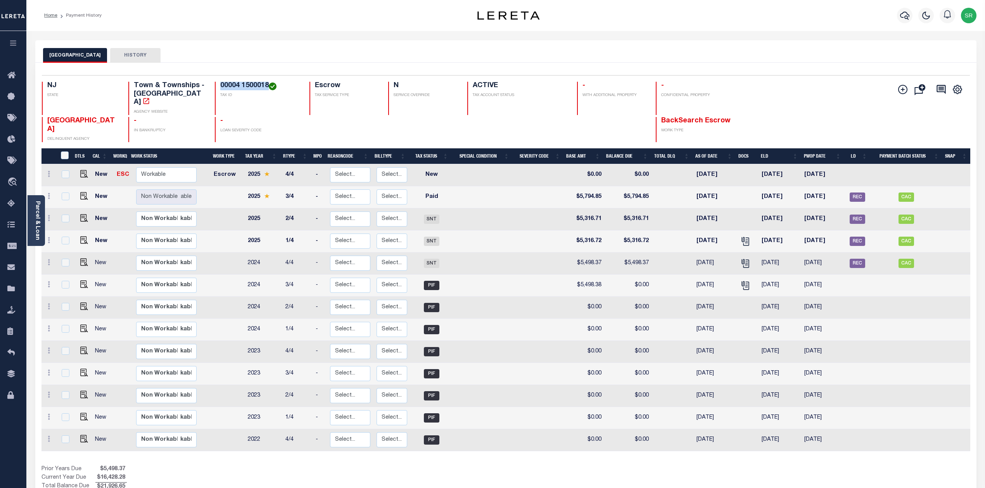
drag, startPoint x: 268, startPoint y: 85, endPoint x: 219, endPoint y: 85, distance: 48.8
click at [220, 85] on h4 "00004 1500018" at bounding box center [259, 86] width 79 height 9
copy h4 "00004 1500018"
click at [83, 170] on img "" at bounding box center [84, 174] width 8 height 8
checkbox input "true"
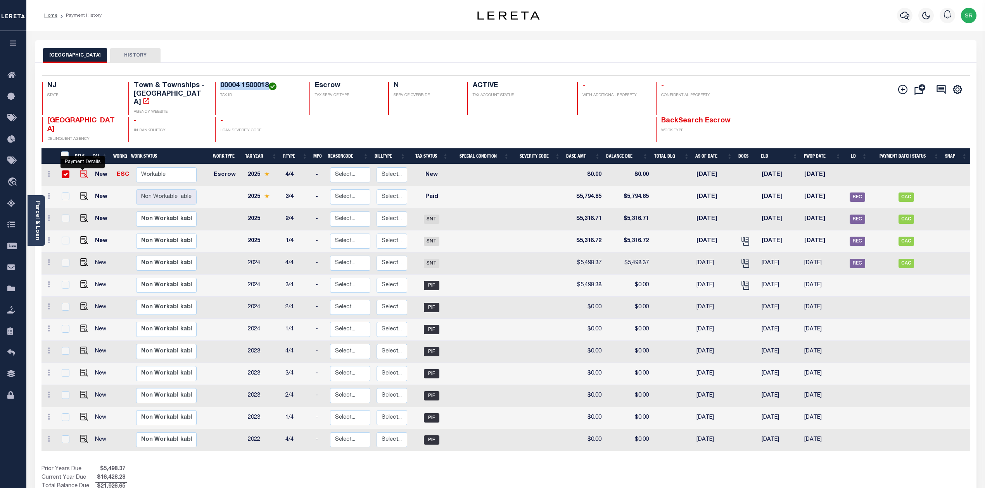
checkbox input "true"
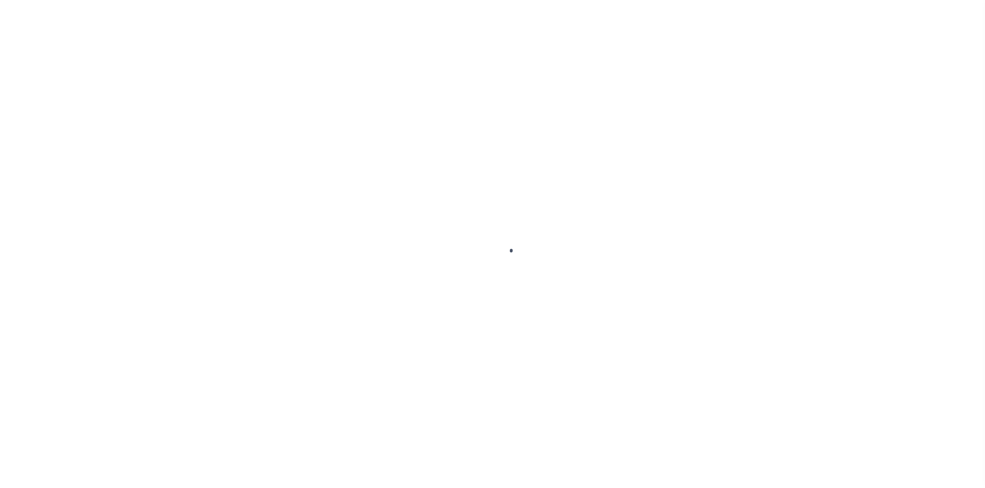
select select "NW2"
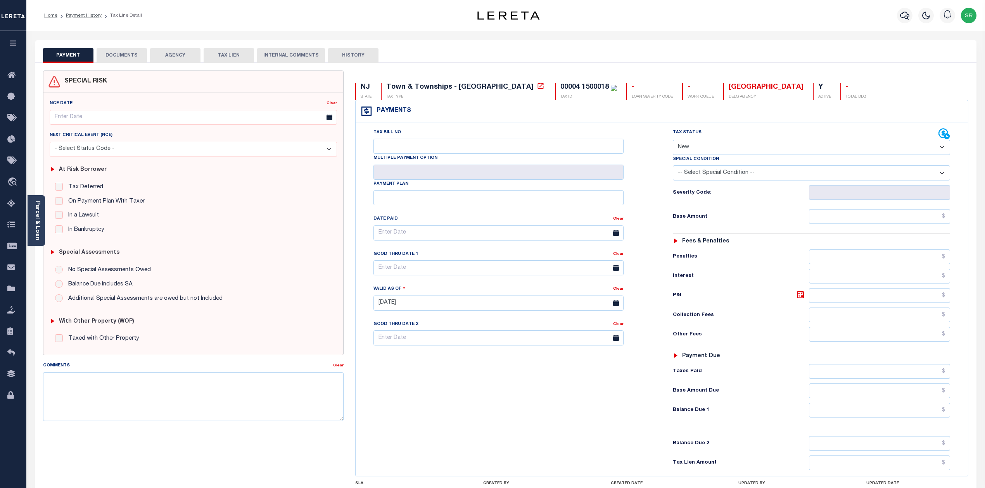
click at [110, 50] on button "DOCUMENTS" at bounding box center [122, 55] width 50 height 15
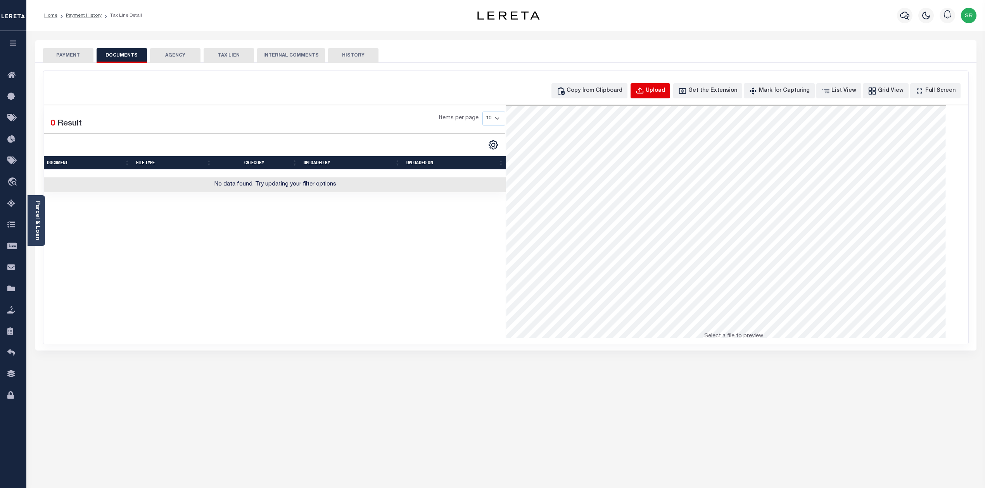
click at [665, 87] on div "Upload" at bounding box center [654, 91] width 19 height 9
select select "POP"
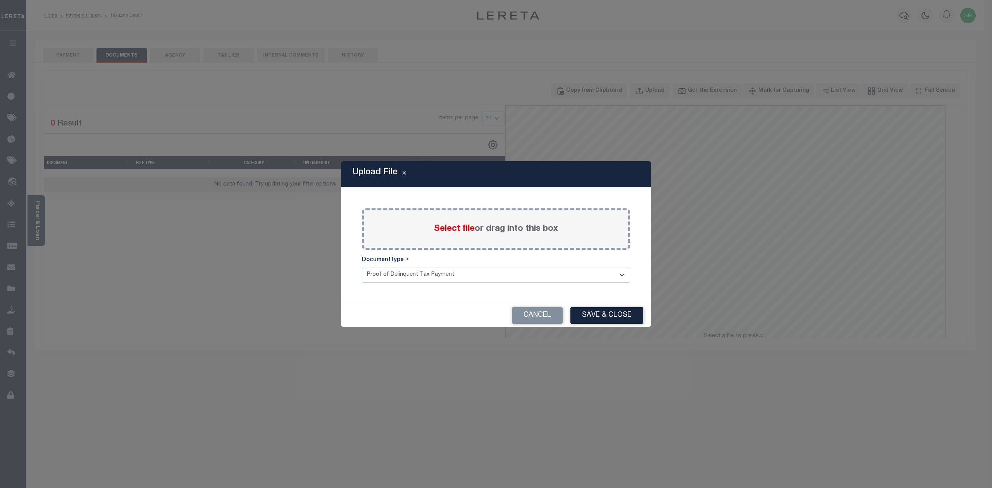
click at [469, 227] on span "Select file" at bounding box center [454, 229] width 41 height 9
click at [0, 0] on input "Select file or drag into this box" at bounding box center [0, 0] width 0 height 0
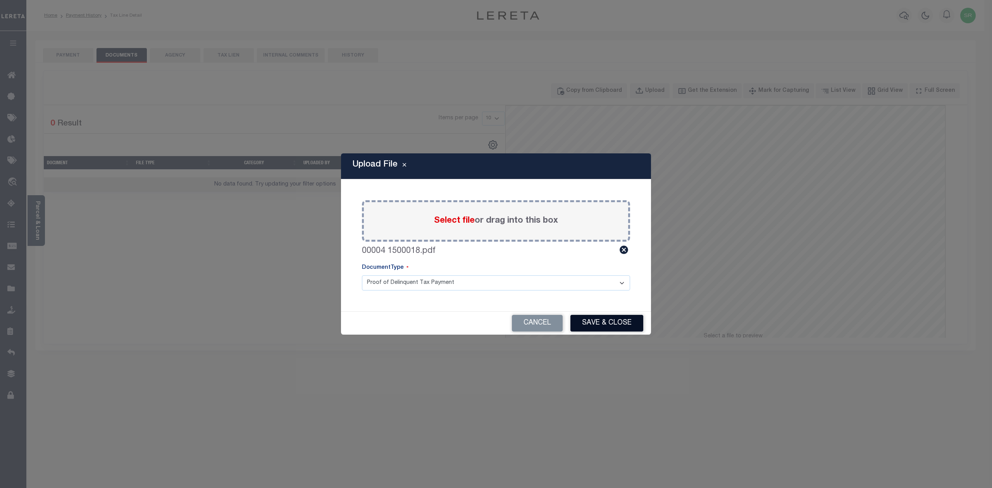
click at [591, 320] on button "Save & Close" at bounding box center [607, 323] width 73 height 17
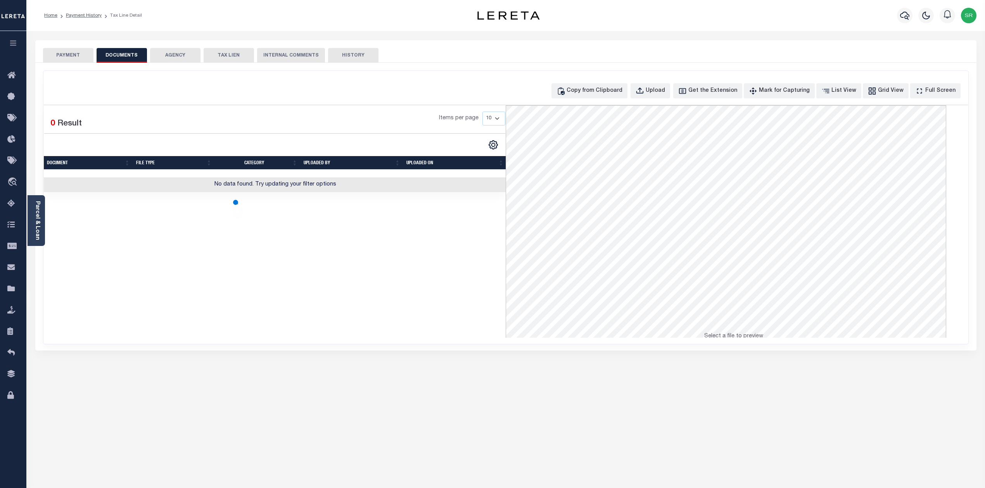
click at [262, 312] on div "Copy from Clipboard Upload Get the Extension Mark for Capturing Got it List Vie…" at bounding box center [505, 208] width 925 height 274
drag, startPoint x: 80, startPoint y: 42, endPoint x: 69, endPoint y: 50, distance: 13.9
click at [79, 46] on div "PAYMENT DOCUMENTS AGENCY DELINQUENT PAYEE TAX LIEN" at bounding box center [505, 51] width 941 height 22
click at [69, 50] on button "PAYMENT" at bounding box center [68, 55] width 50 height 15
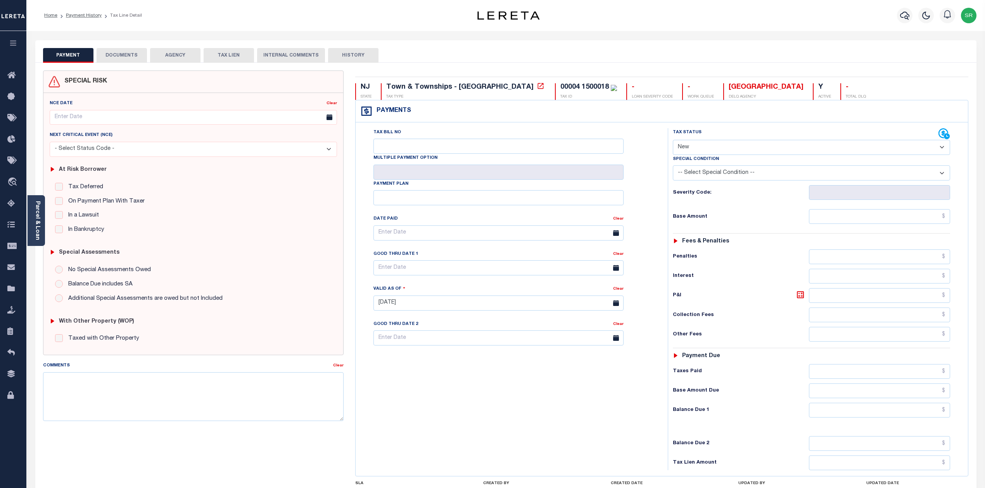
click at [743, 159] on div "Special Condition" at bounding box center [812, 160] width 278 height 11
click at [745, 151] on select "- Select Status Code - Open Due/Unpaid Paid Incomplete No Tax Due Internal Refu…" at bounding box center [812, 147] width 278 height 15
select select "DUE"
click at [673, 141] on select "- Select Status Code - Open Due/Unpaid Paid Incomplete No Tax Due Internal Refu…" at bounding box center [812, 147] width 278 height 15
type input "09/30/2025"
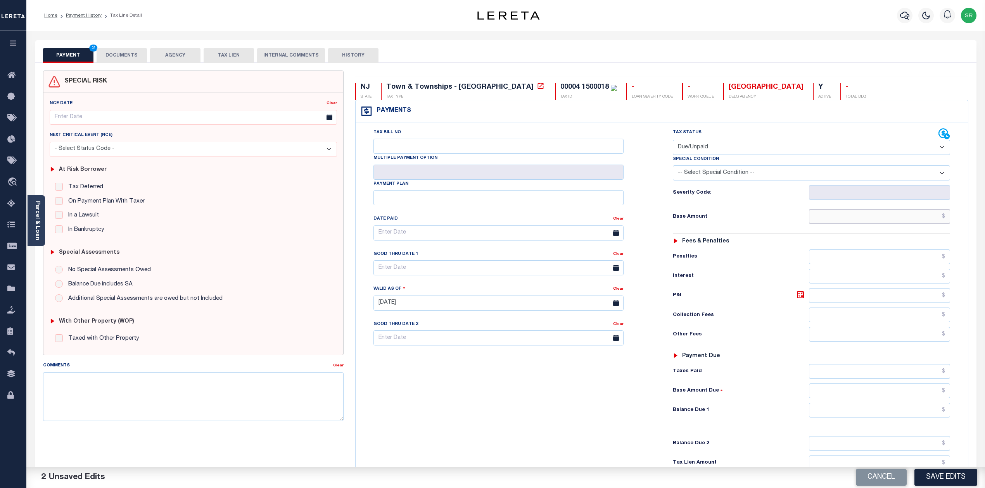
click at [862, 223] on input "text" at bounding box center [879, 216] width 141 height 15
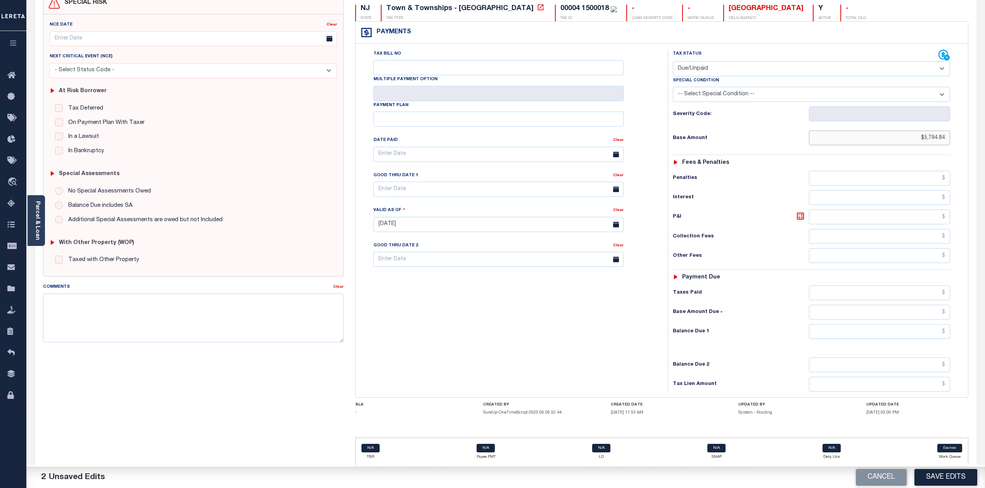
type input "$5,794.84"
click at [920, 328] on input "text" at bounding box center [879, 331] width 141 height 15
type input "$5,794.84"
click at [947, 481] on button "Save Edits" at bounding box center [945, 477] width 63 height 17
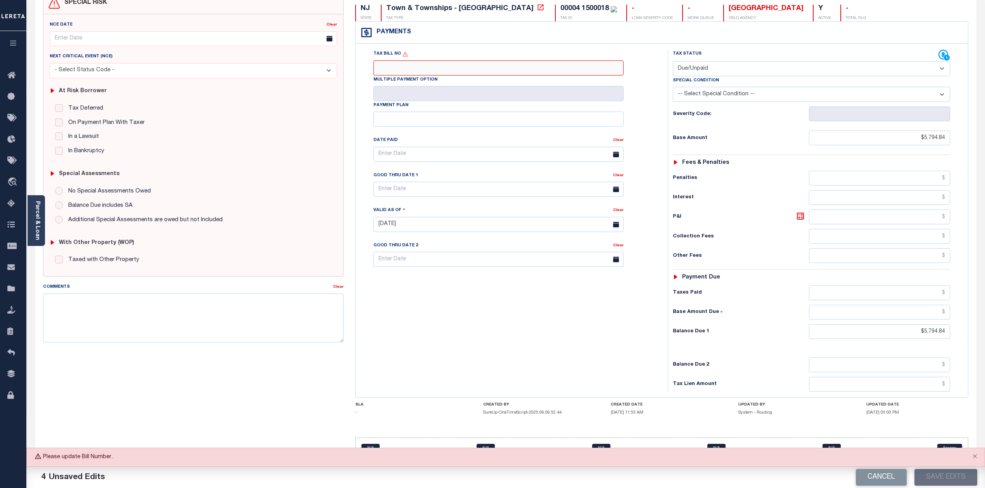
click at [399, 61] on input "Tax Bill No" at bounding box center [498, 67] width 250 height 15
type input "NA"
click at [926, 477] on button "Save Edits" at bounding box center [945, 477] width 63 height 17
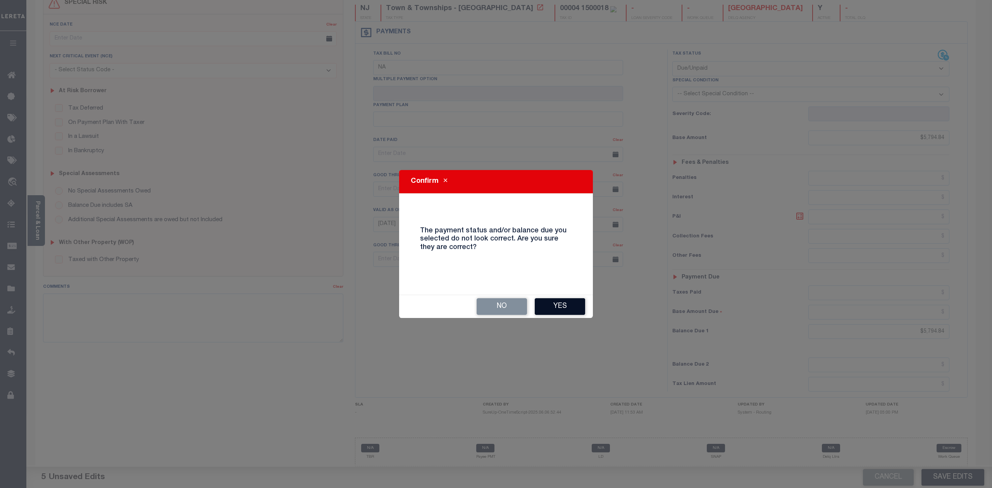
click at [561, 307] on button "Yes" at bounding box center [560, 306] width 50 height 17
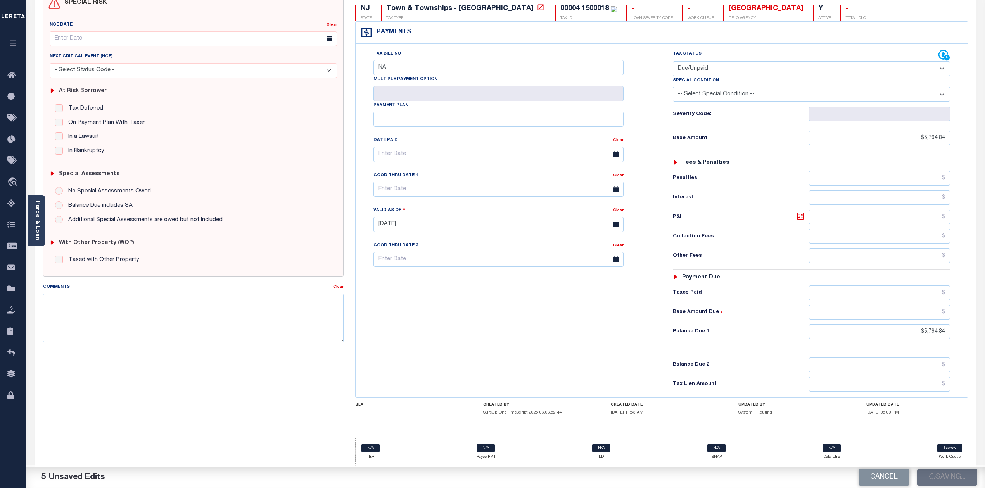
checkbox input "false"
type input "$5,794.84"
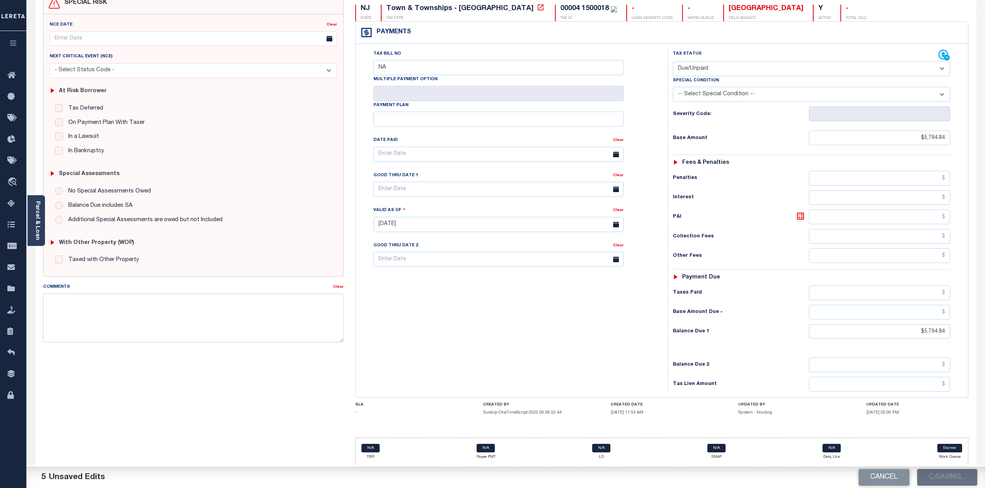
type input "$5,794.84"
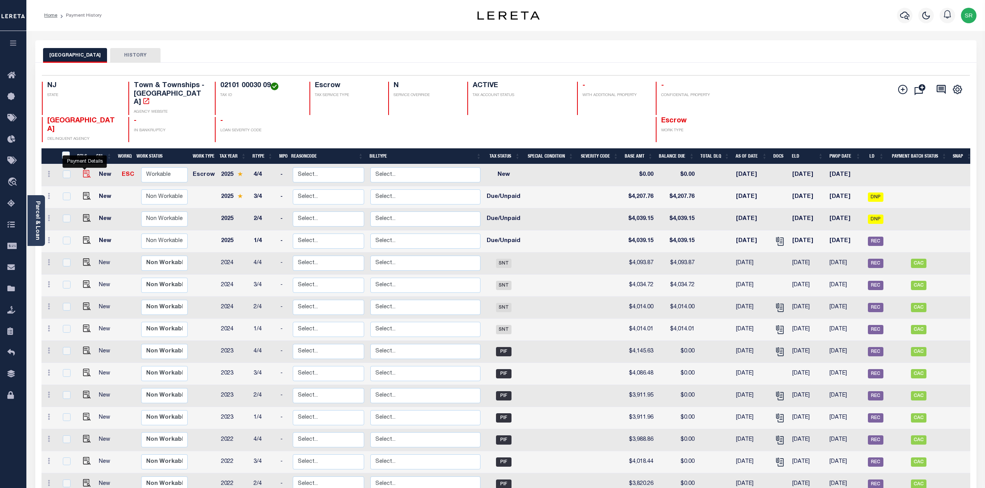
click at [84, 170] on img "" at bounding box center [87, 174] width 8 height 8
checkbox input "true"
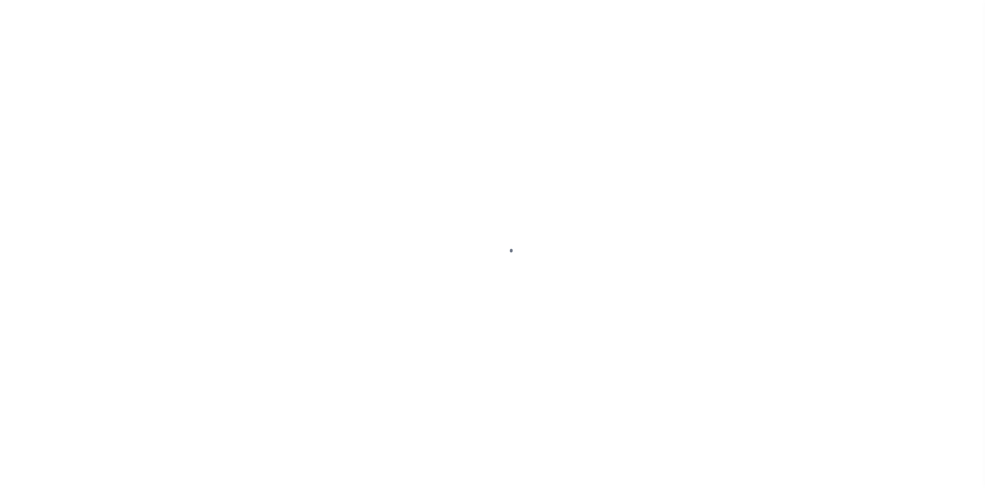
select select "NW2"
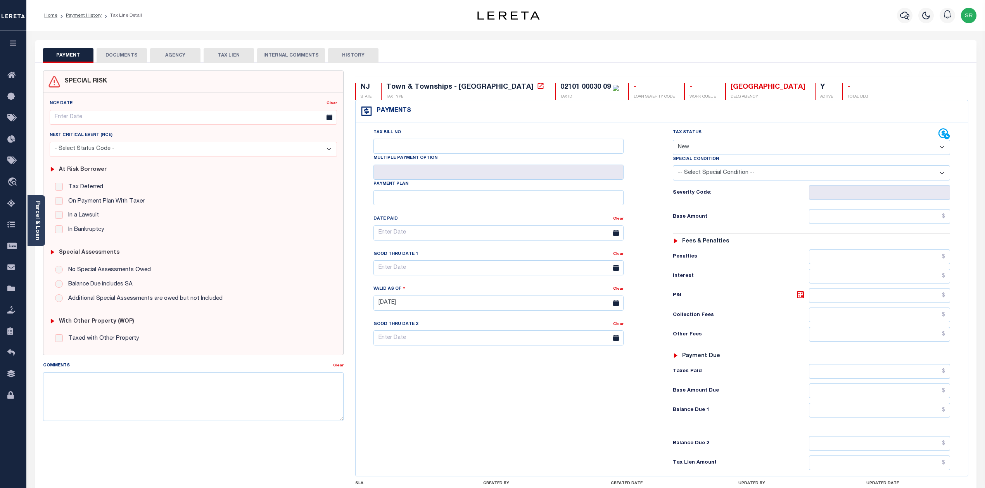
click at [126, 57] on button "DOCUMENTS" at bounding box center [122, 55] width 50 height 15
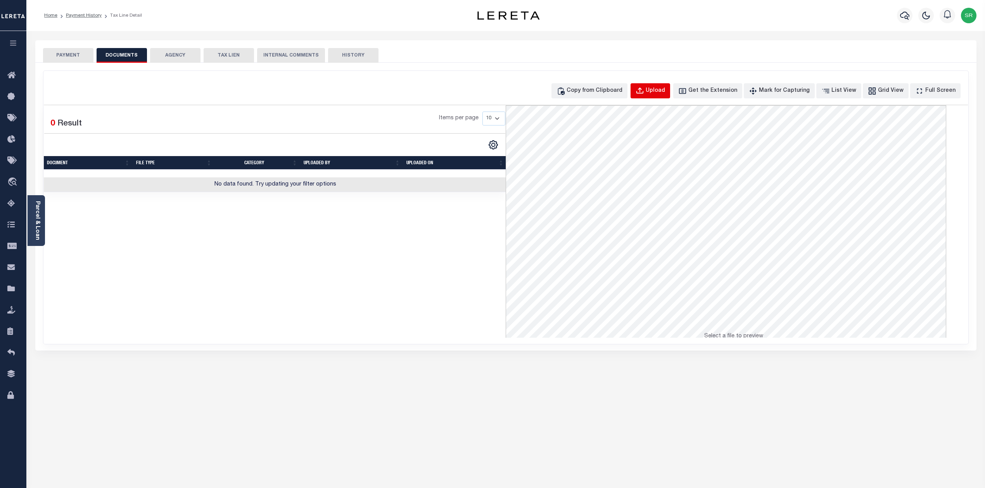
click at [670, 96] on button "Upload" at bounding box center [650, 90] width 40 height 15
select select "POP"
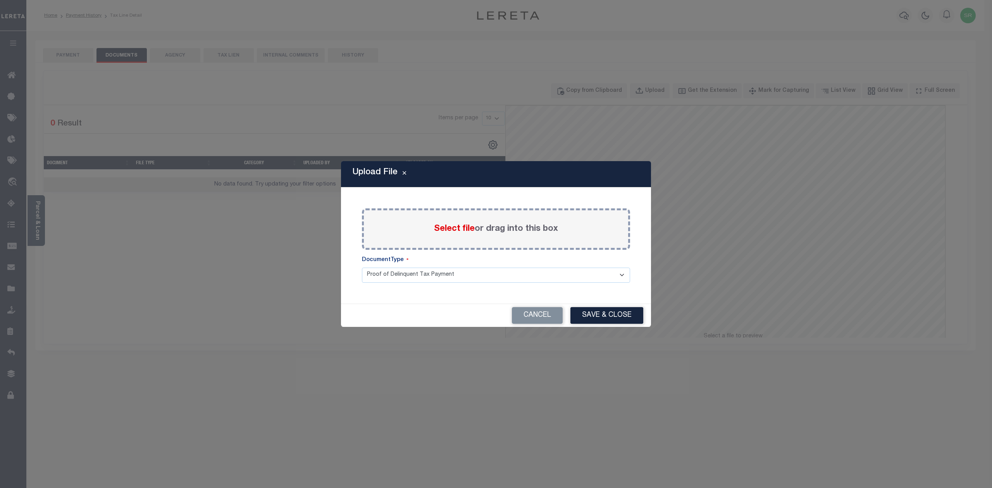
click at [449, 228] on span "Select file" at bounding box center [454, 229] width 41 height 9
click at [0, 0] on input "Select file or drag into this box" at bounding box center [0, 0] width 0 height 0
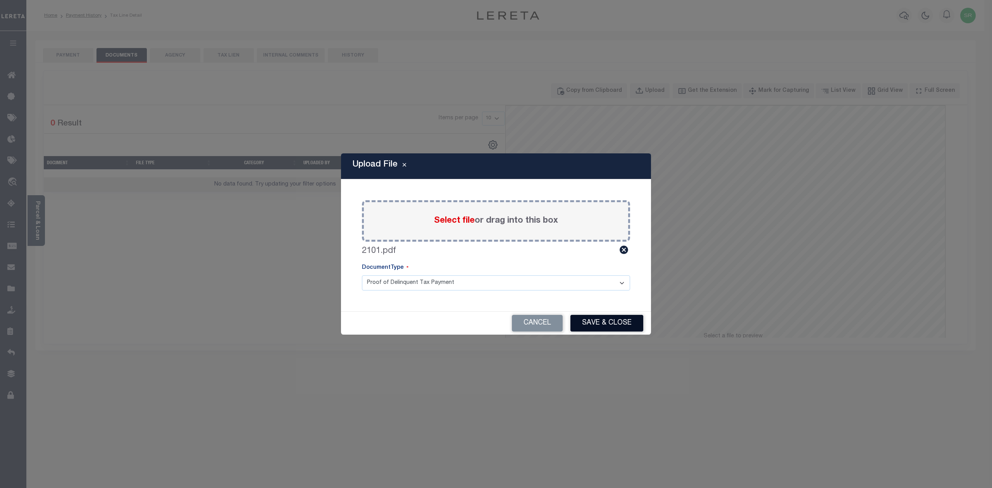
click at [609, 323] on button "Save & Close" at bounding box center [607, 323] width 73 height 17
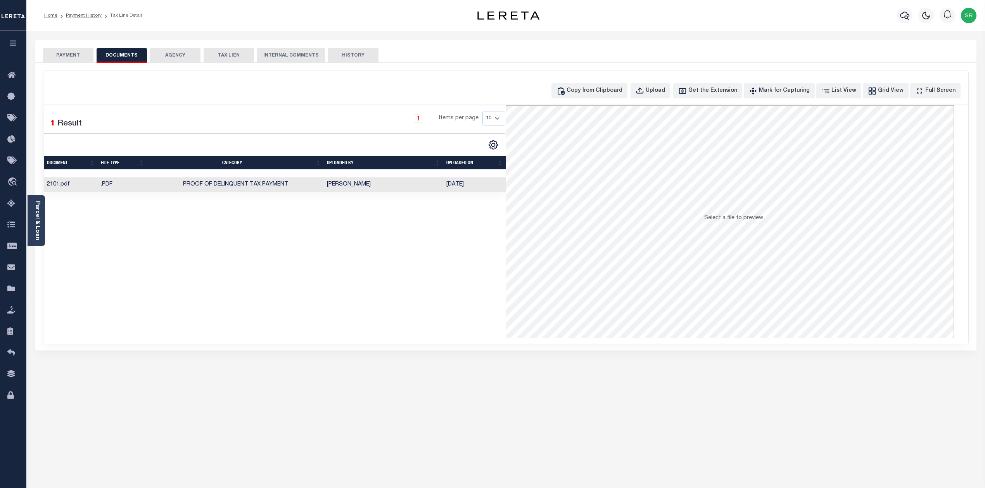
click at [269, 303] on div "Selected 1 Result 1 Items per page 10 25 50 100" at bounding box center [275, 221] width 462 height 233
click at [78, 57] on button "PAYMENT" at bounding box center [68, 55] width 50 height 15
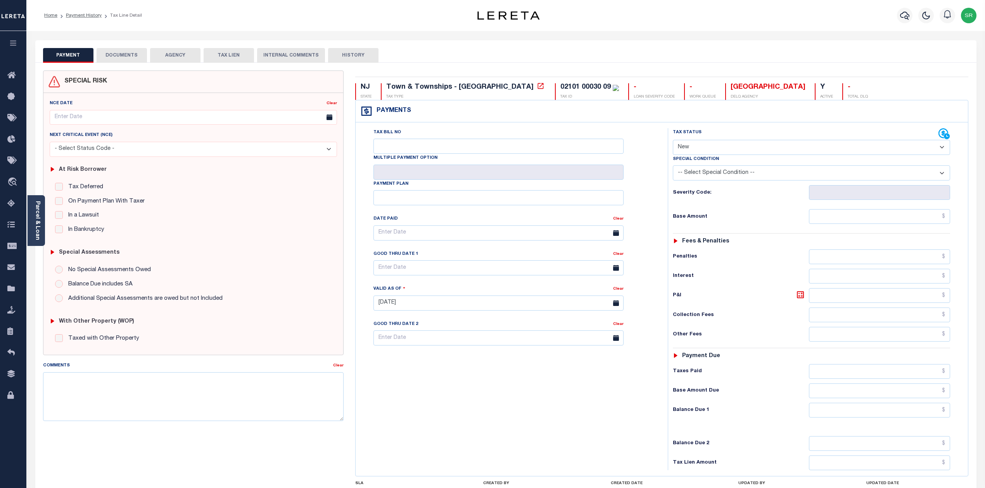
click at [78, 57] on button "PAYMENT" at bounding box center [68, 55] width 50 height 15
click at [713, 147] on select "- Select Status Code - Open Due/Unpaid Paid Incomplete No Tax Due Internal Refu…" at bounding box center [812, 147] width 278 height 15
select select "DUE"
click at [673, 141] on select "- Select Status Code - Open Due/Unpaid Paid Incomplete No Tax Due Internal Refu…" at bounding box center [812, 147] width 278 height 15
type input "[DATE]"
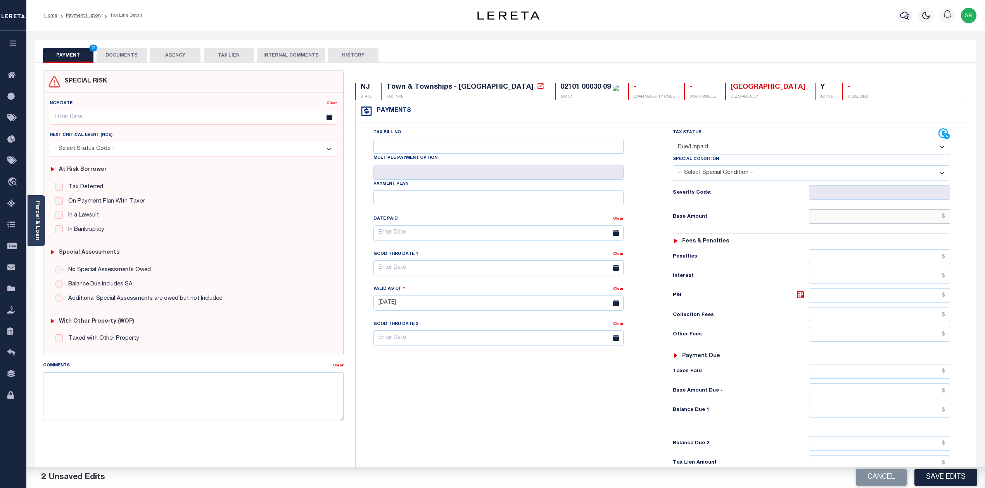
click at [857, 222] on input "text" at bounding box center [879, 216] width 141 height 15
type input "$4,284.66"
click at [879, 417] on input "text" at bounding box center [879, 410] width 141 height 15
type input "$4,284.66"
click at [436, 145] on input "Tax Bill No" at bounding box center [498, 146] width 250 height 15
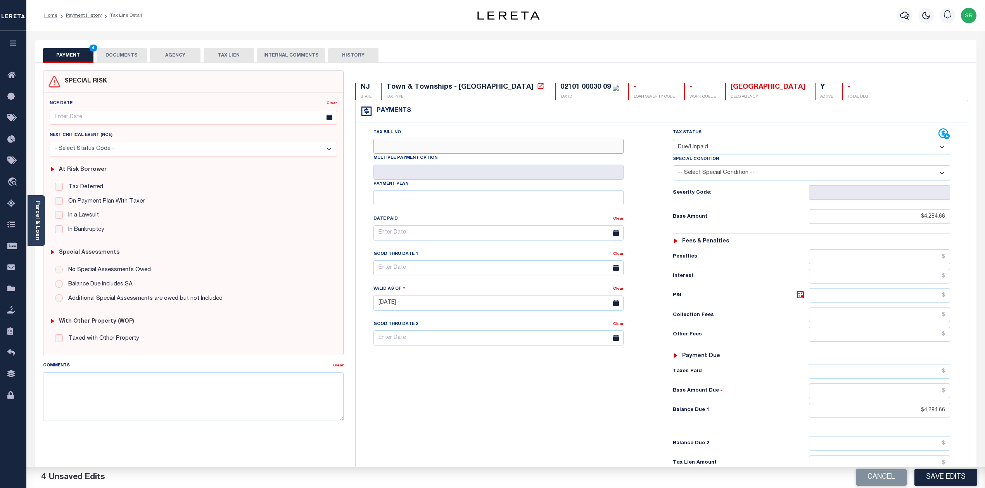
type input "NA"
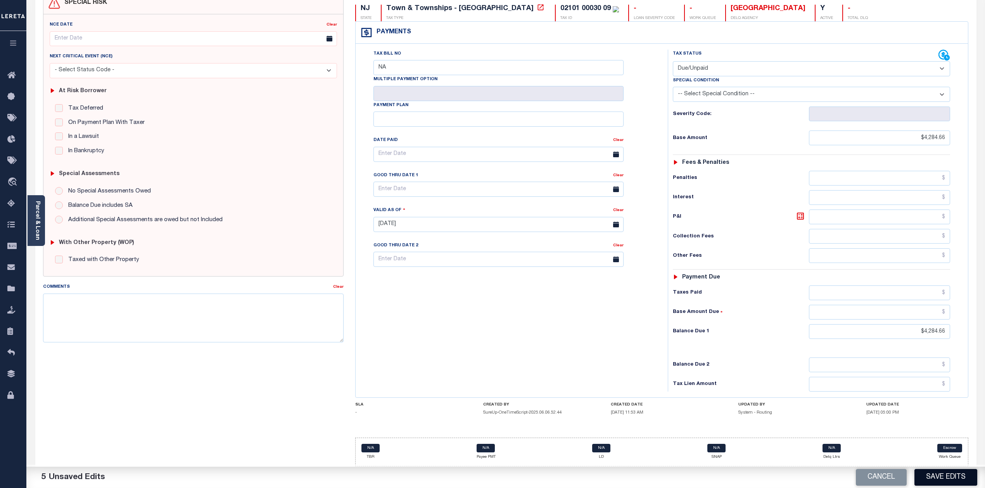
click at [943, 484] on button "Save Edits" at bounding box center [945, 477] width 63 height 17
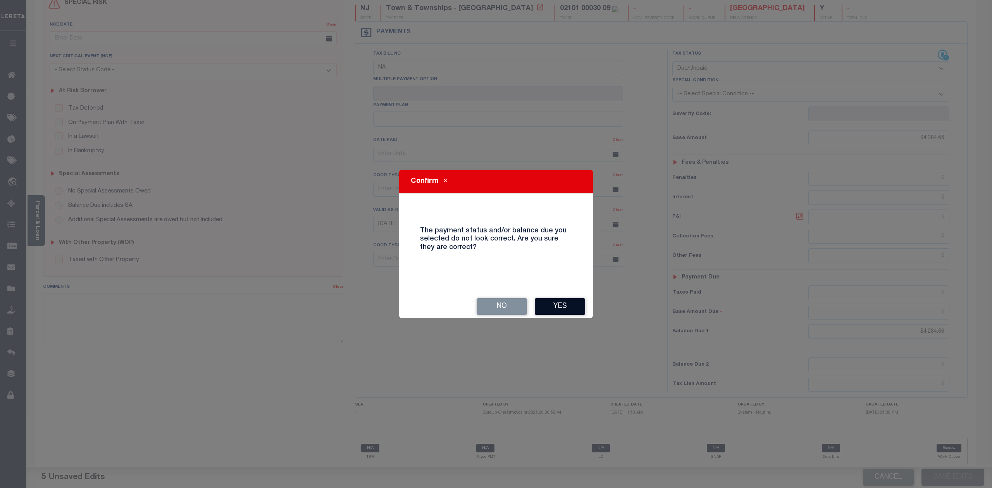
click at [577, 310] on button "Yes" at bounding box center [560, 306] width 50 height 17
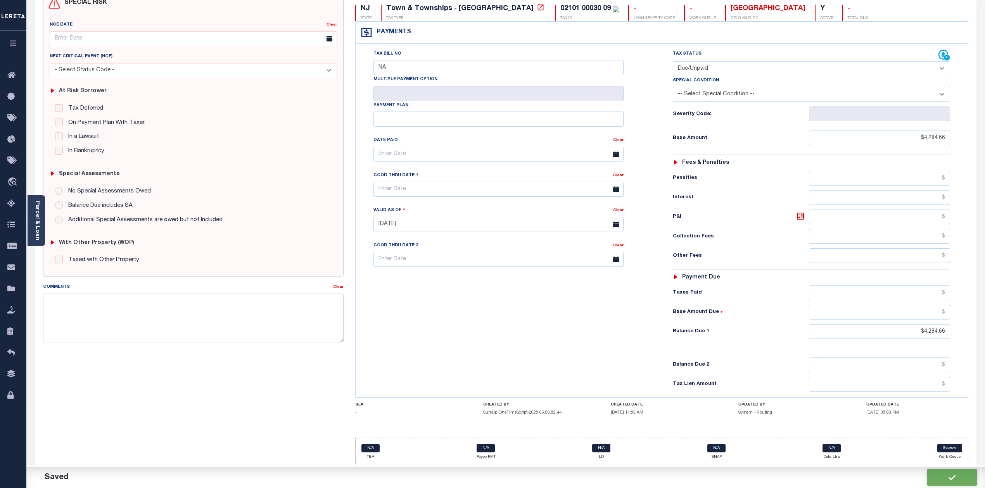
checkbox input "false"
type input "$4,284.66"
